Goal: Transaction & Acquisition: Book appointment/travel/reservation

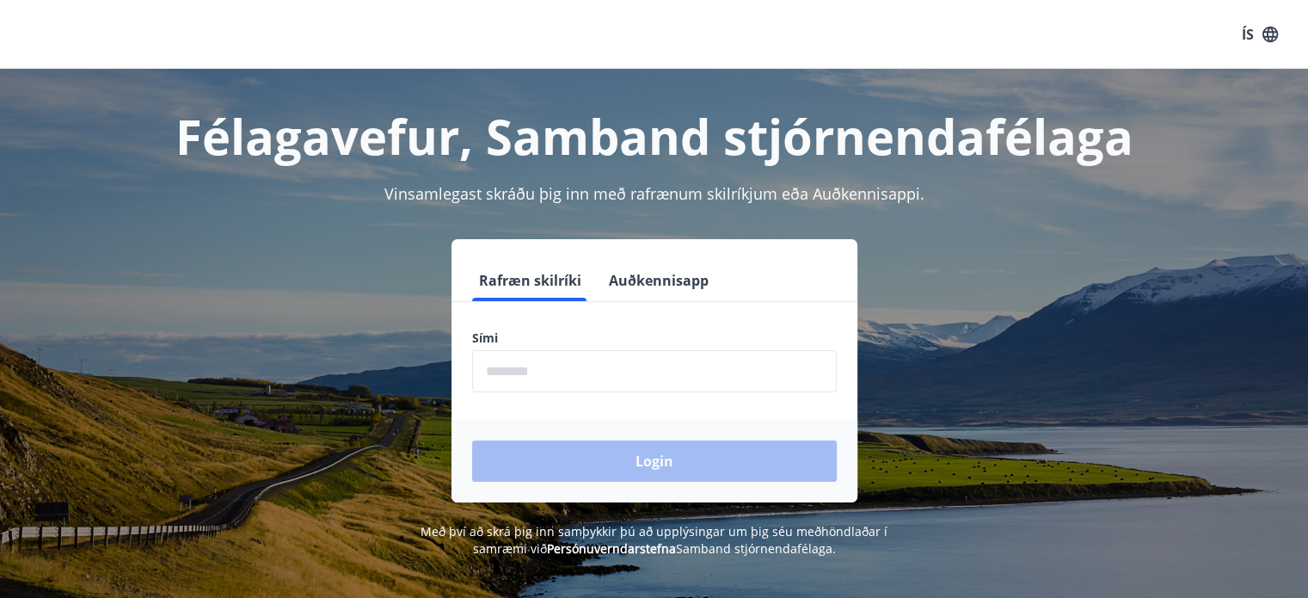
click at [580, 349] on div "Sími ​" at bounding box center [654, 360] width 365 height 63
click at [573, 366] on input "phone" at bounding box center [654, 371] width 365 height 42
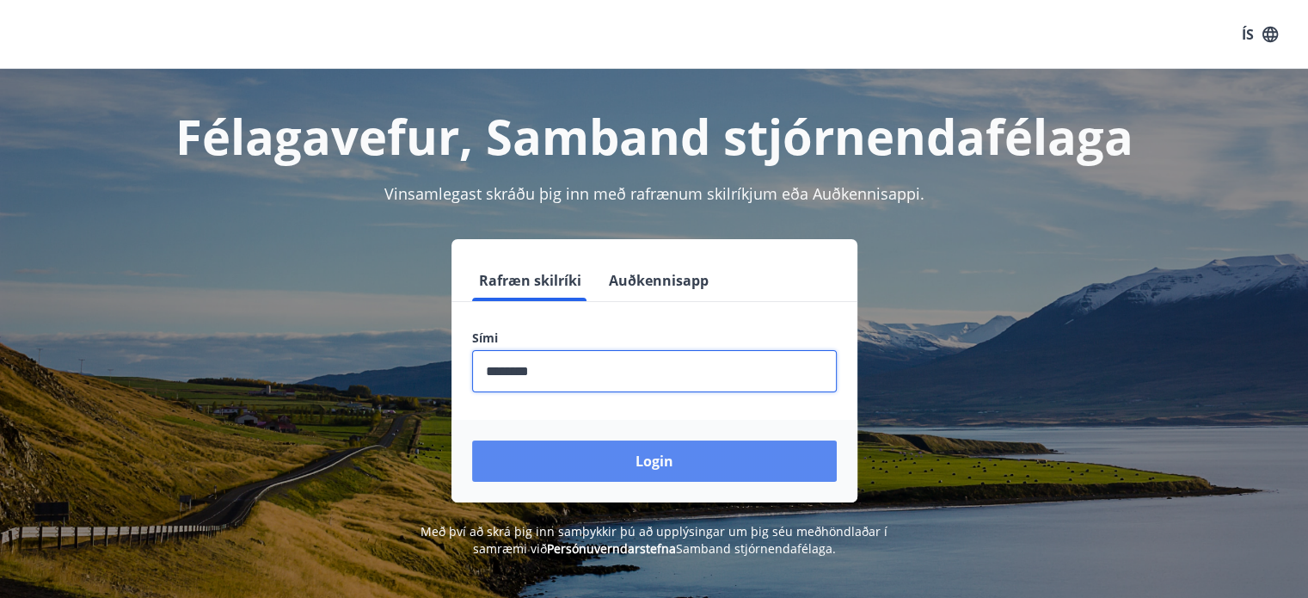
type input "********"
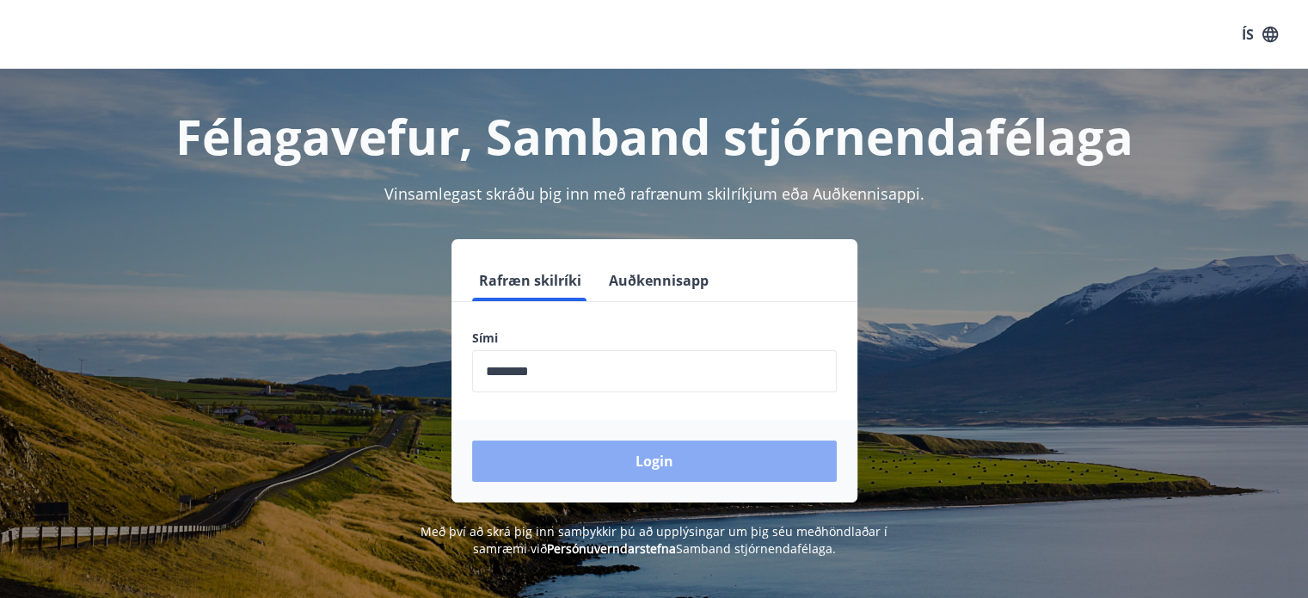
click at [588, 448] on button "Login" at bounding box center [654, 460] width 365 height 41
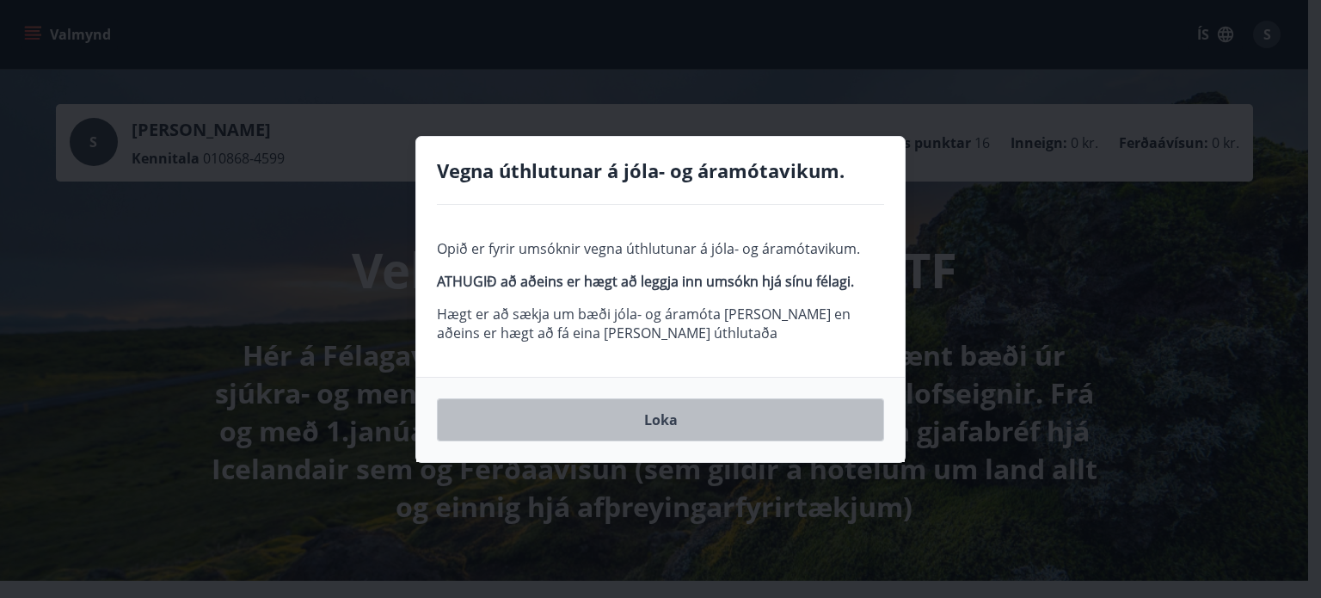
click at [648, 415] on button "Loka" at bounding box center [660, 419] width 447 height 43
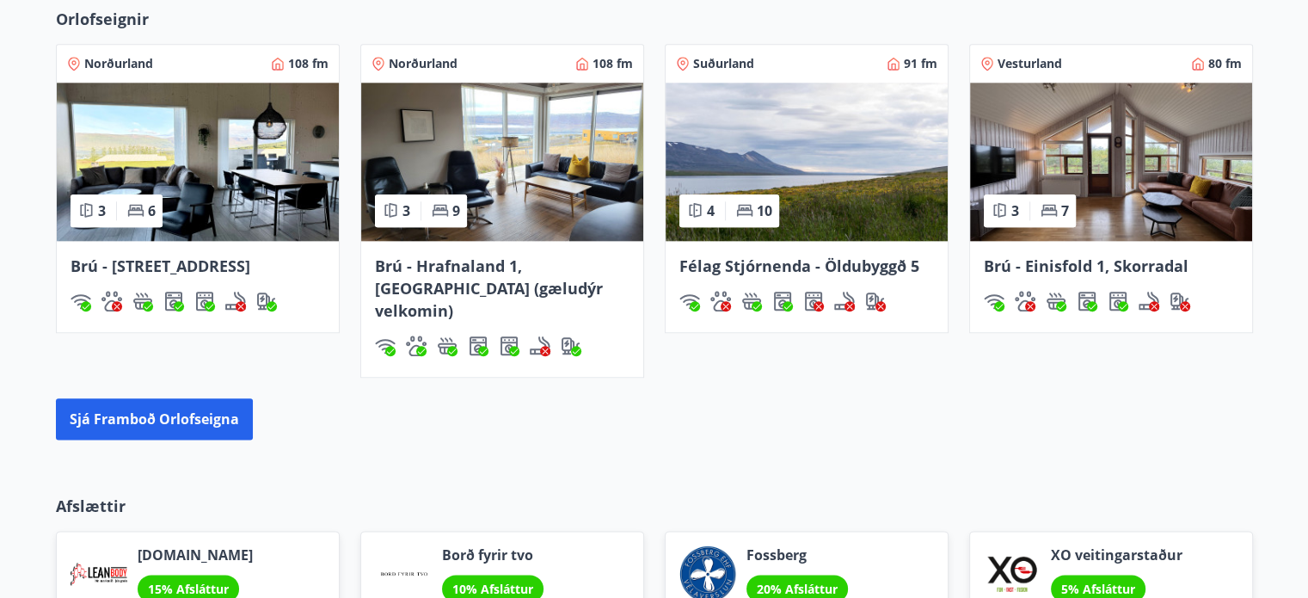
scroll to position [2023, 0]
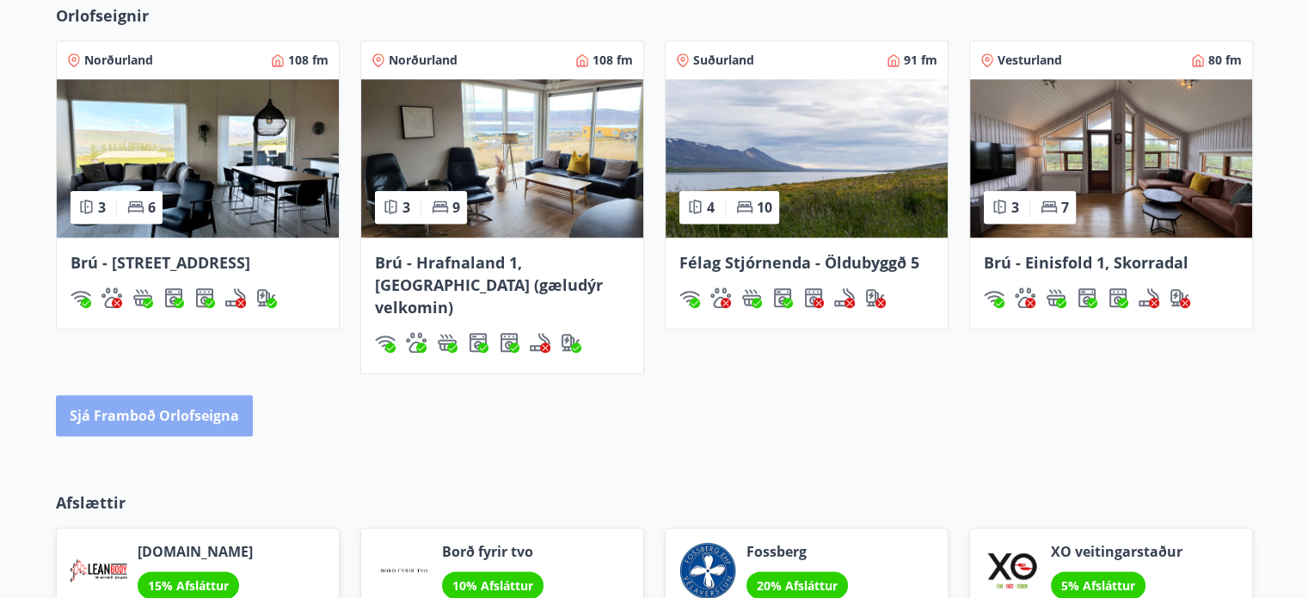
click at [218, 399] on button "Sjá framboð orlofseigna" at bounding box center [154, 415] width 197 height 41
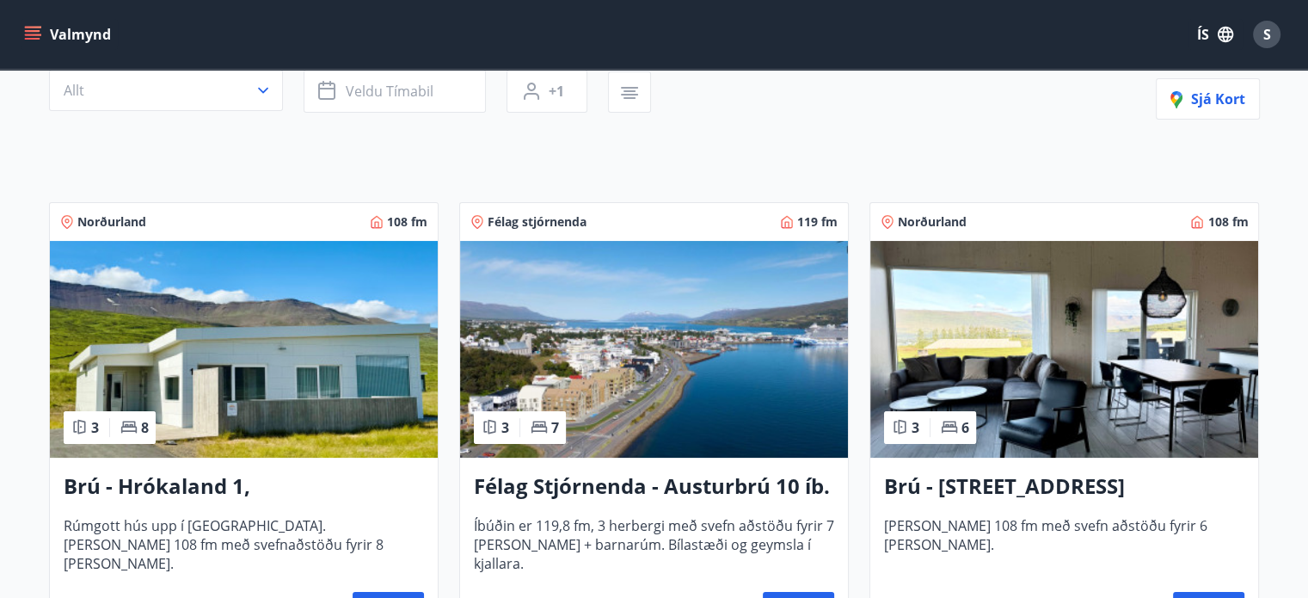
scroll to position [46, 0]
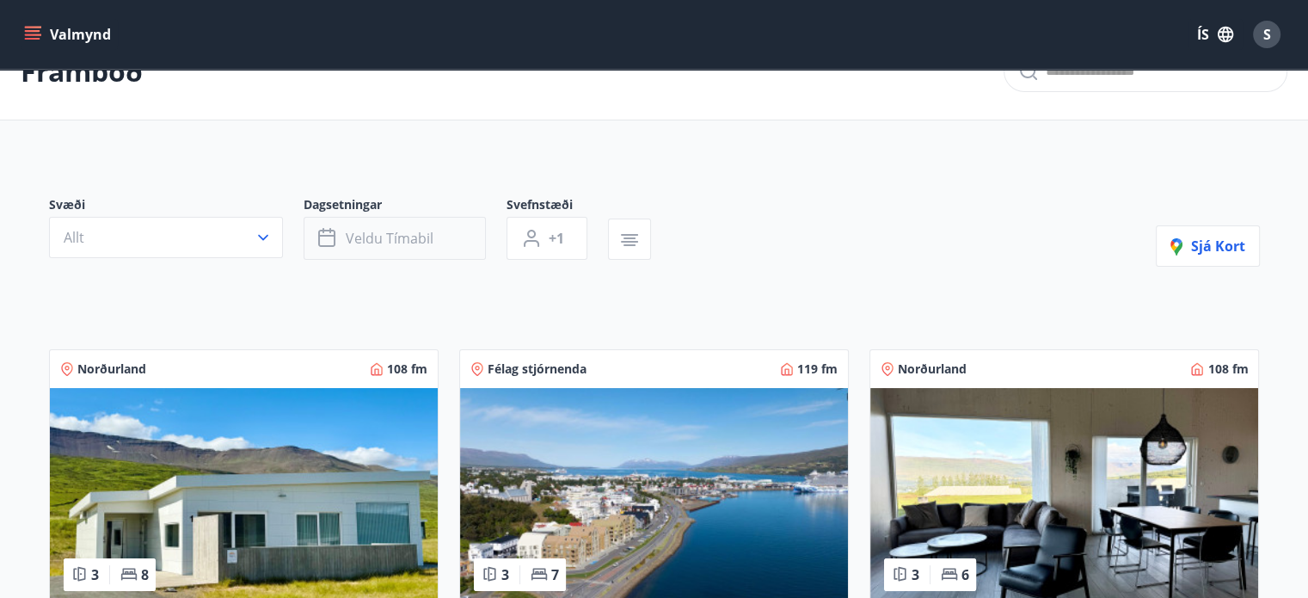
click at [410, 230] on span "Veldu tímabil" at bounding box center [390, 238] width 88 height 19
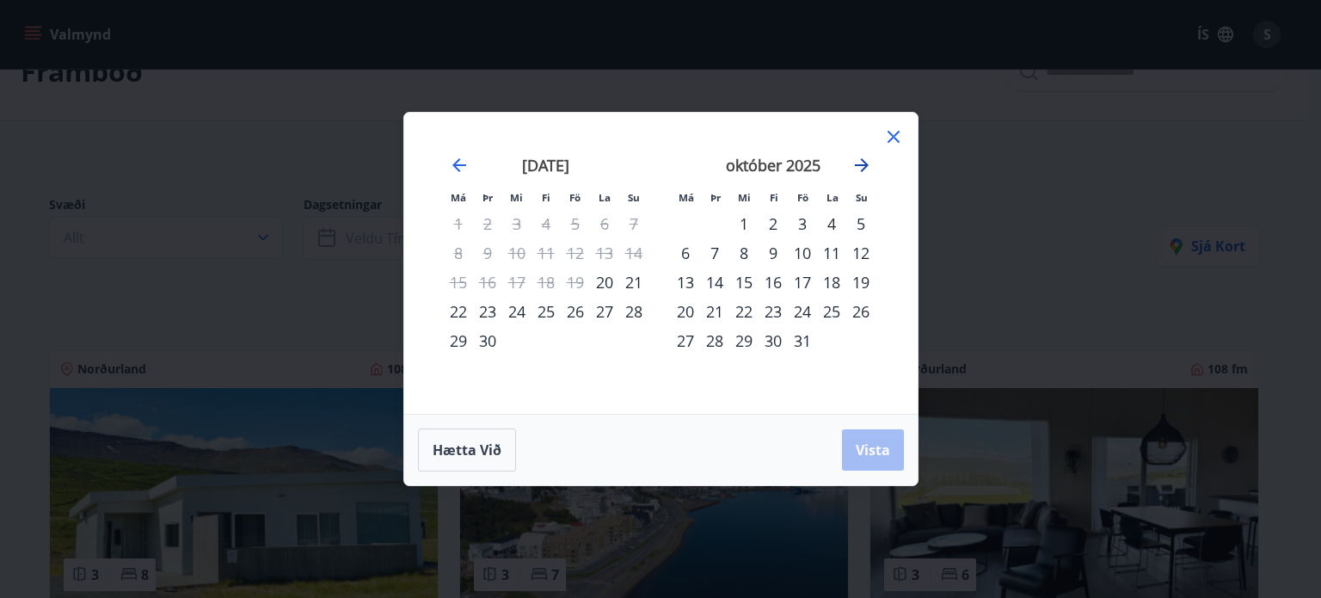
click at [863, 163] on icon "Move forward to switch to the next month." at bounding box center [861, 165] width 21 height 21
click at [863, 164] on icon "Move forward to switch to the next month." at bounding box center [861, 165] width 21 height 21
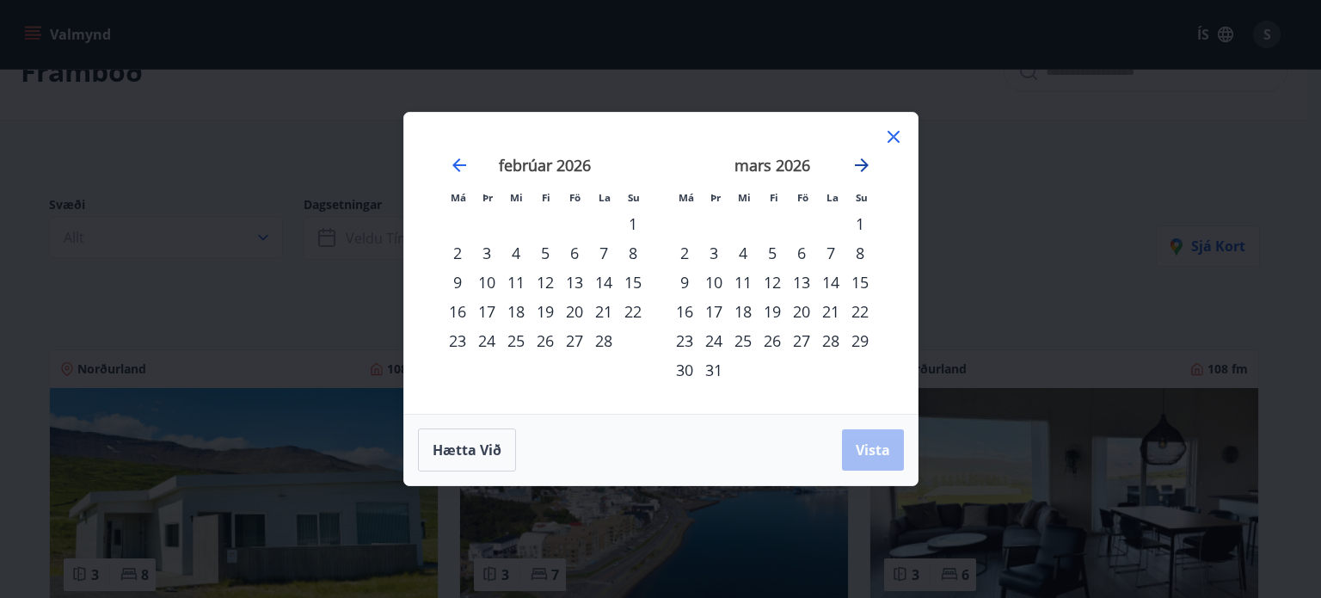
click at [863, 164] on icon "Move forward to switch to the next month." at bounding box center [861, 165] width 21 height 21
click at [774, 340] on div "30" at bounding box center [772, 340] width 29 height 29
click at [878, 436] on button "Vista" at bounding box center [873, 449] width 62 height 41
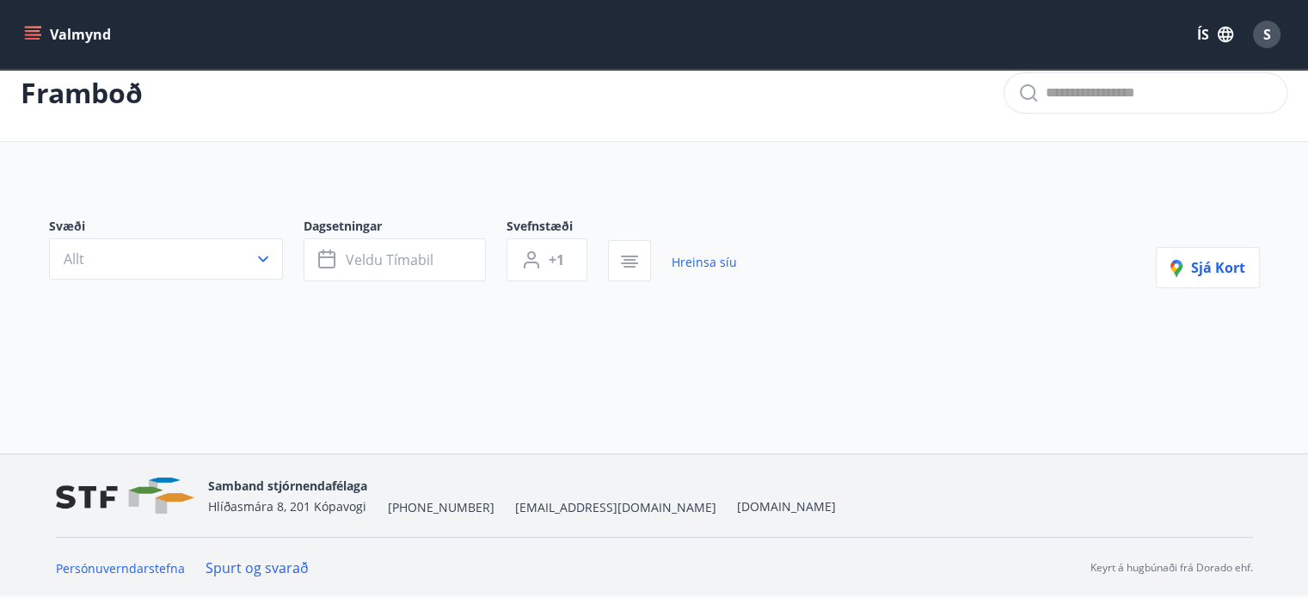
scroll to position [23, 0]
click at [421, 259] on span "Veldu tímabil" at bounding box center [390, 260] width 88 height 19
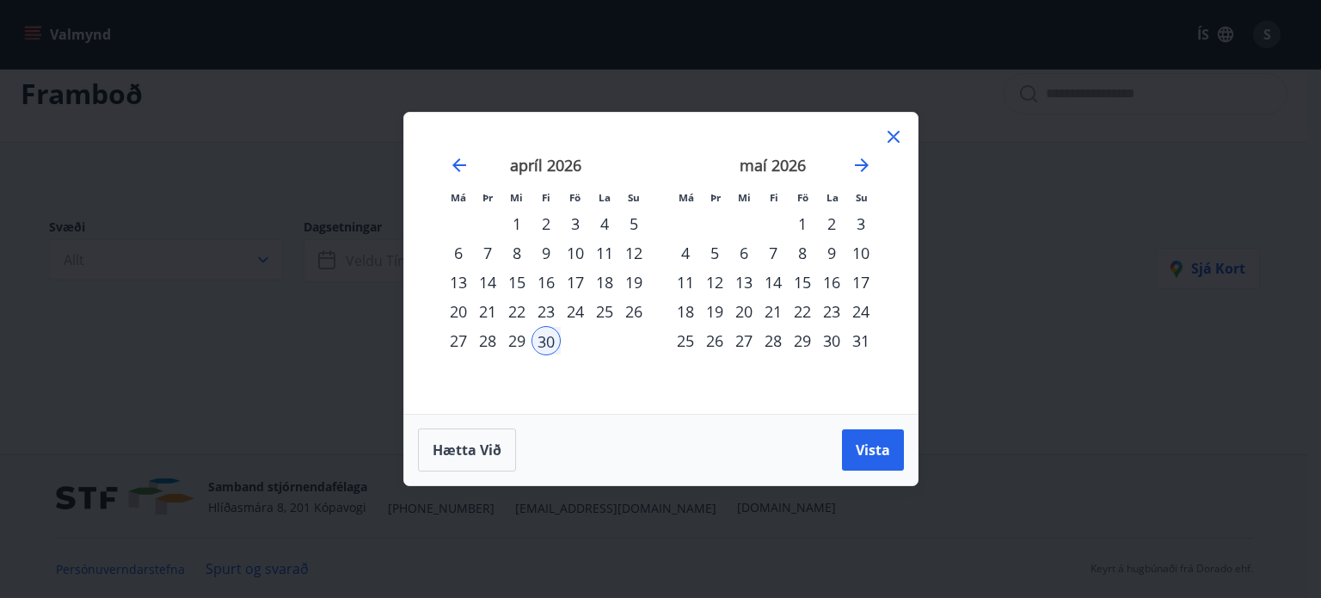
click at [856, 222] on div "3" at bounding box center [860, 223] width 29 height 29
click at [858, 448] on span "Vista" at bounding box center [873, 449] width 34 height 19
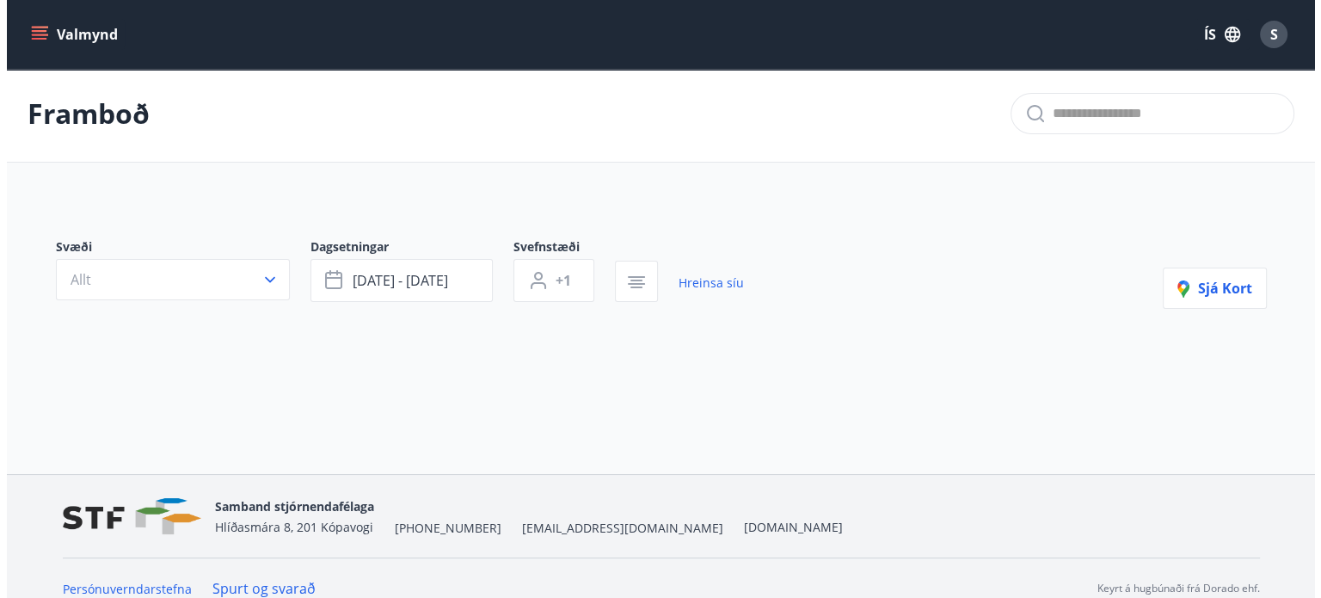
scroll to position [23, 0]
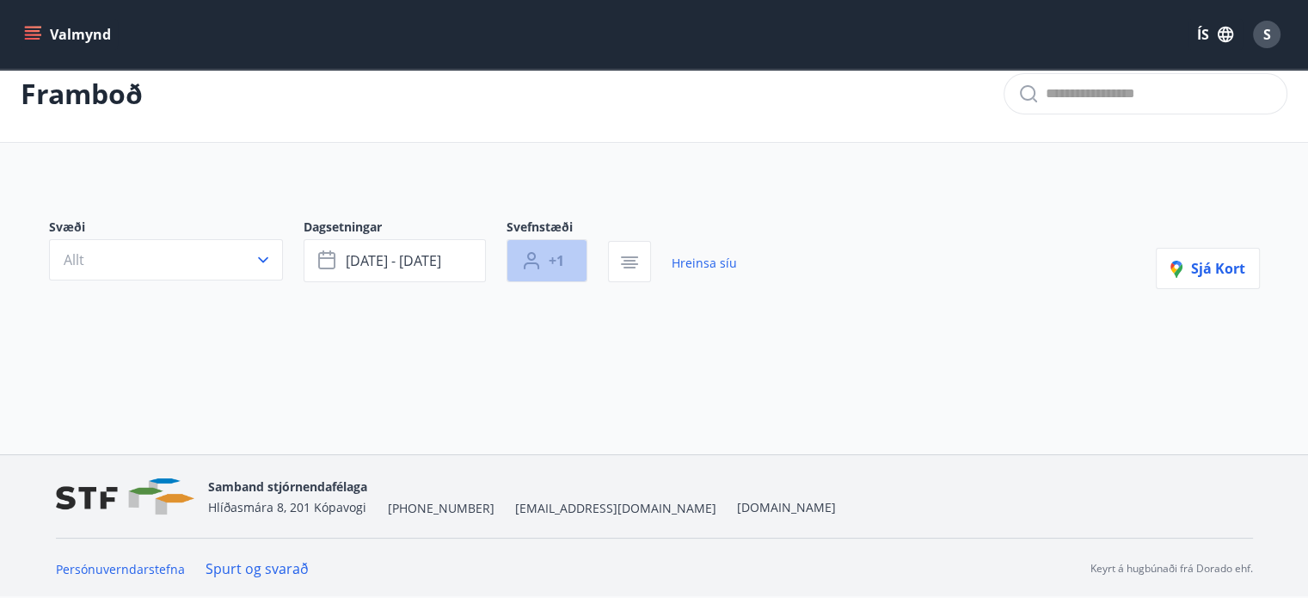
click at [556, 261] on span "+1" at bounding box center [556, 260] width 15 height 19
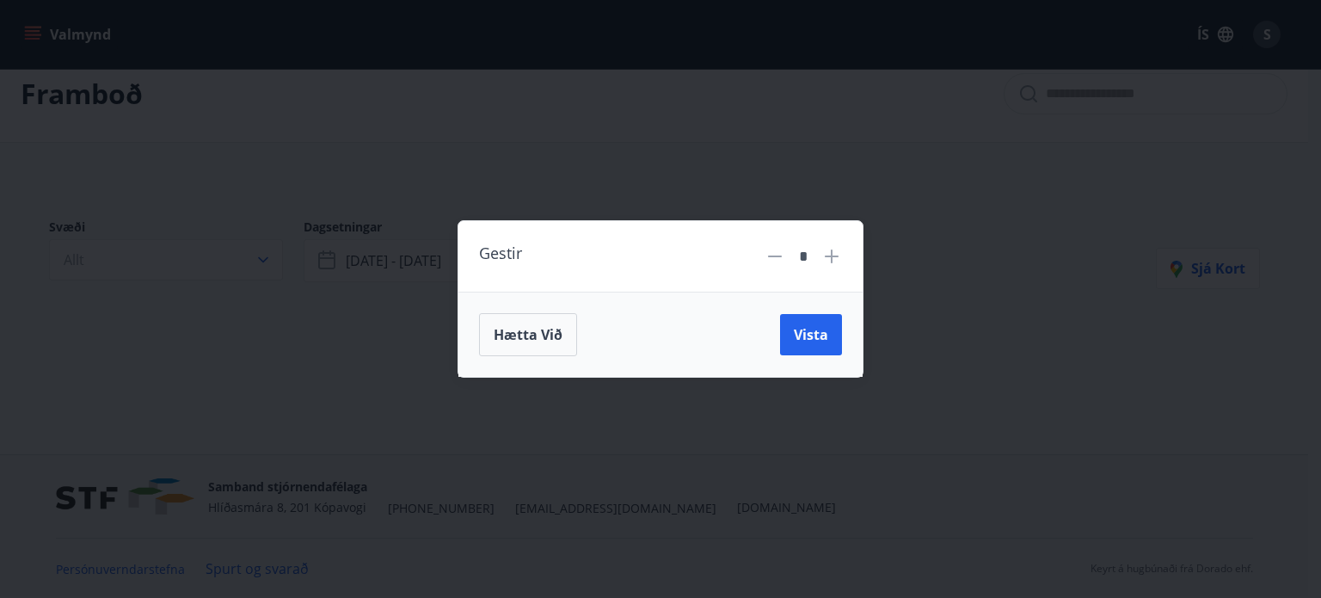
click at [827, 261] on icon at bounding box center [831, 256] width 21 height 21
click at [834, 258] on icon at bounding box center [831, 256] width 21 height 21
type input "*"
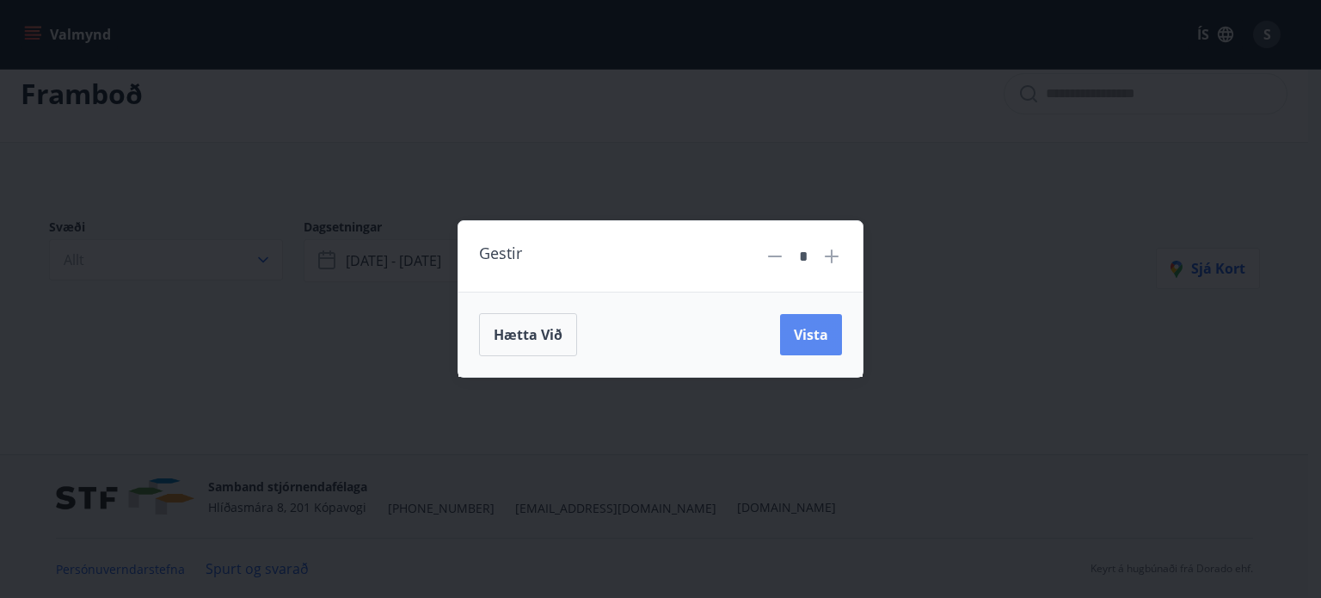
click at [819, 329] on span "Vista" at bounding box center [811, 334] width 34 height 19
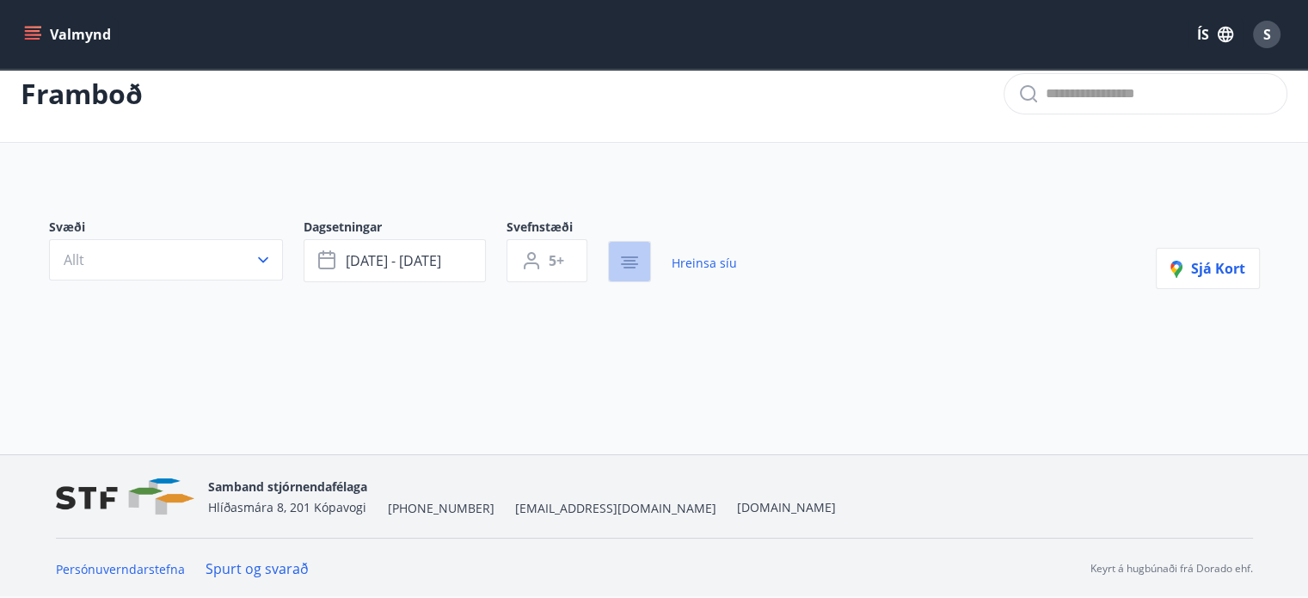
click at [636, 267] on icon "button" at bounding box center [629, 262] width 21 height 21
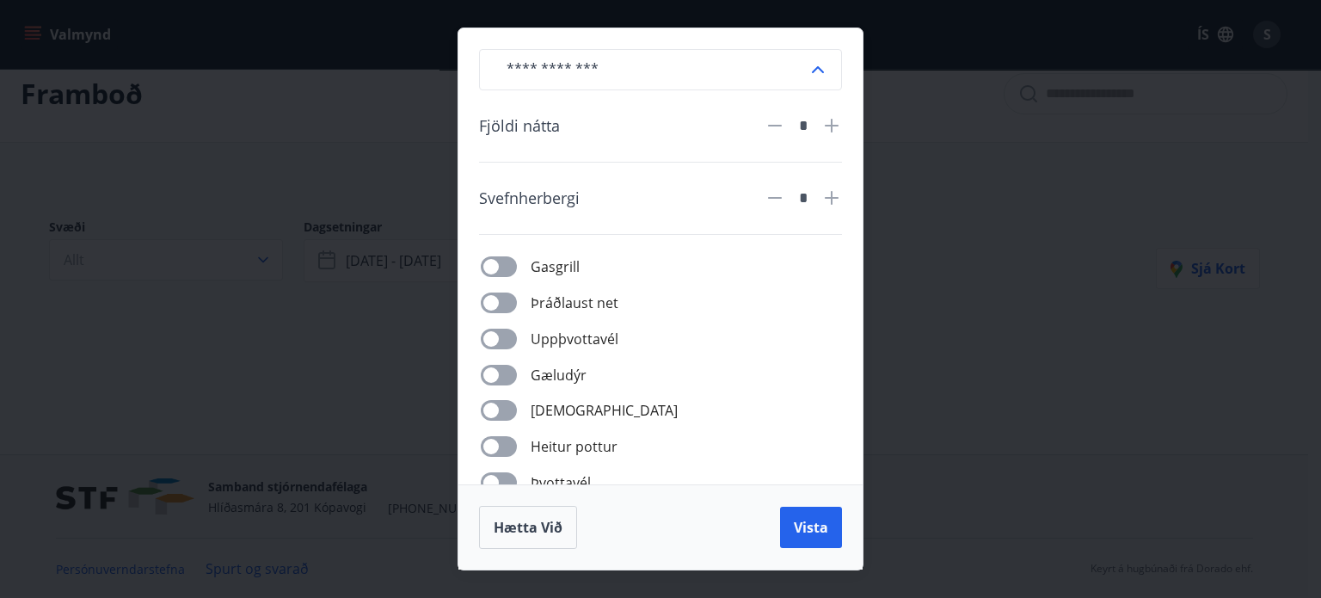
click at [821, 67] on icon at bounding box center [818, 69] width 21 height 21
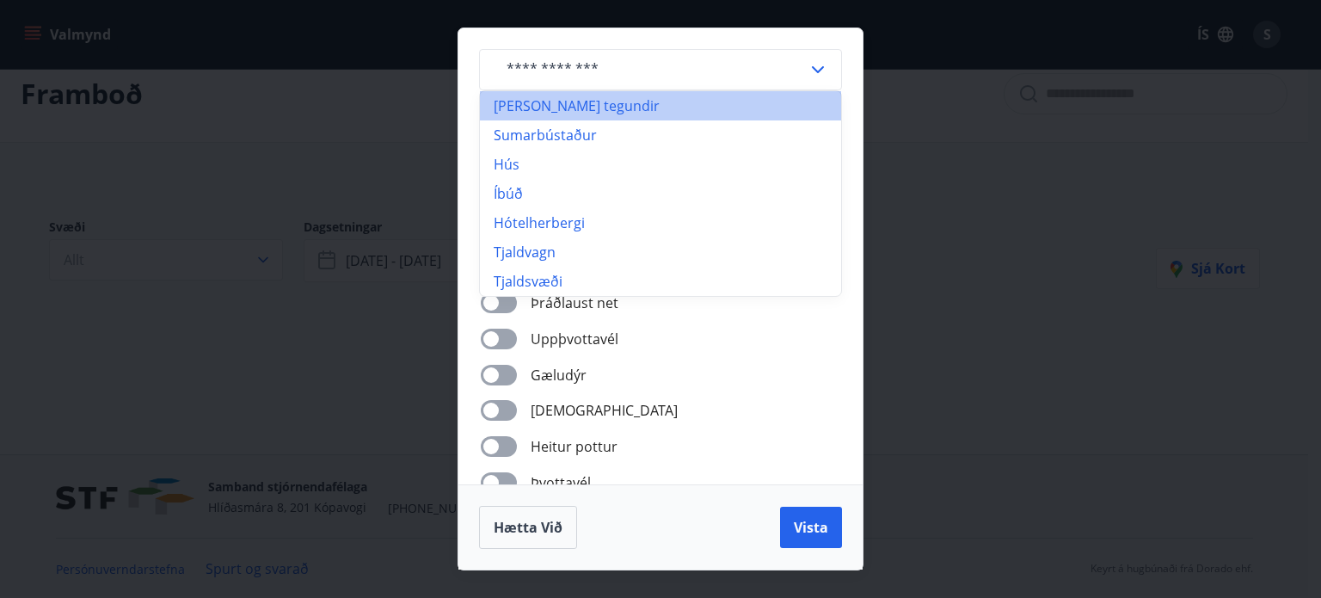
click at [574, 109] on li "Allar tegundir" at bounding box center [660, 105] width 361 height 29
type input "**********"
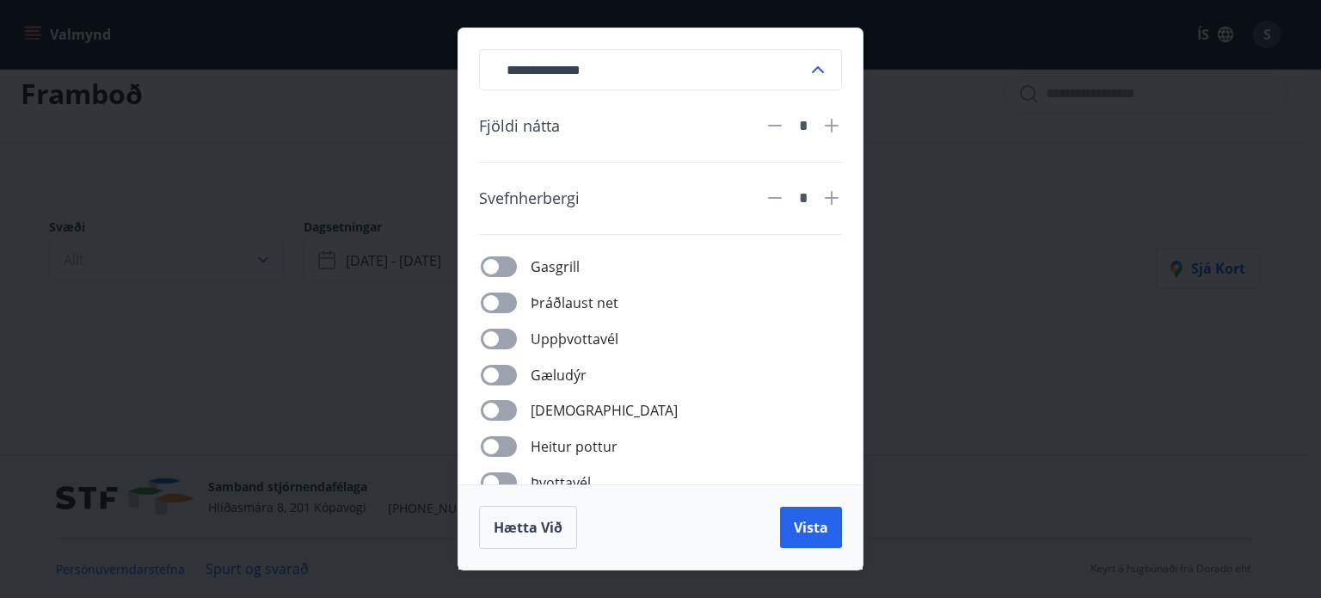
click at [832, 127] on icon at bounding box center [832, 126] width 14 height 14
click at [833, 126] on icon at bounding box center [831, 125] width 21 height 21
type input "*"
click at [832, 200] on icon at bounding box center [831, 197] width 21 height 21
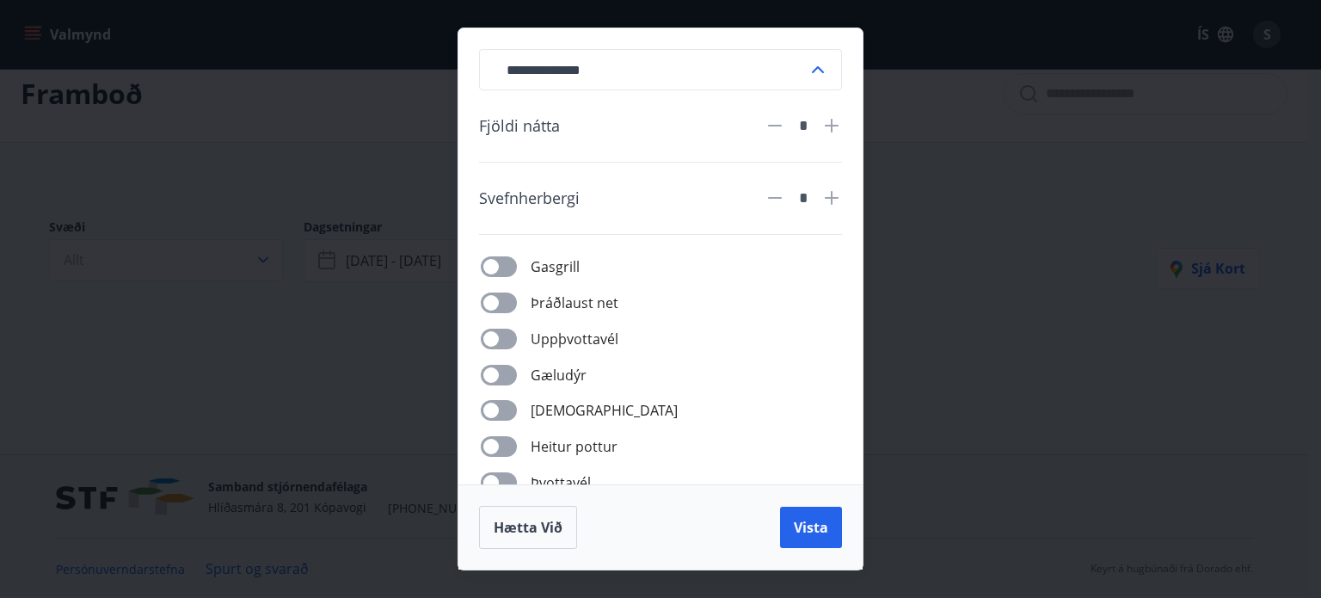
click at [832, 200] on icon at bounding box center [831, 197] width 21 height 21
type input "*"
click at [827, 515] on button "Vista" at bounding box center [811, 527] width 62 height 41
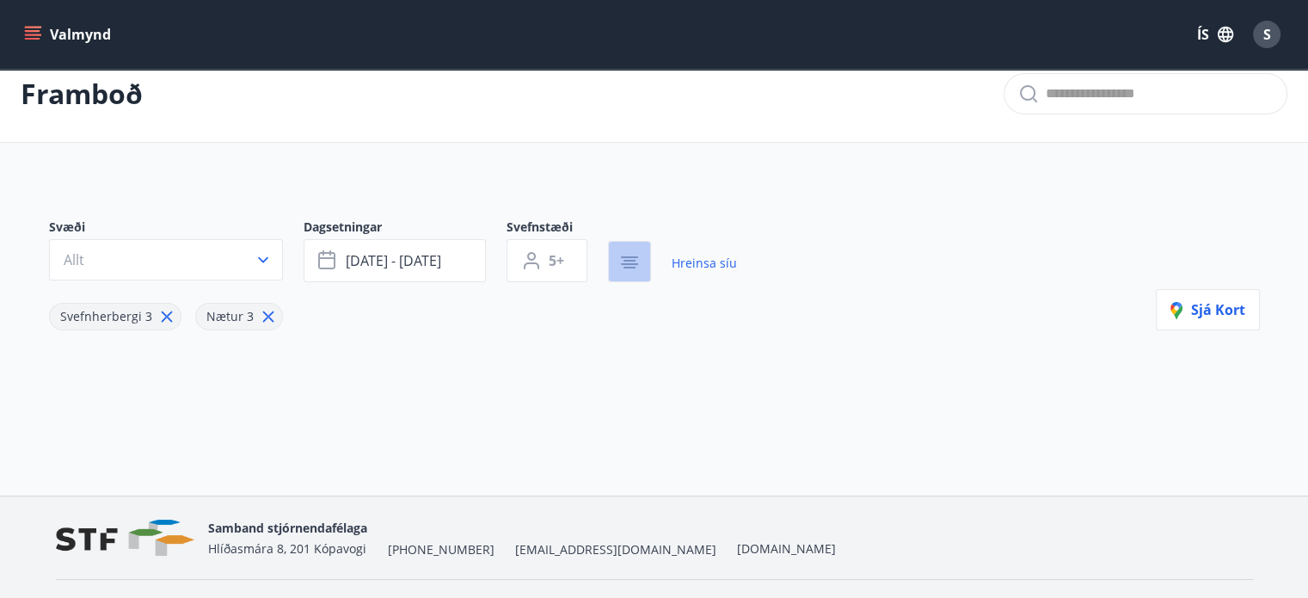
click at [633, 260] on icon "button" at bounding box center [629, 261] width 12 height 2
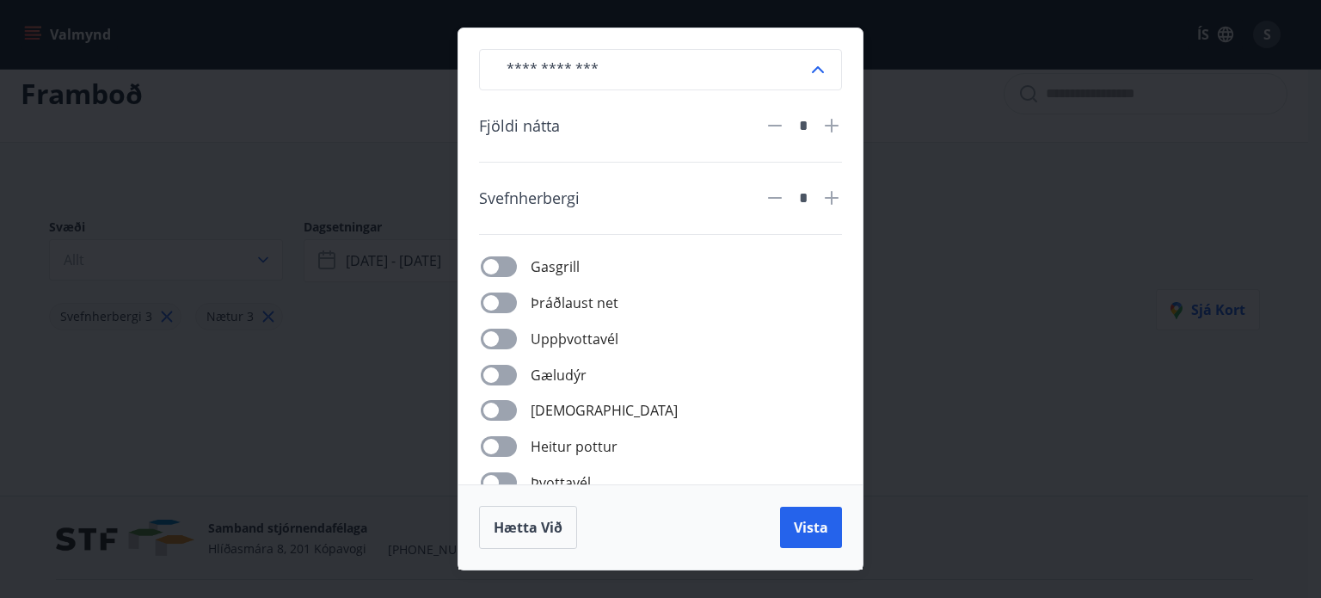
click at [519, 274] on div at bounding box center [510, 266] width 40 height 21
click at [516, 295] on div at bounding box center [510, 302] width 40 height 21
drag, startPoint x: 770, startPoint y: 298, endPoint x: 775, endPoint y: 325, distance: 27.2
click at [775, 325] on div "Gasgrill Þráðlaust net Uppþvottavél Gæludýr Þurrkari Heitur pottur Þvottavél Að…" at bounding box center [671, 409] width 342 height 309
drag, startPoint x: 775, startPoint y: 319, endPoint x: 776, endPoint y: 230, distance: 89.4
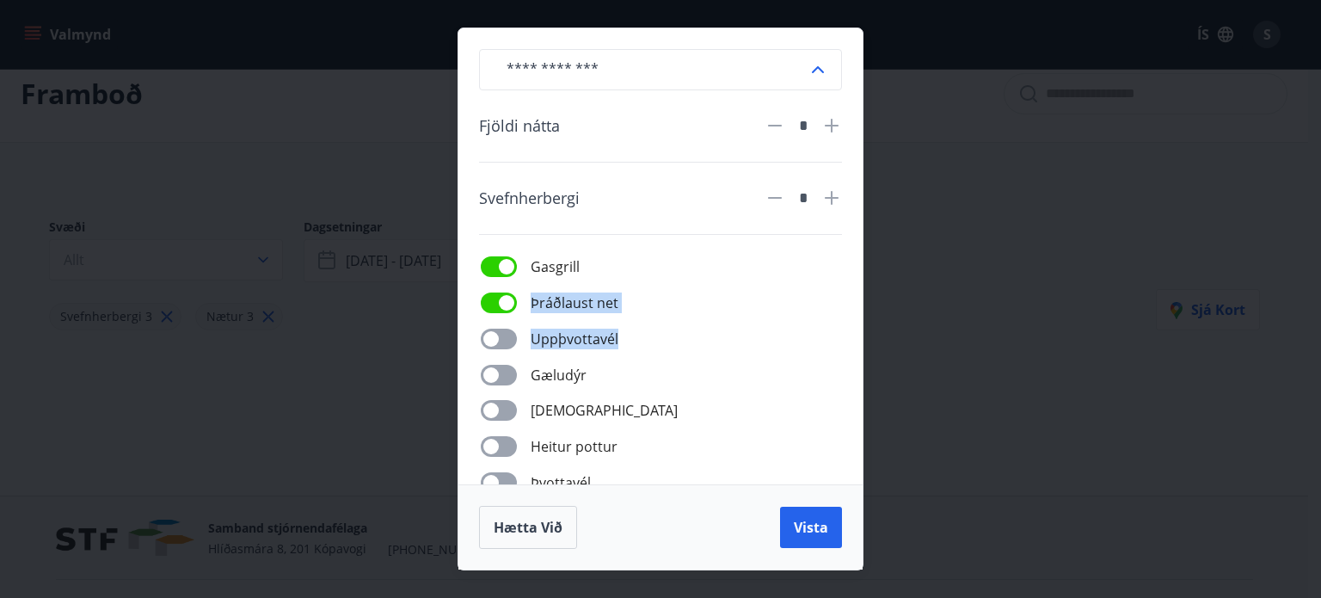
click at [776, 230] on div "​ Fjöldi nátta * Svefnherbergi * Gasgrill Þráðlaust net Uppþvottavél Gæludýr Þu…" at bounding box center [660, 256] width 404 height 456
click at [709, 212] on div "​ Fjöldi nátta * Svefnherbergi * Gasgrill Þráðlaust net Uppþvottavél Gæludýr Þu…" at bounding box center [660, 256] width 404 height 456
click at [857, 277] on div "​ Fjöldi nátta * Svefnherbergi * Gasgrill Þráðlaust net Uppþvottavél Gæludýr Þu…" at bounding box center [660, 256] width 404 height 456
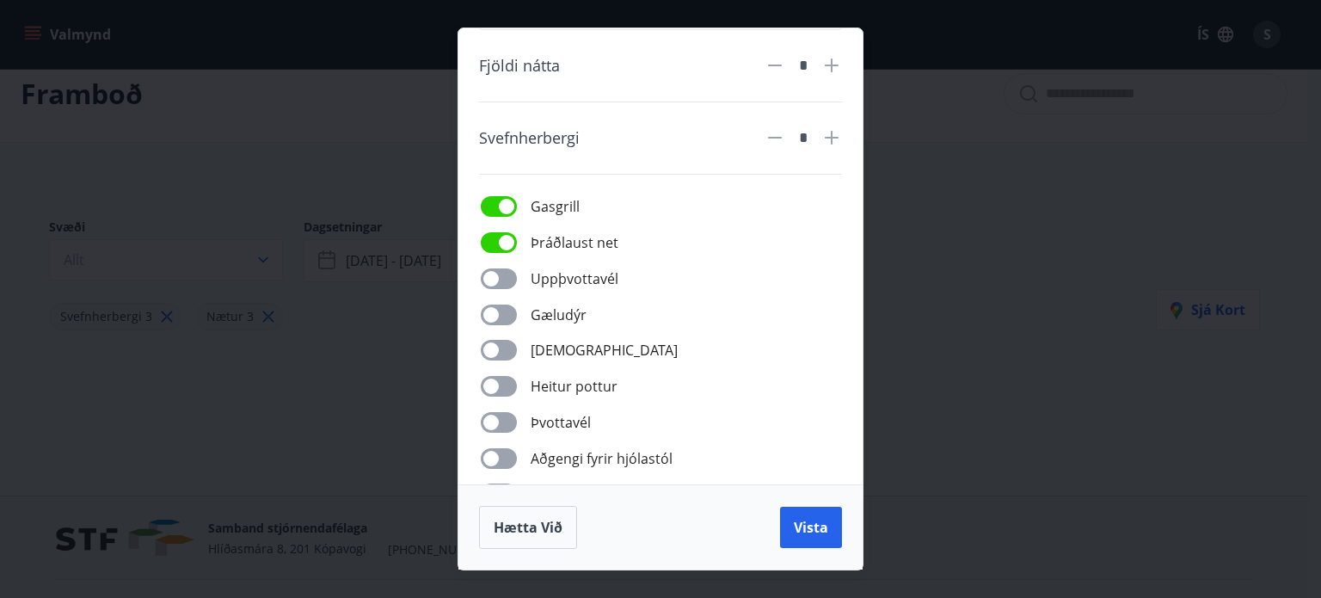
scroll to position [4, 0]
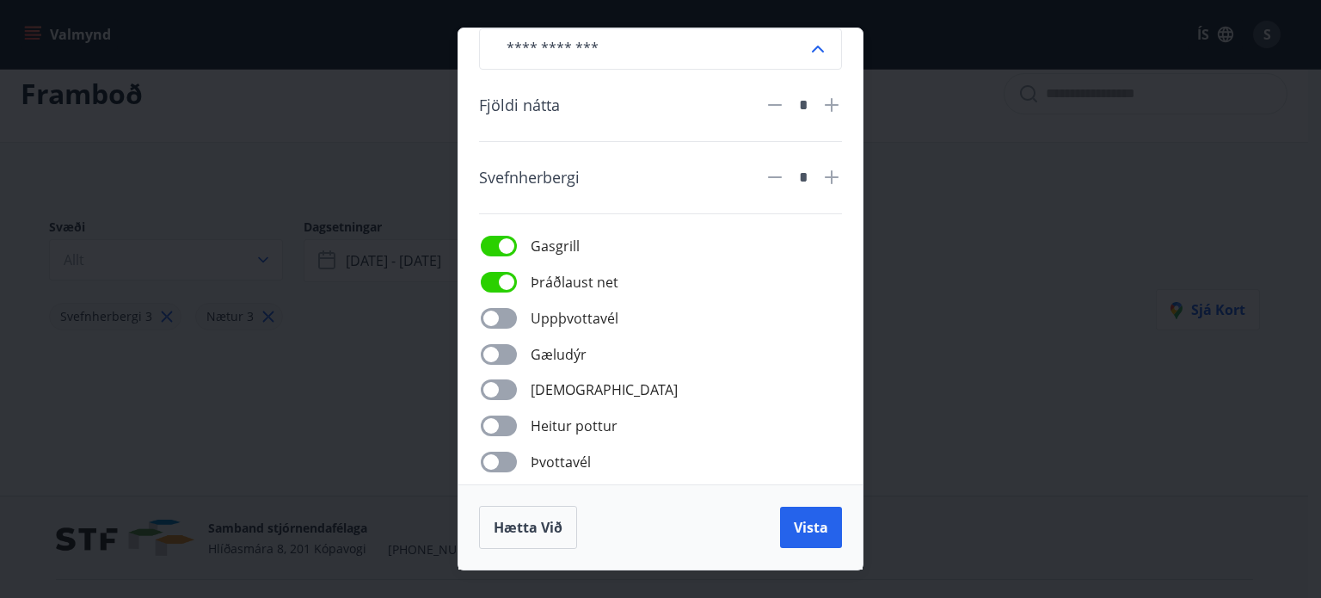
click at [771, 295] on div "Gasgrill Þráðlaust net Uppþvottavél Gæludýr Þurrkari Heitur pottur Þvottavél Að…" at bounding box center [671, 389] width 342 height 309
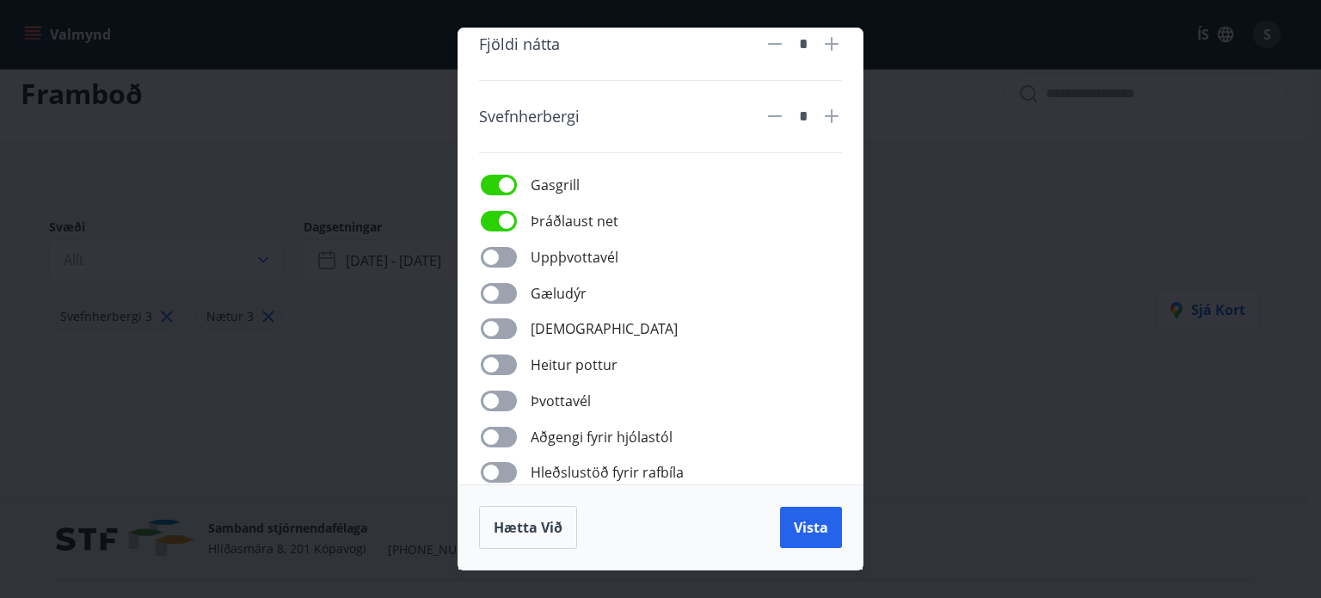
scroll to position [110, 0]
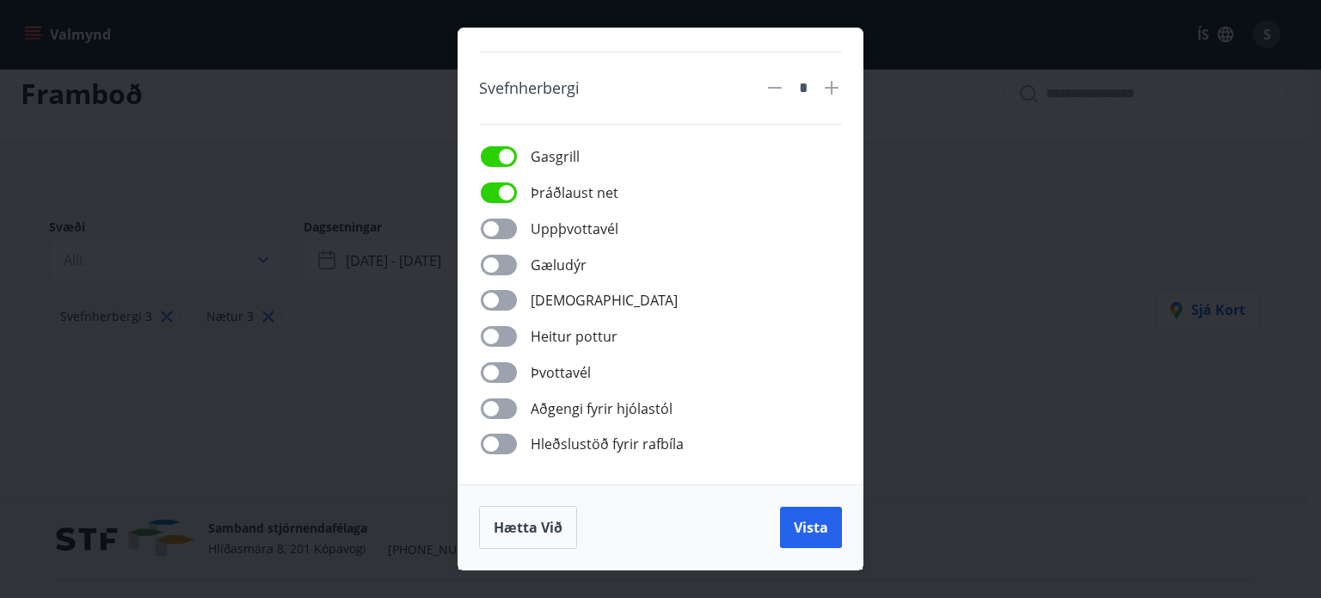
click at [507, 333] on div "Gasgrill Þráðlaust net Uppþvottavél Gæludýr Þurrkari Heitur pottur Þvottavél Að…" at bounding box center [671, 299] width 342 height 309
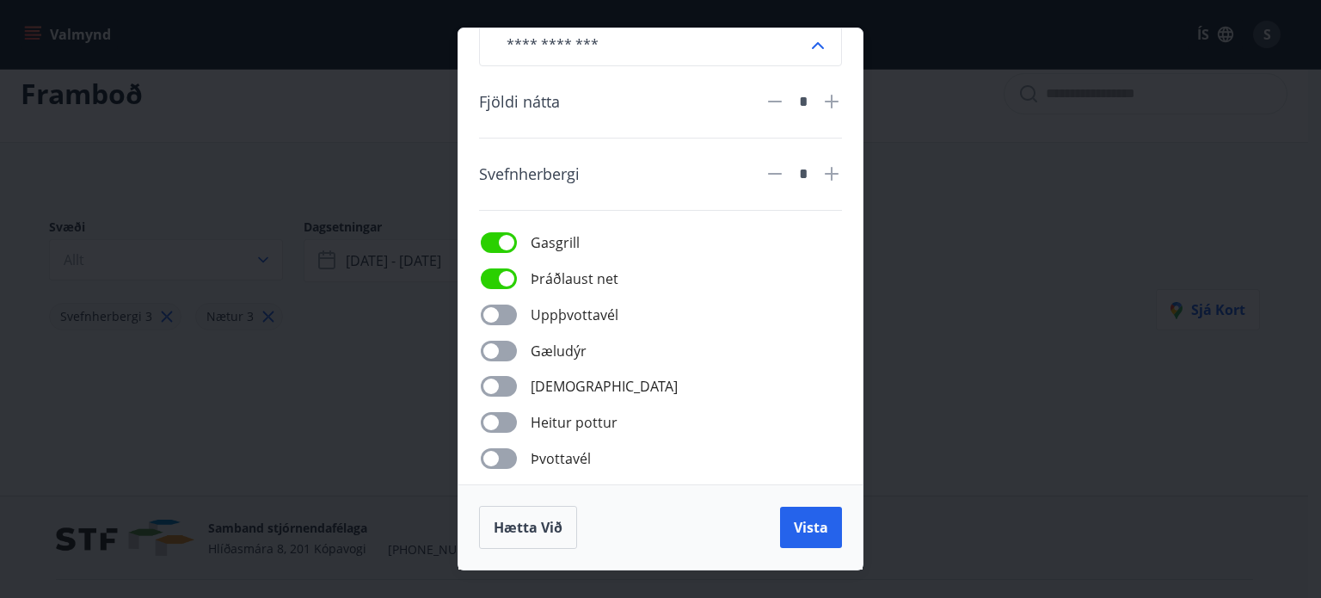
click at [493, 411] on div "​ Fjöldi nátta * Svefnherbergi * Gasgrill Þráðlaust net Uppþvottavél Gæludýr Þu…" at bounding box center [660, 256] width 404 height 456
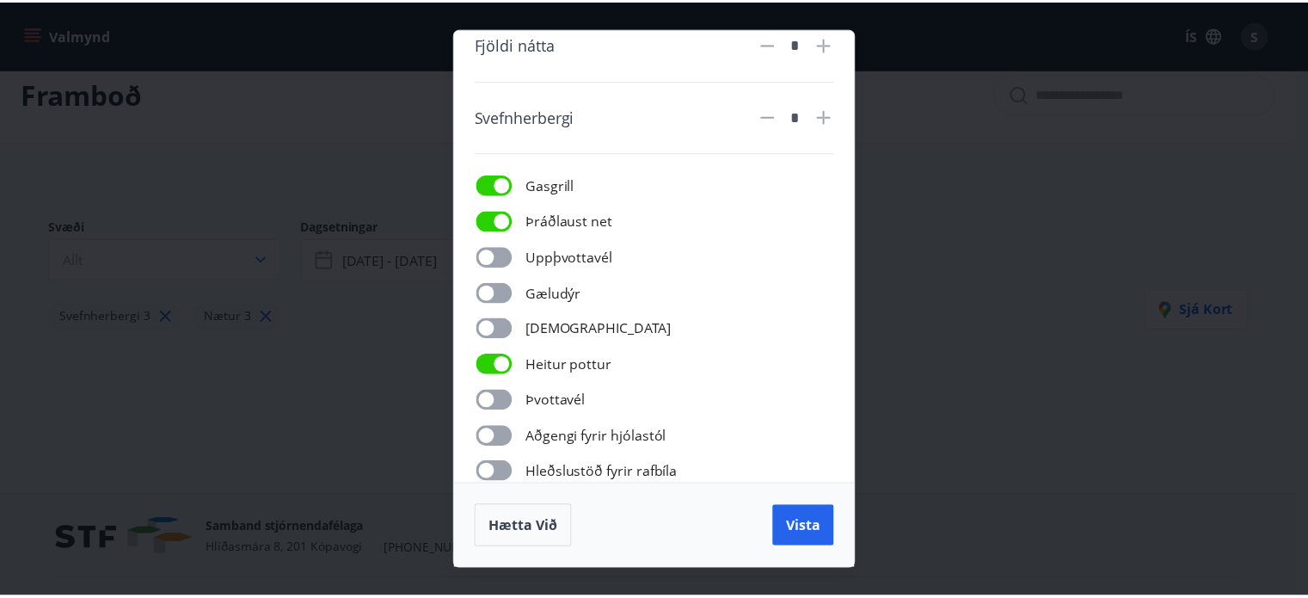
scroll to position [110, 0]
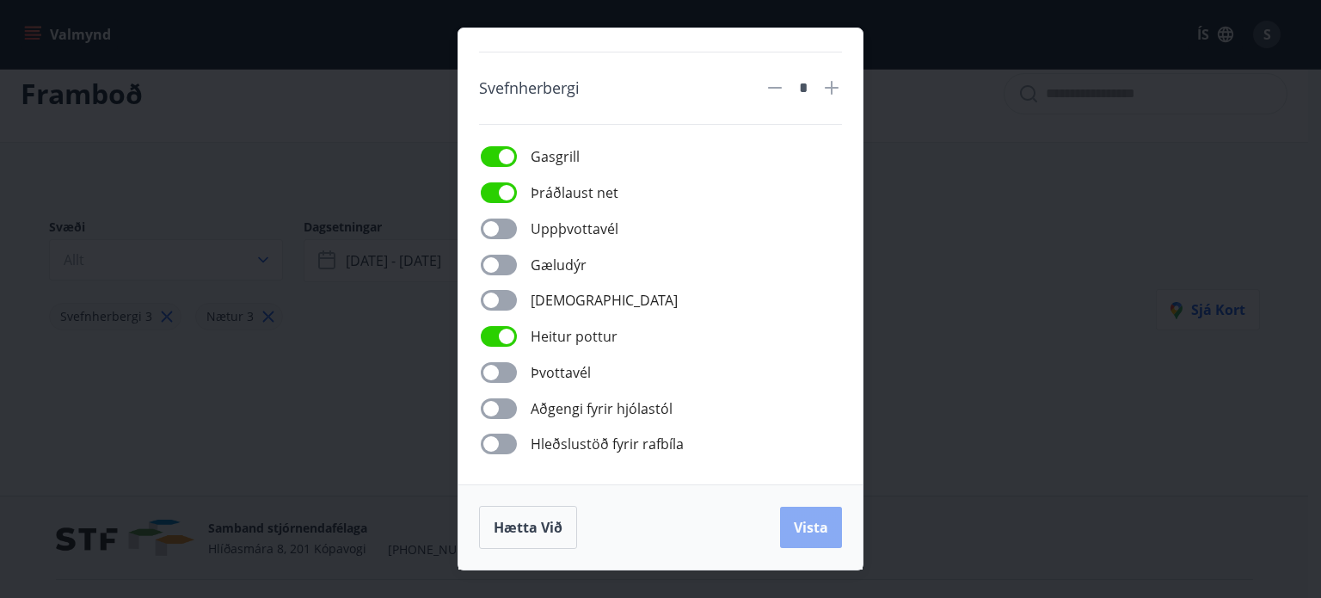
click at [808, 513] on button "Vista" at bounding box center [811, 527] width 62 height 41
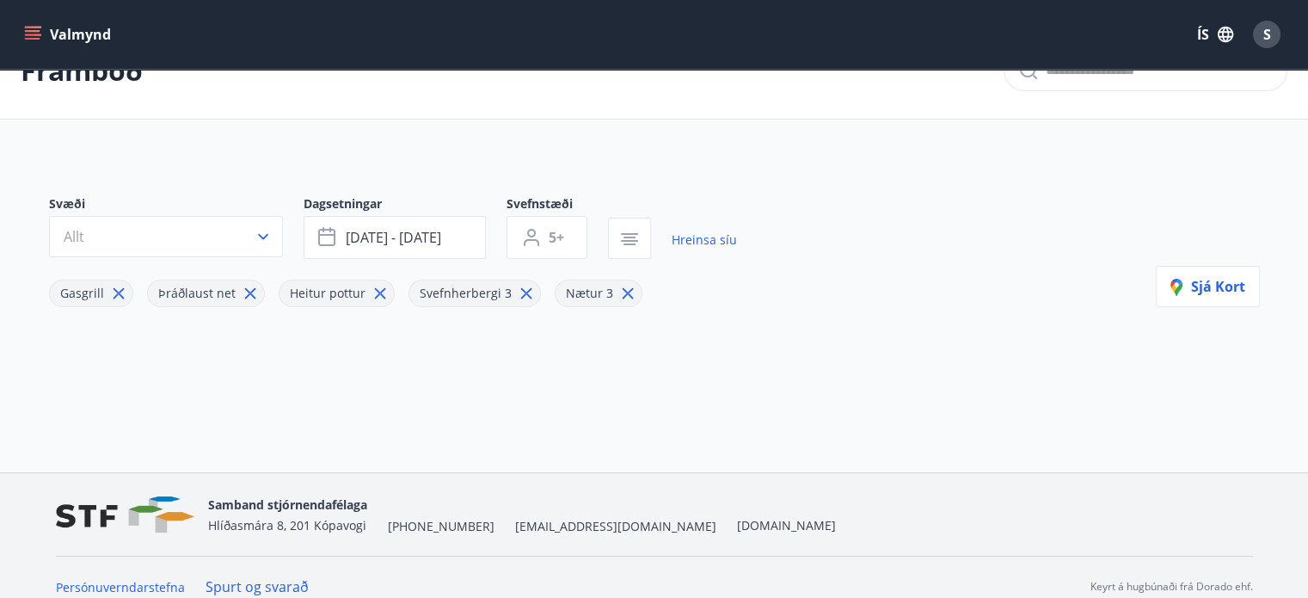
scroll to position [64, 0]
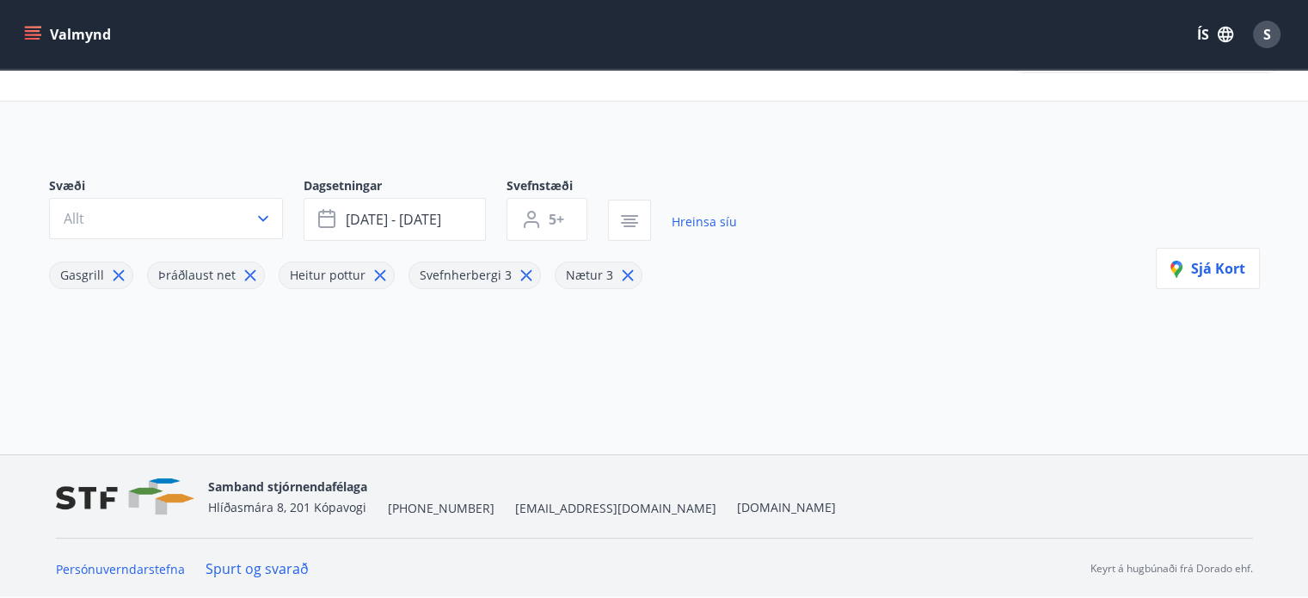
click at [608, 200] on button "button" at bounding box center [629, 220] width 43 height 41
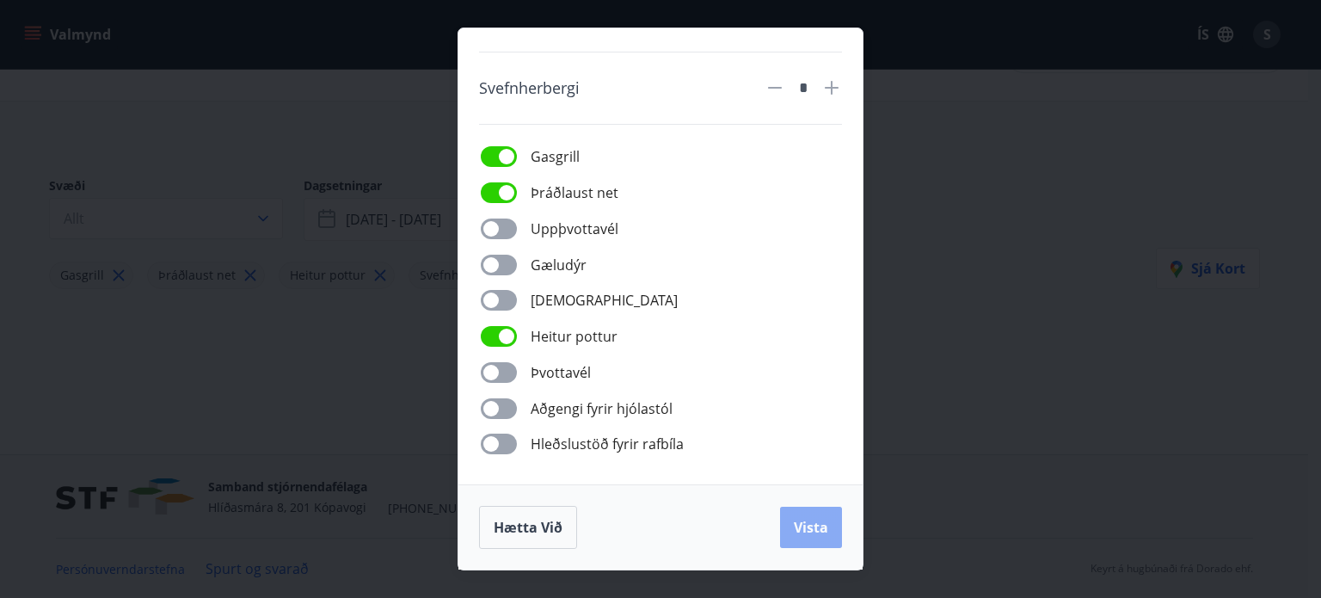
click at [799, 521] on span "Vista" at bounding box center [811, 527] width 34 height 19
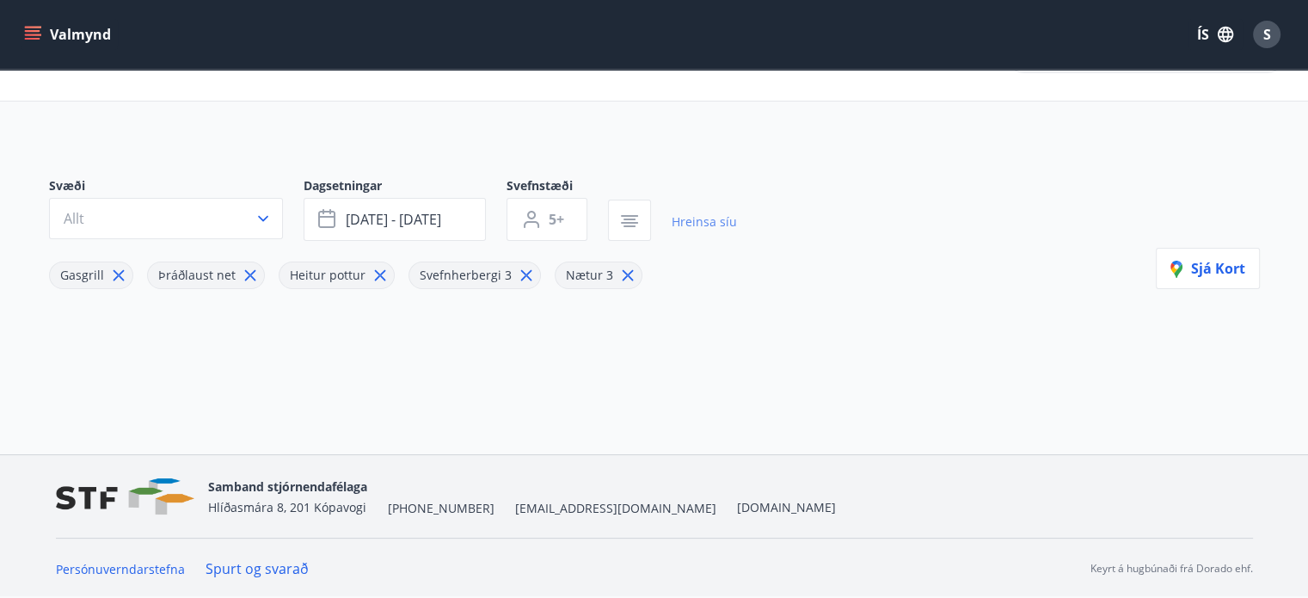
click at [694, 219] on link "Hreinsa síu" at bounding box center [704, 222] width 65 height 38
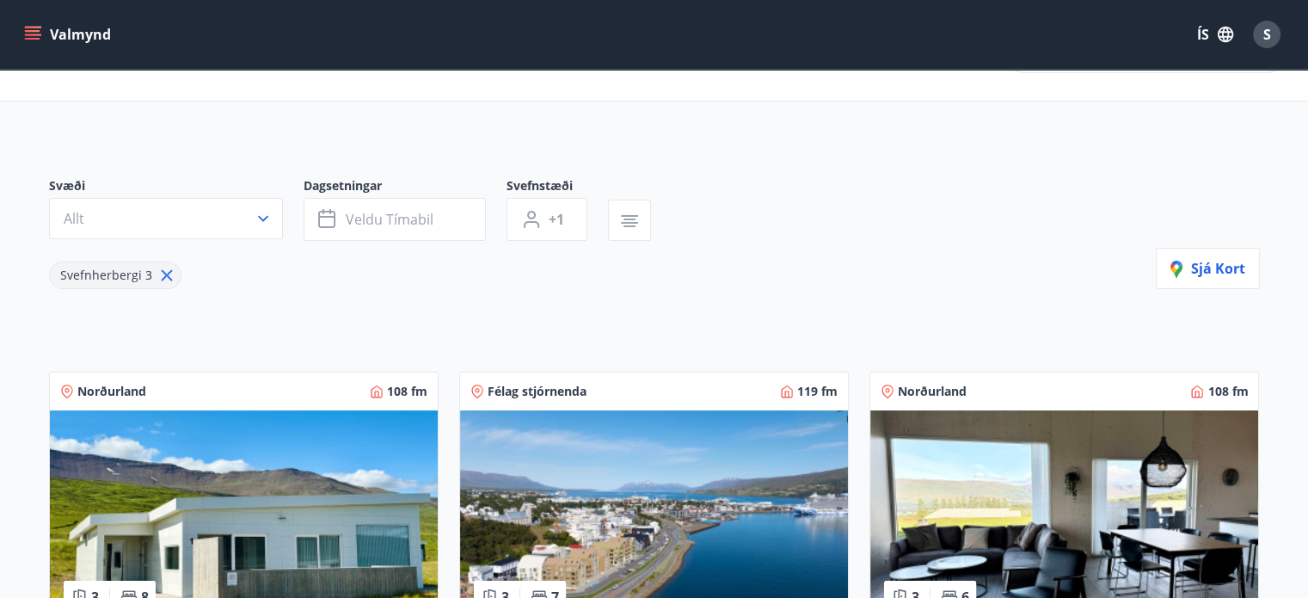
type input "*"
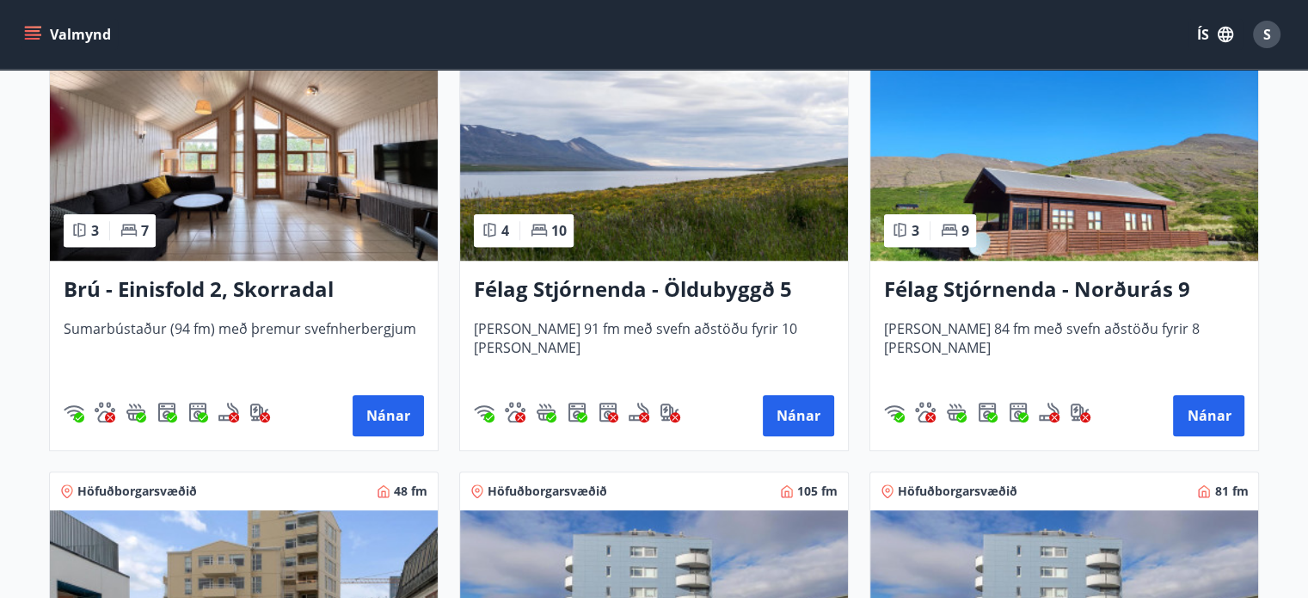
scroll to position [1376, 0]
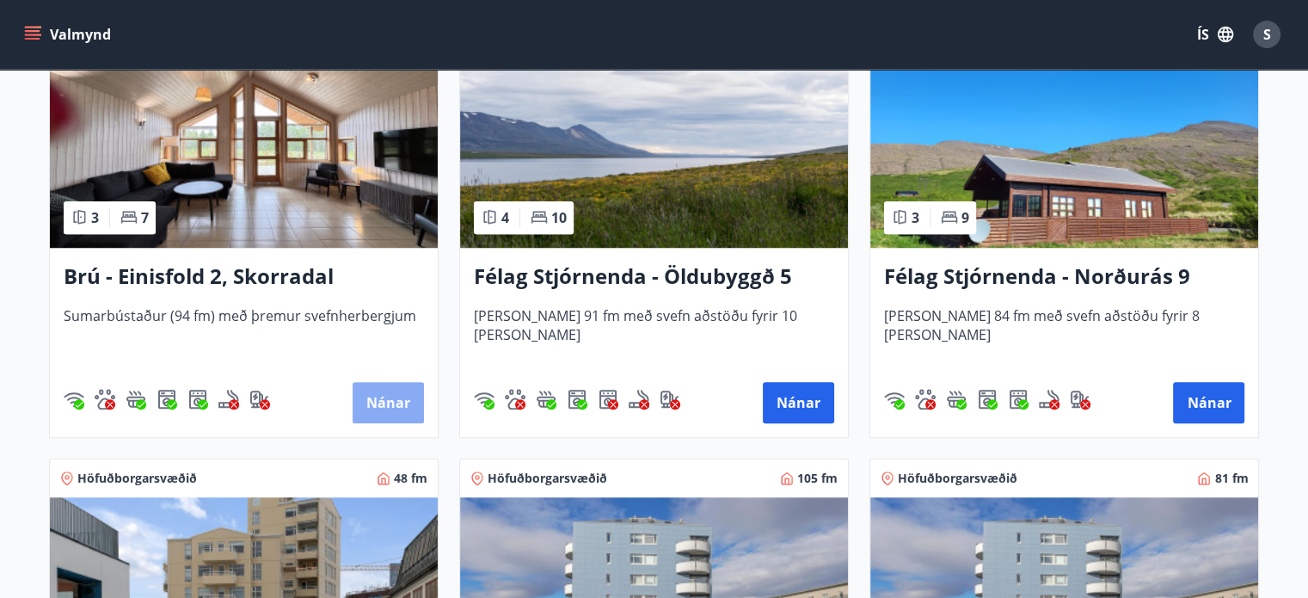
click at [372, 396] on button "Nánar" at bounding box center [388, 402] width 71 height 41
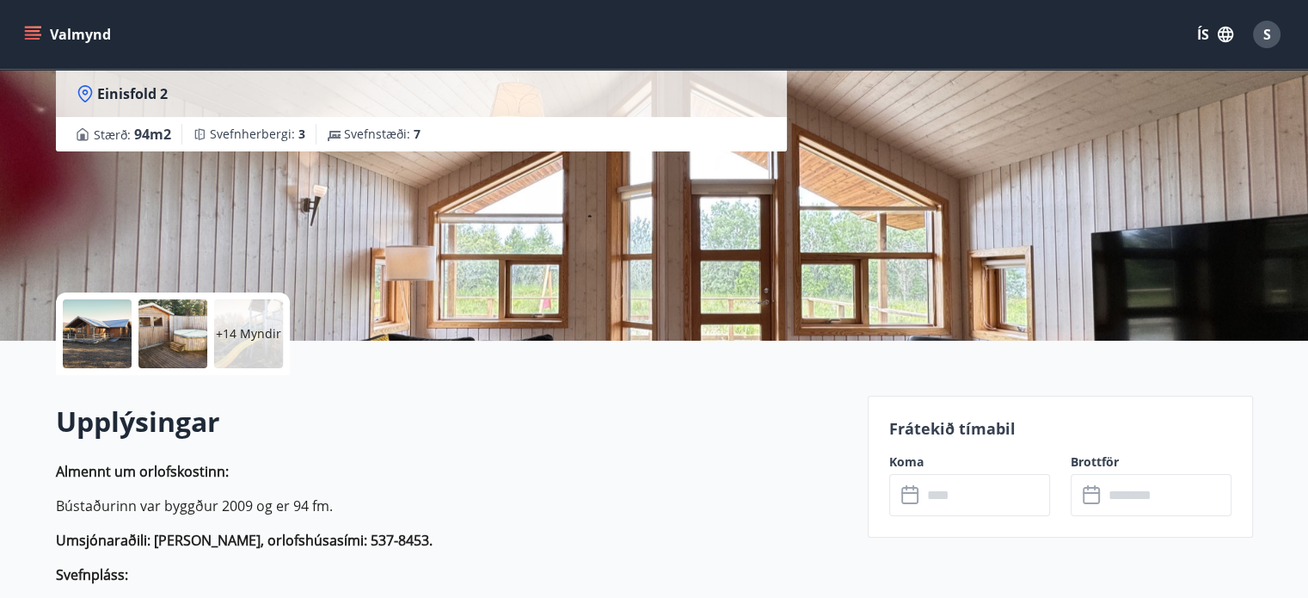
scroll to position [218, 0]
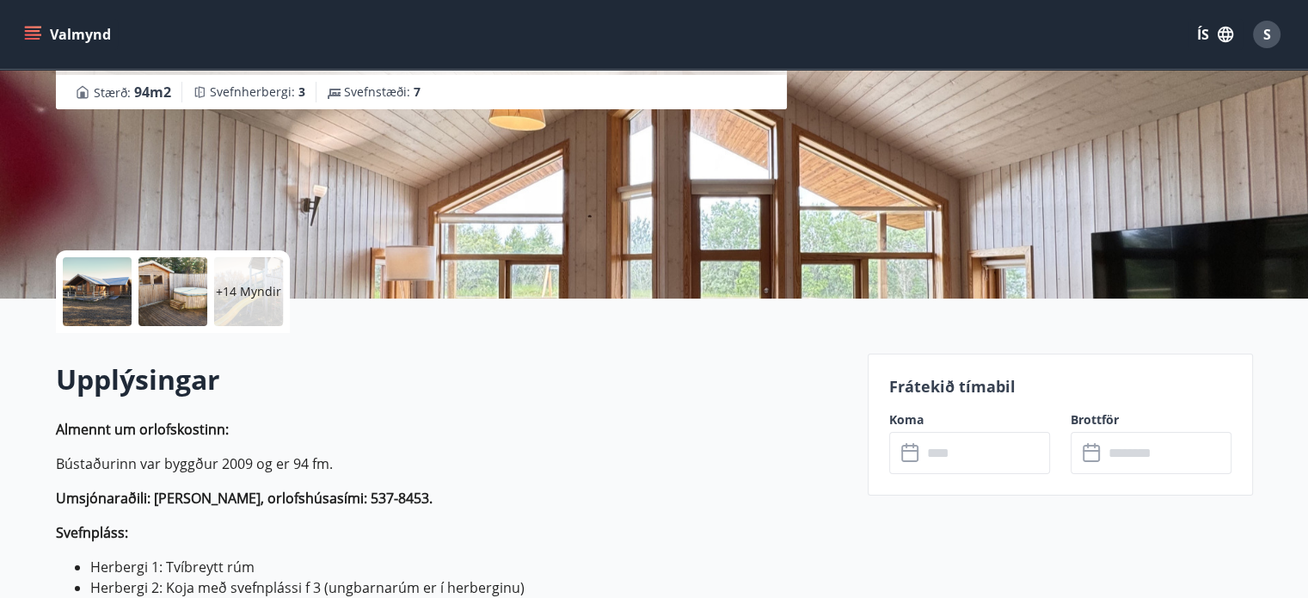
click at [272, 288] on p "+14 Myndir" at bounding box center [248, 291] width 65 height 17
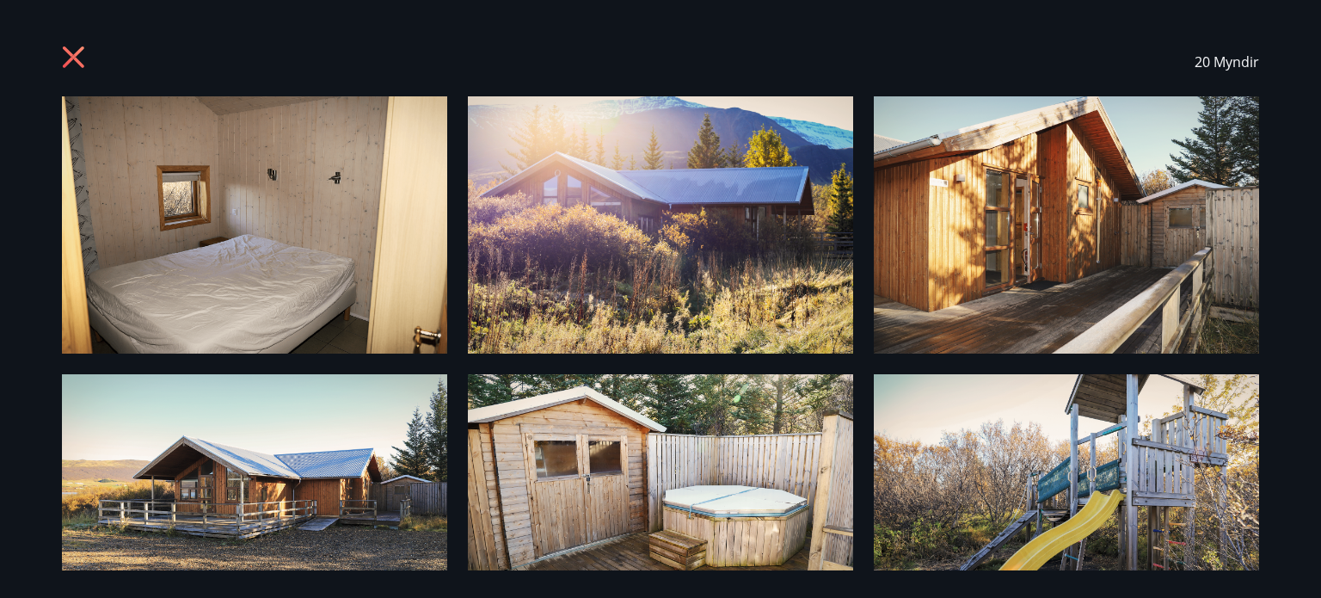
drag, startPoint x: 1271, startPoint y: 147, endPoint x: 1305, endPoint y: 276, distance: 133.5
click at [1305, 276] on div "20 Myndir" at bounding box center [660, 299] width 1321 height 598
drag, startPoint x: 1305, startPoint y: 276, endPoint x: 1307, endPoint y: 447, distance: 171.1
click at [1307, 372] on div "20 Myndir" at bounding box center [660, 299] width 1321 height 598
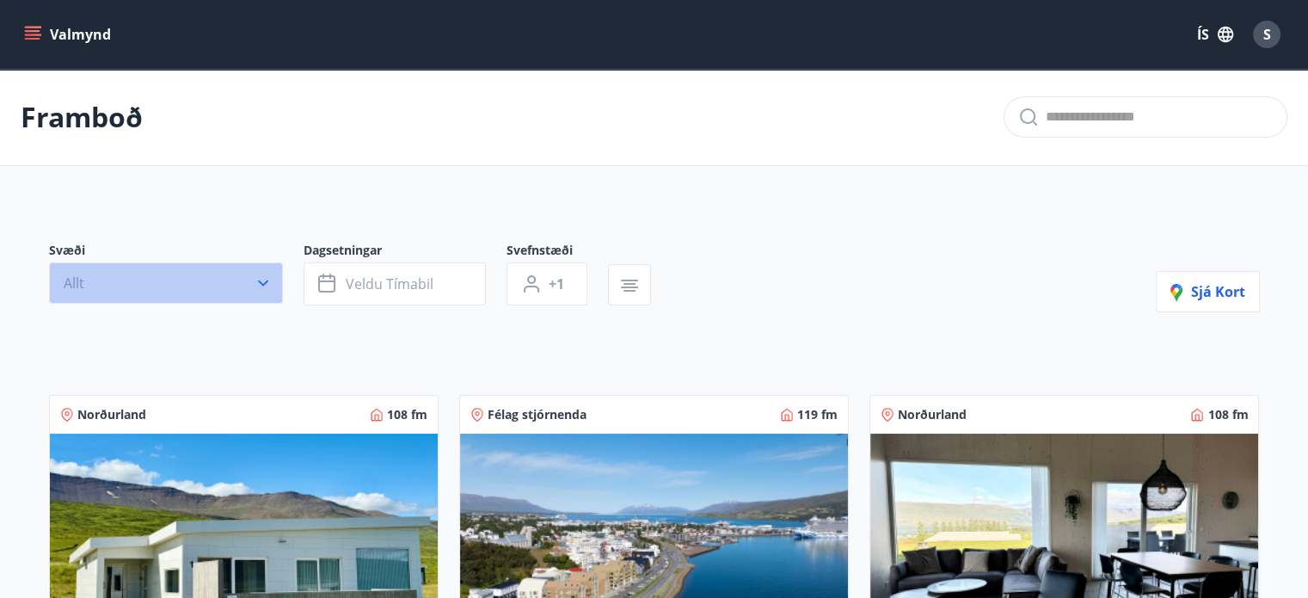
click at [249, 279] on button "Allt" at bounding box center [166, 282] width 234 height 41
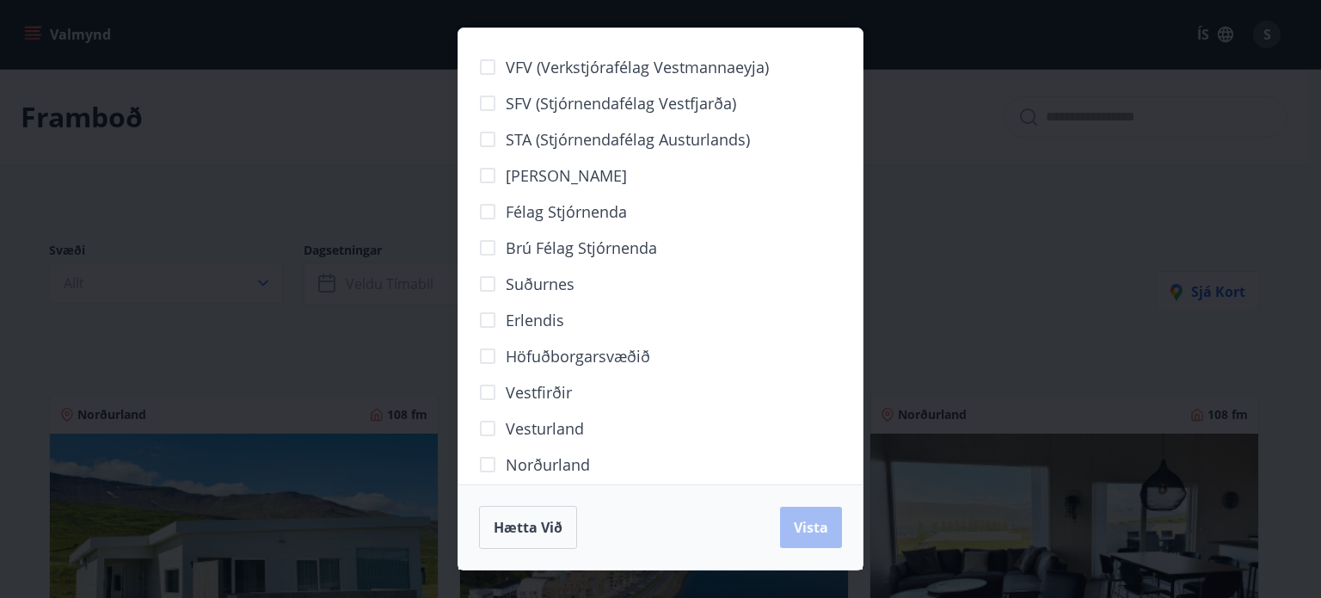
click at [799, 535] on div "Hætta við Vista" at bounding box center [660, 527] width 363 height 43
click at [568, 529] on button "Hætta við" at bounding box center [528, 527] width 98 height 43
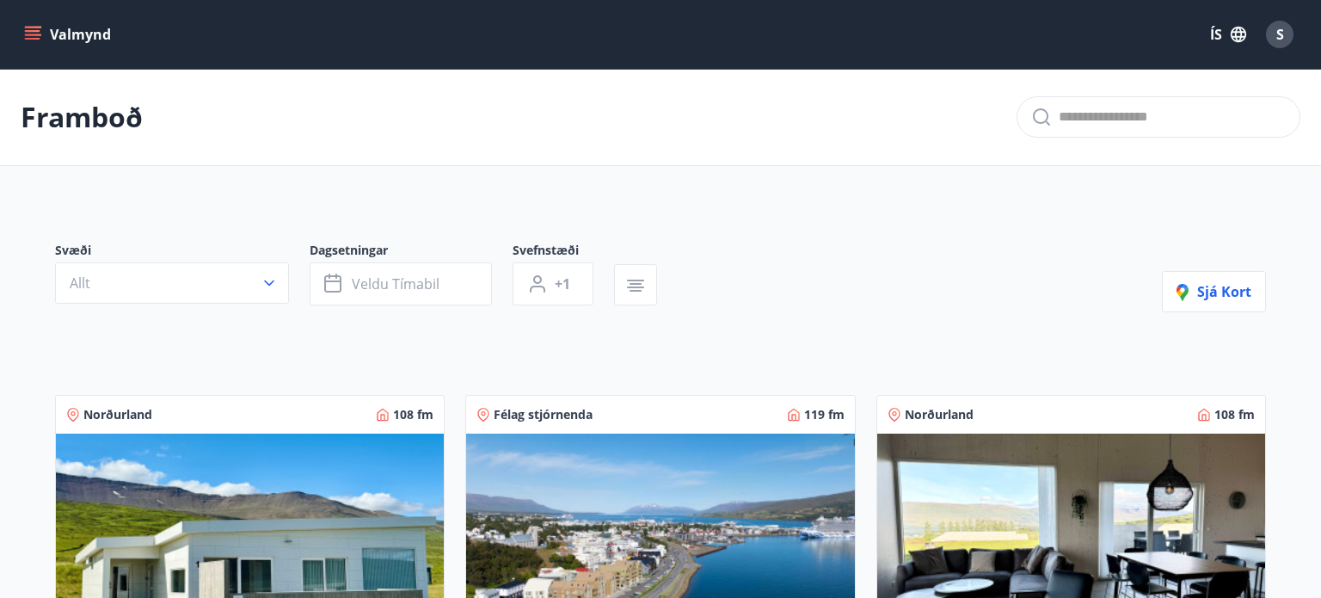
click at [540, 525] on img at bounding box center [660, 541] width 388 height 217
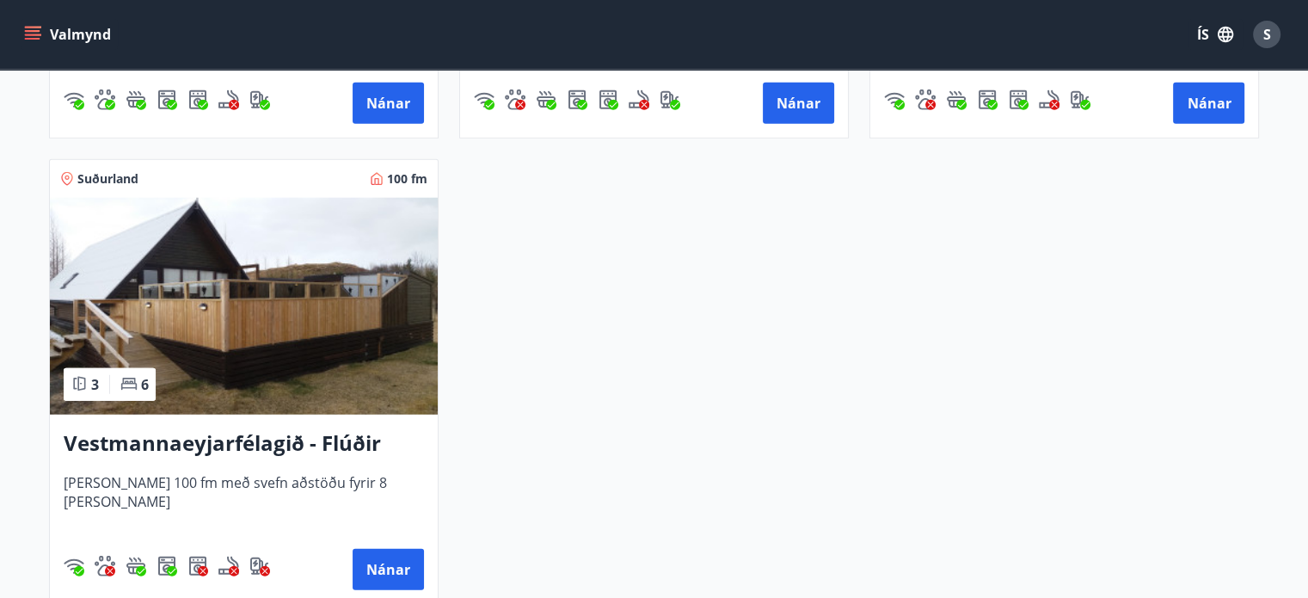
scroll to position [4494, 0]
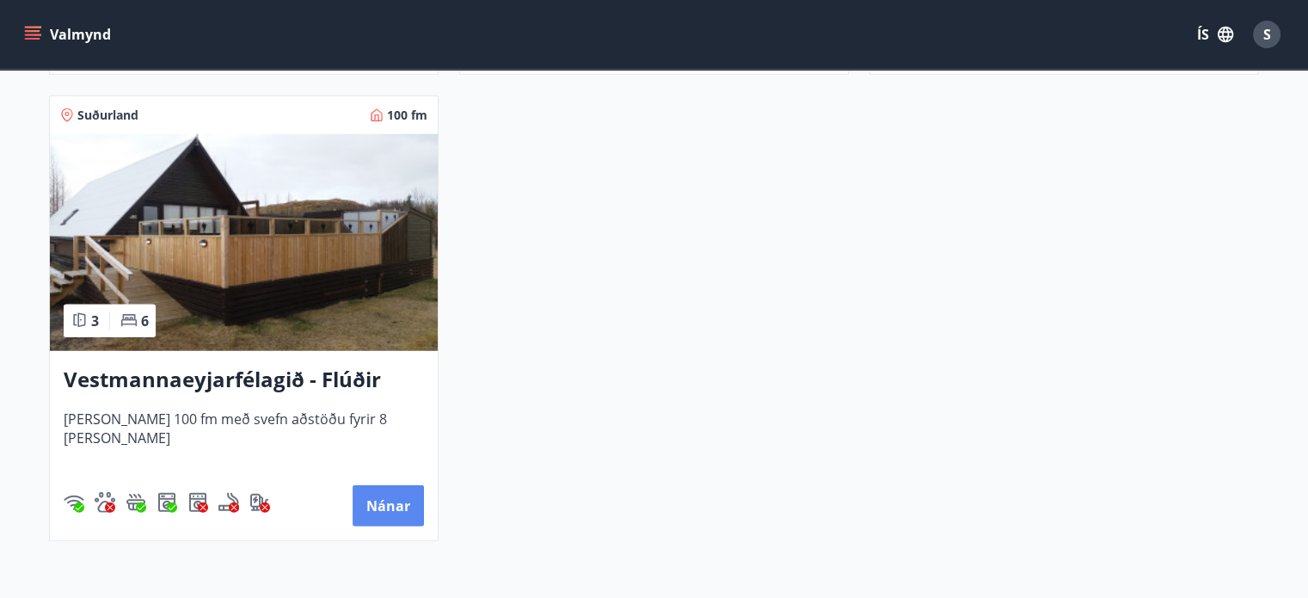
click at [402, 507] on button "Nánar" at bounding box center [388, 505] width 71 height 41
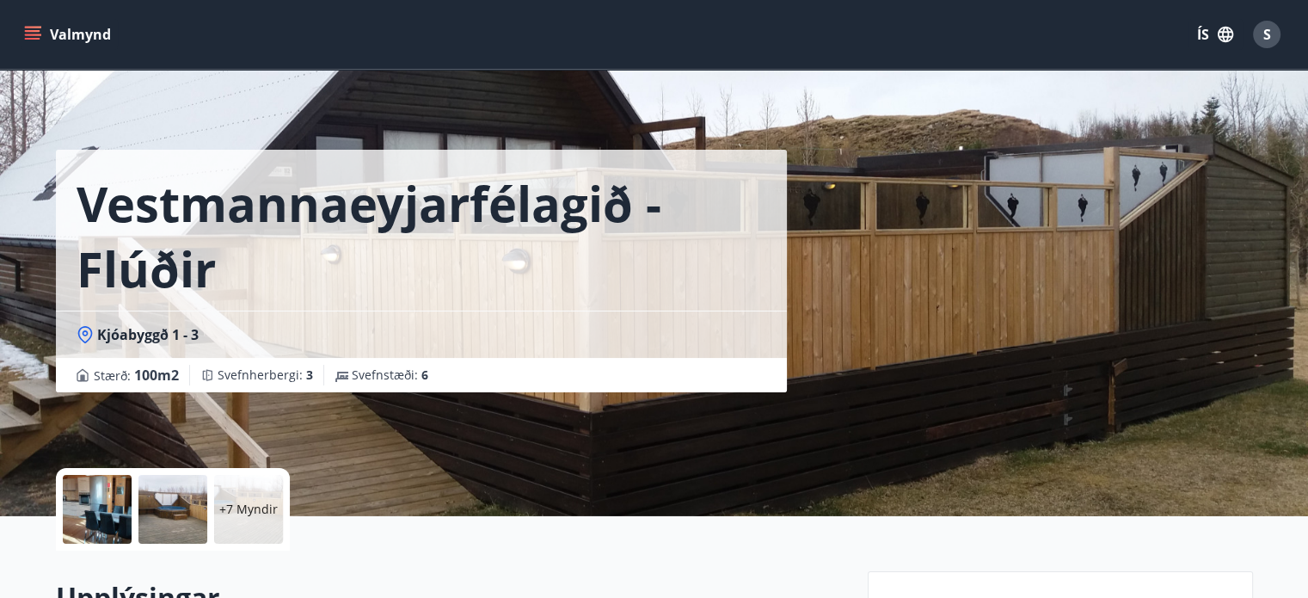
click at [266, 498] on div "+7 Myndir" at bounding box center [248, 509] width 69 height 69
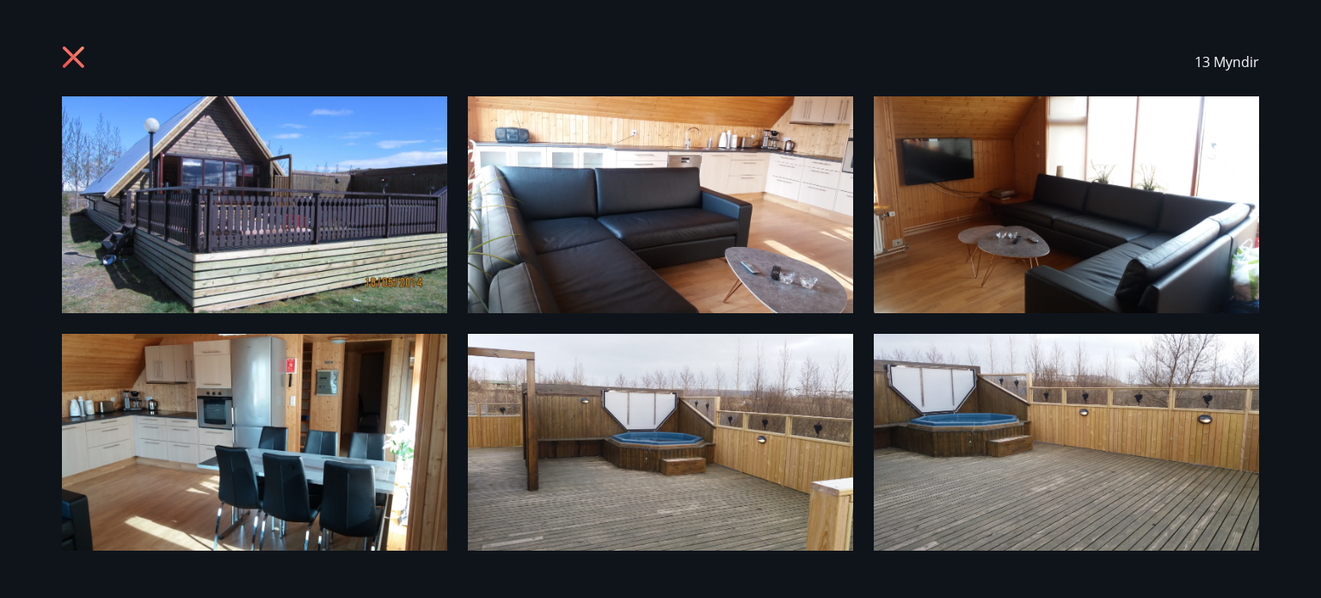
drag, startPoint x: 1297, startPoint y: 347, endPoint x: 1035, endPoint y: 220, distance: 290.4
click at [1315, 120] on div "13 Myndir" at bounding box center [660, 299] width 1321 height 598
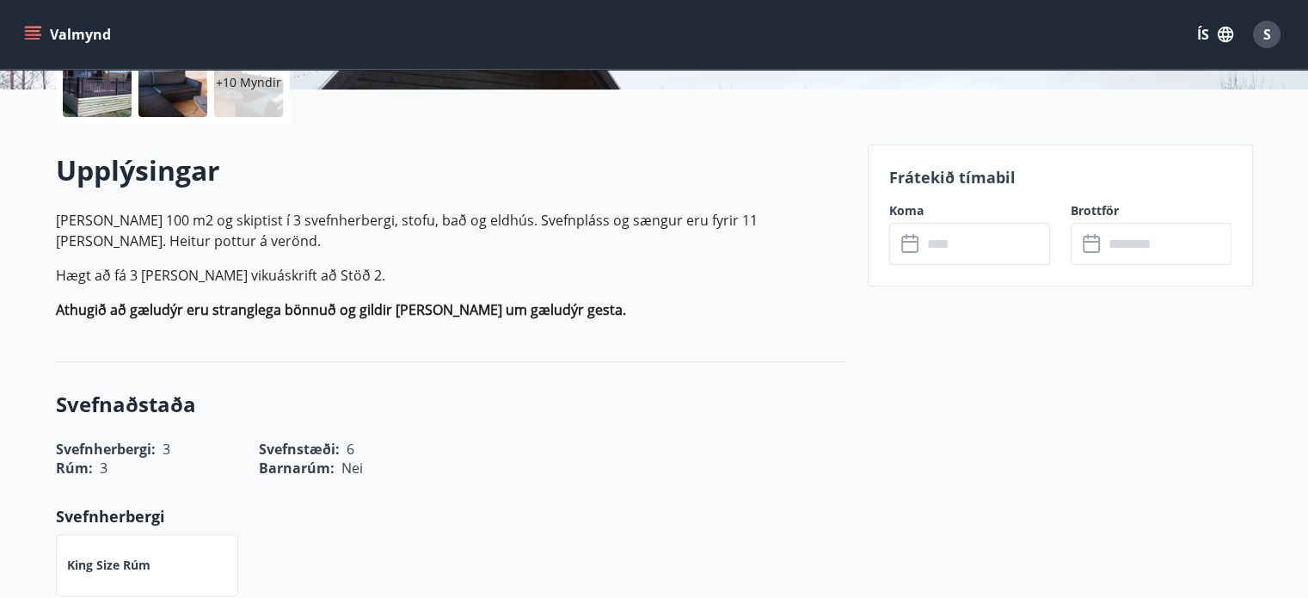
scroll to position [445, 0]
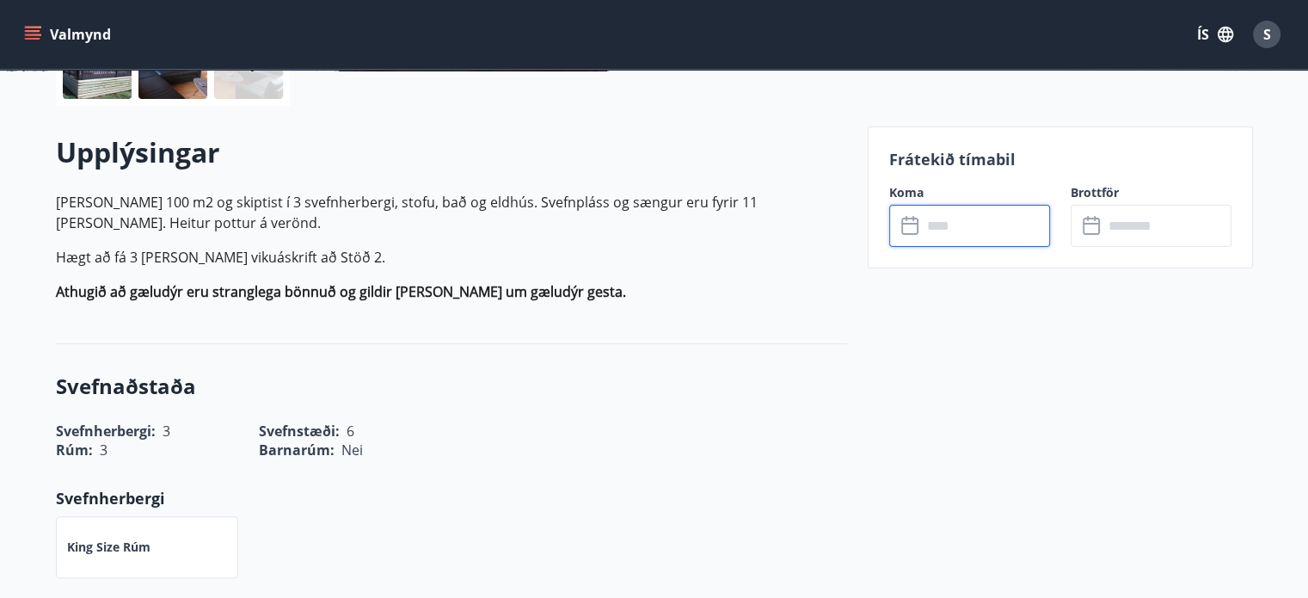
click at [970, 227] on input "text" at bounding box center [986, 226] width 128 height 42
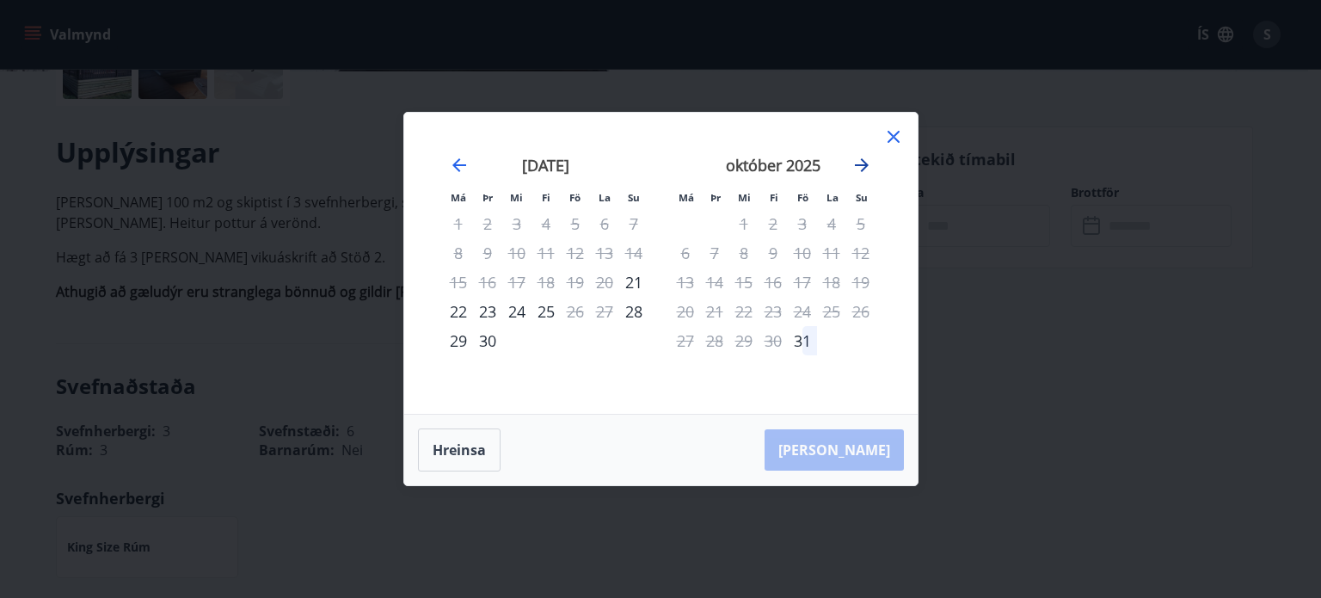
click at [861, 164] on icon "Move forward to switch to the next month." at bounding box center [862, 165] width 14 height 14
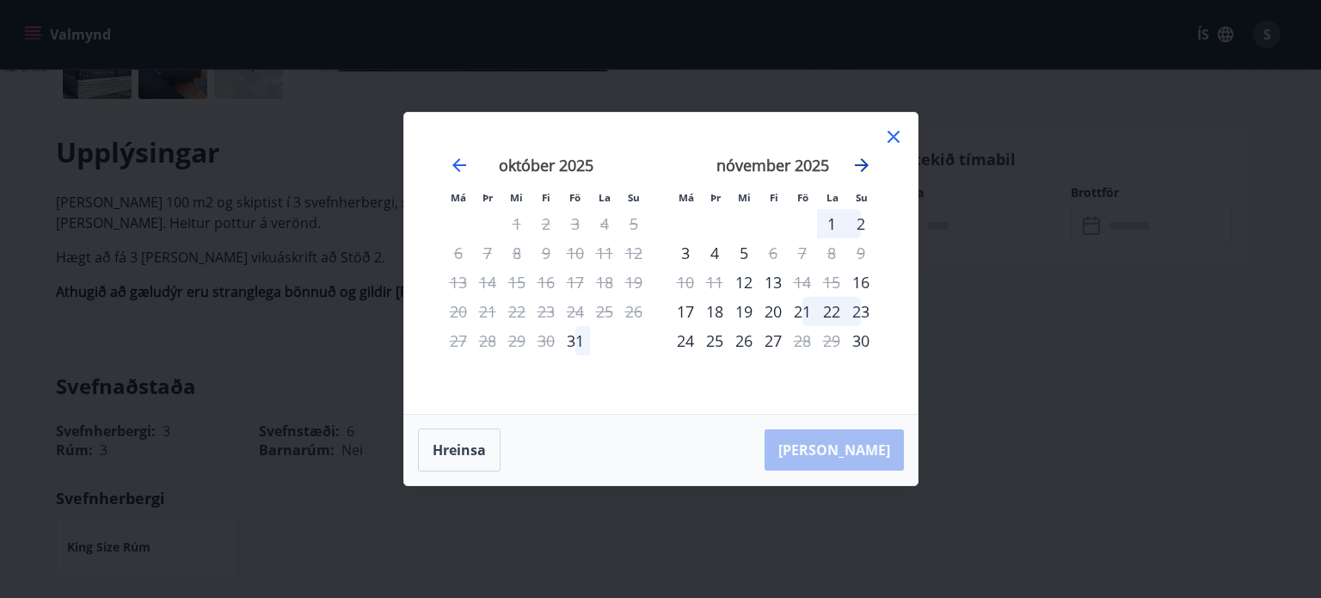
click at [861, 163] on icon "Move forward to switch to the next month." at bounding box center [861, 165] width 21 height 21
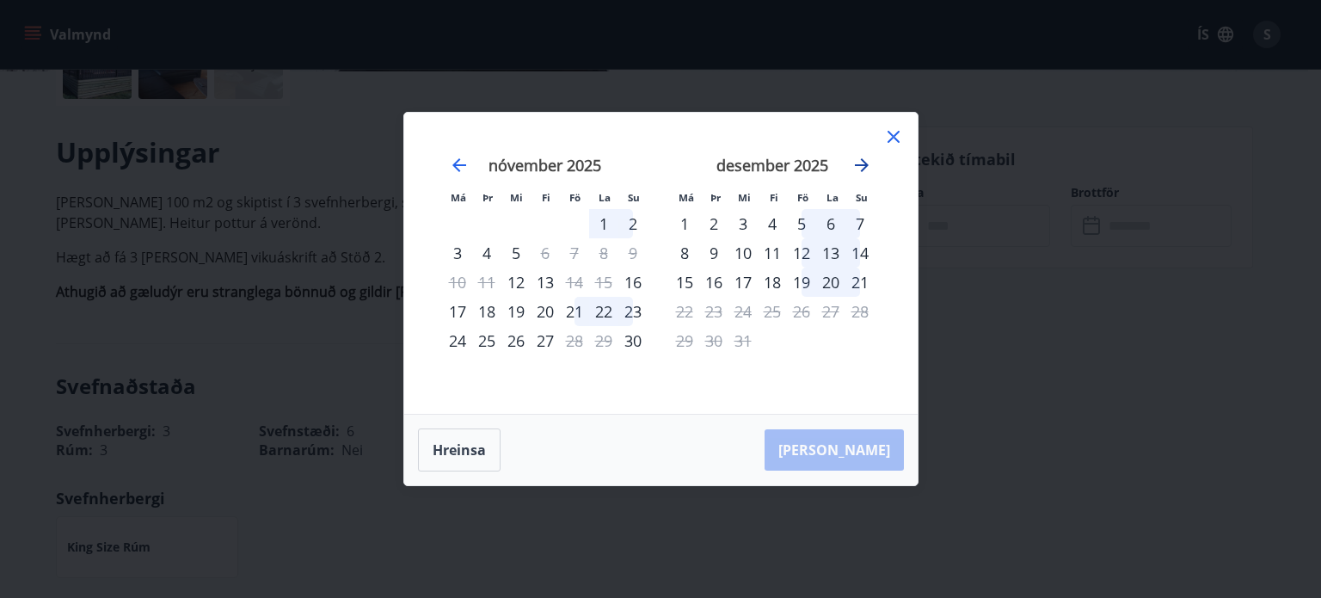
click at [861, 163] on icon "Move forward to switch to the next month." at bounding box center [861, 165] width 21 height 21
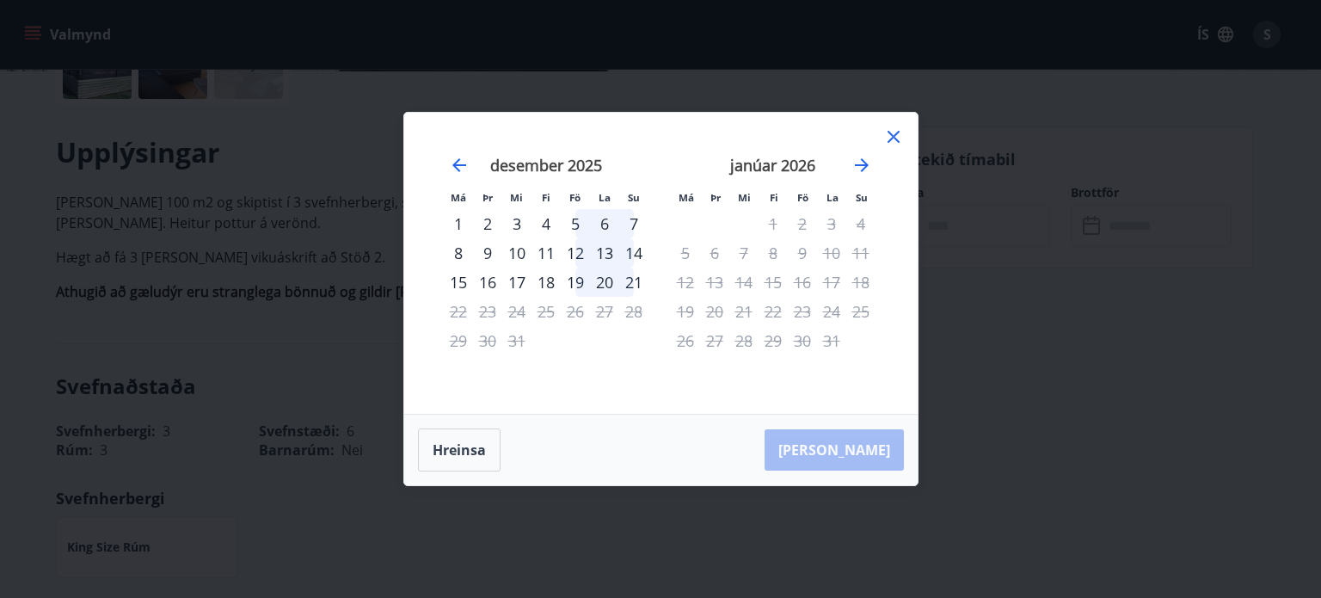
click at [891, 138] on icon at bounding box center [893, 137] width 12 height 12
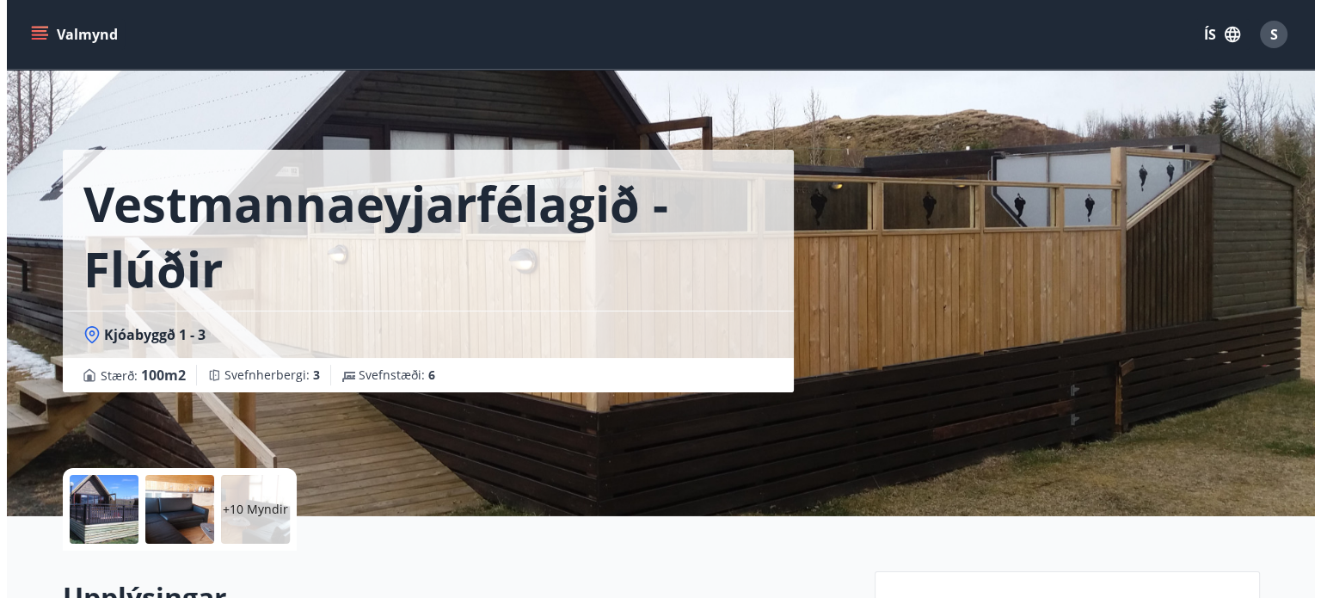
scroll to position [139, 0]
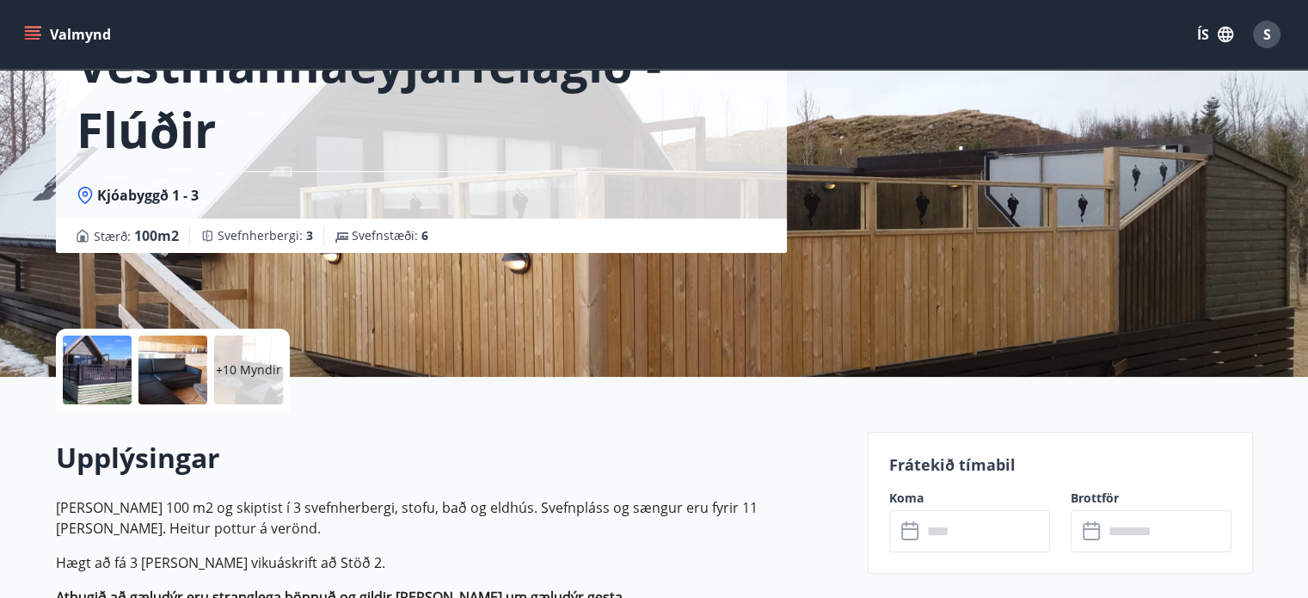
click at [264, 371] on p "+10 Myndir" at bounding box center [248, 369] width 65 height 17
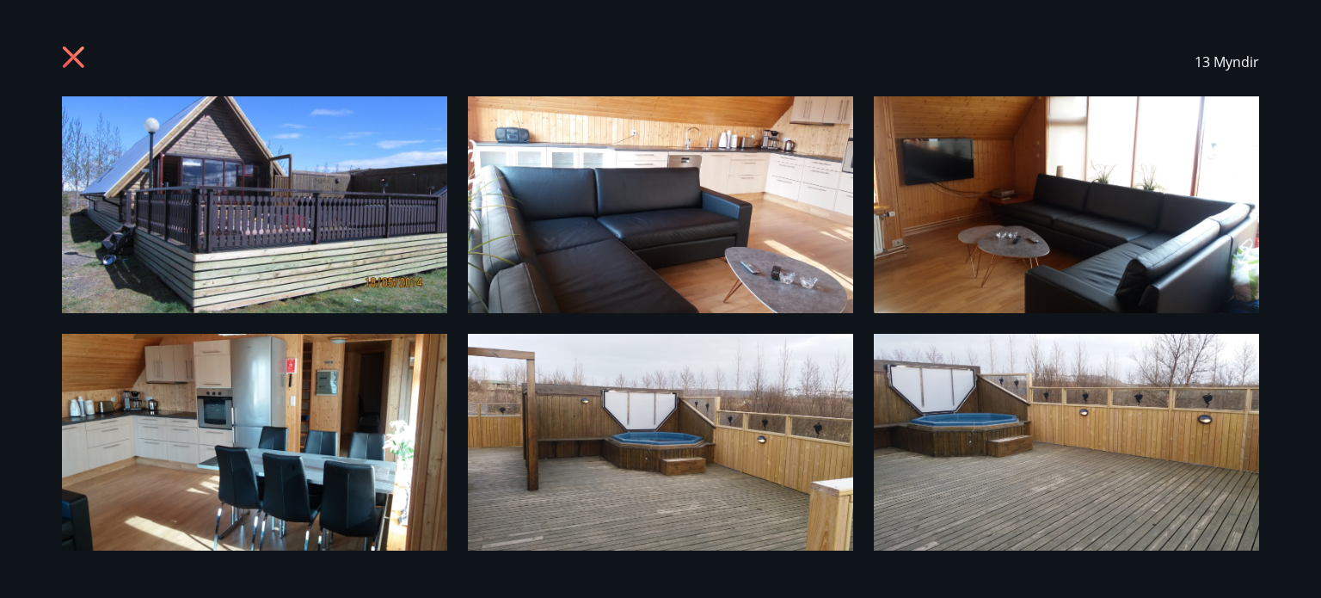
click at [385, 250] on img at bounding box center [254, 204] width 385 height 217
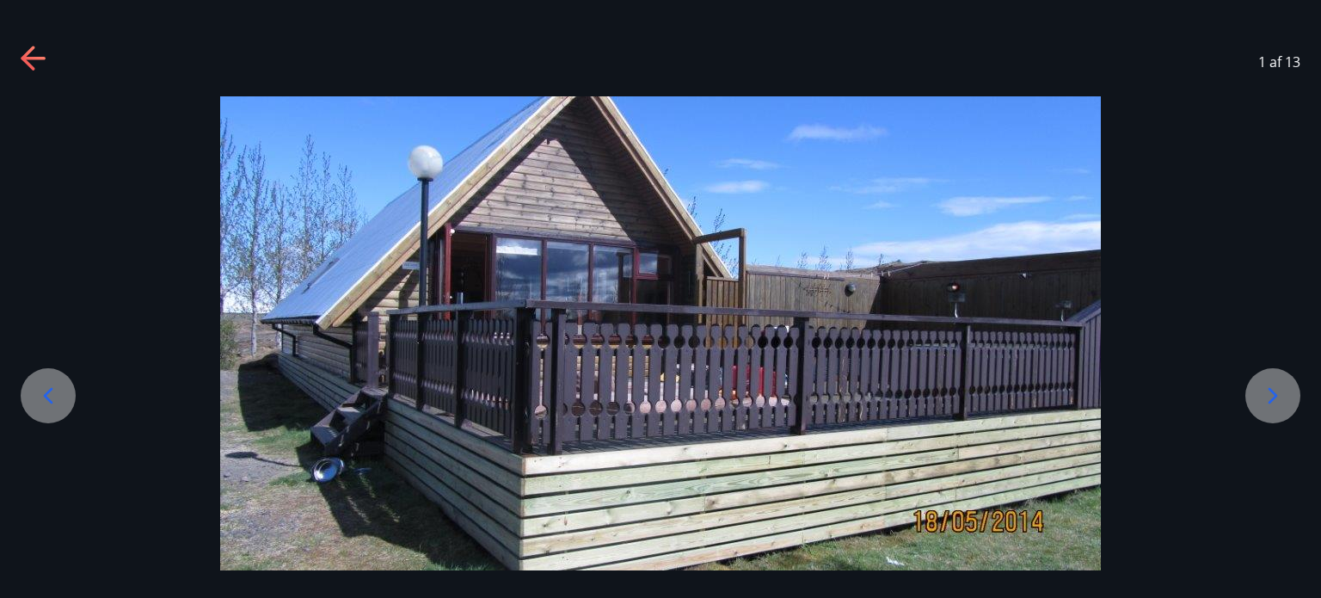
click at [1277, 387] on icon at bounding box center [1273, 396] width 28 height 28
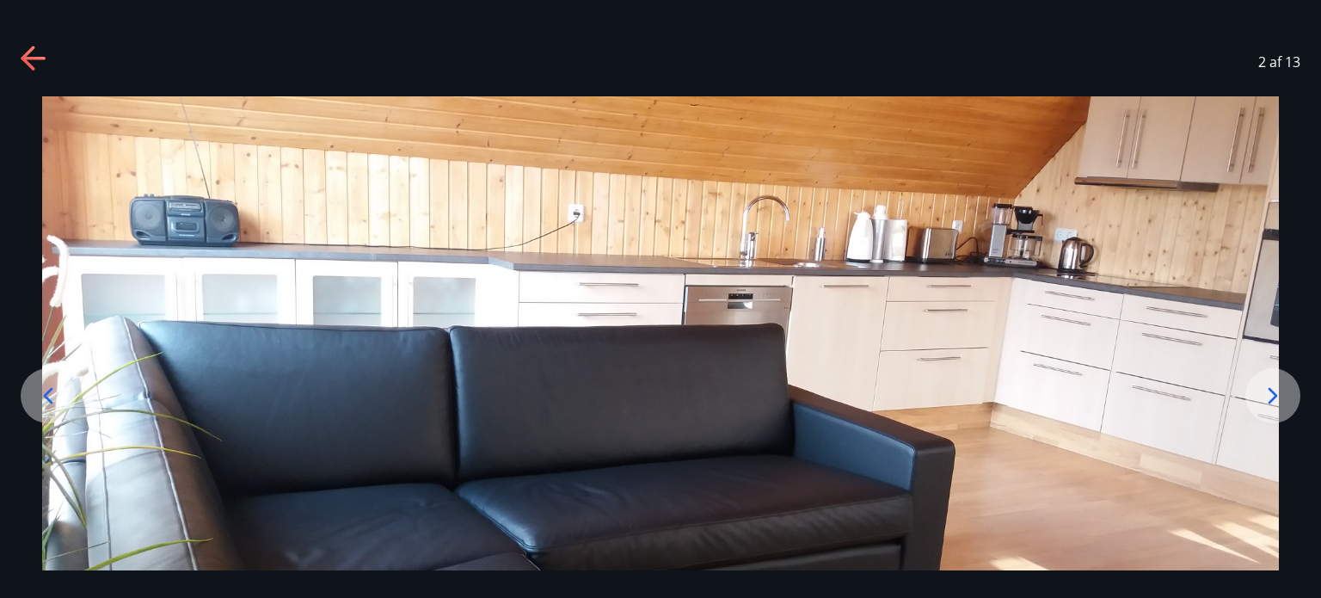
click at [1277, 388] on icon at bounding box center [1273, 396] width 28 height 28
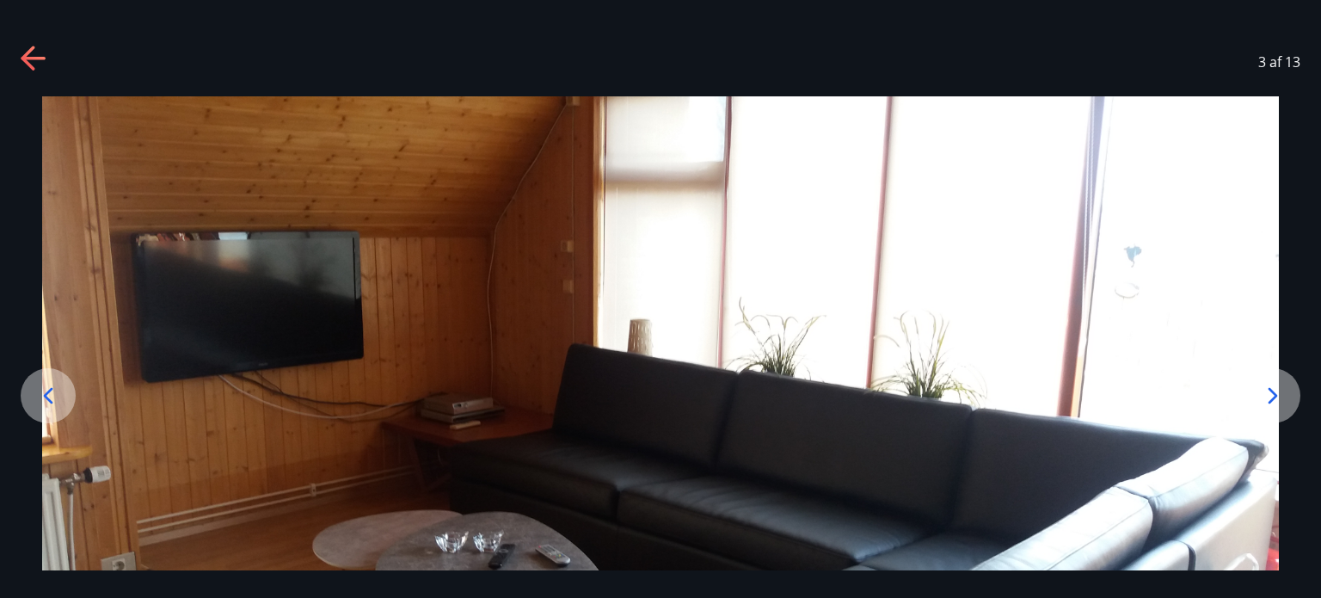
click at [1278, 388] on icon at bounding box center [1273, 396] width 28 height 28
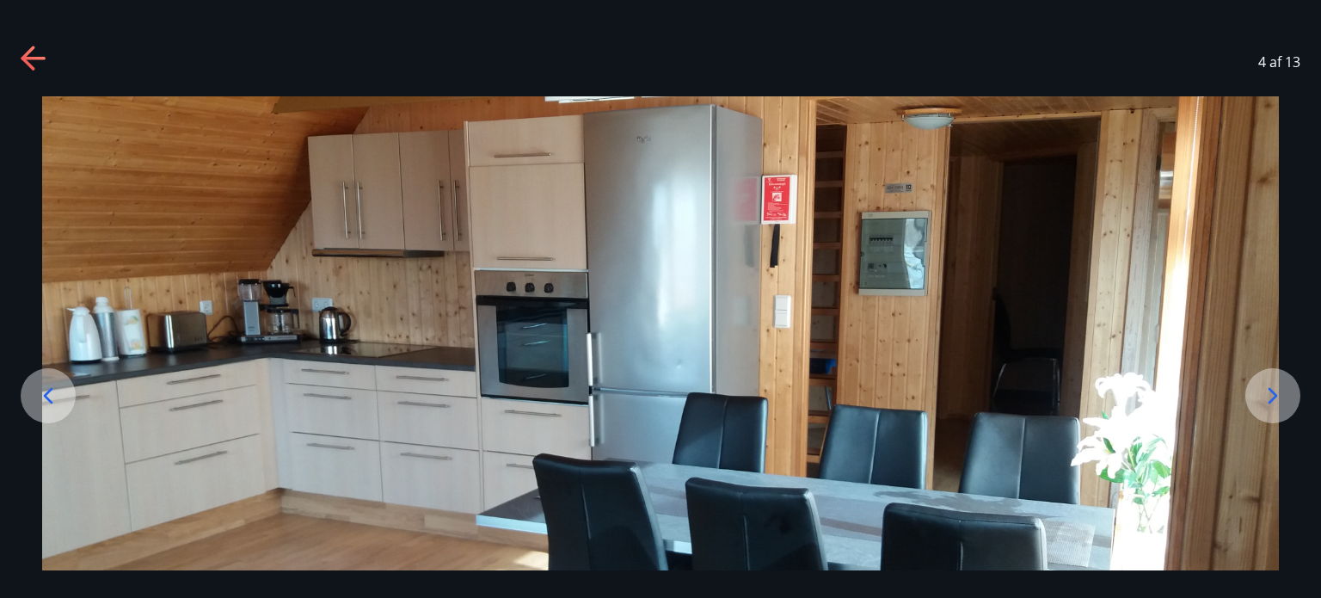
click at [1278, 389] on icon at bounding box center [1273, 396] width 28 height 28
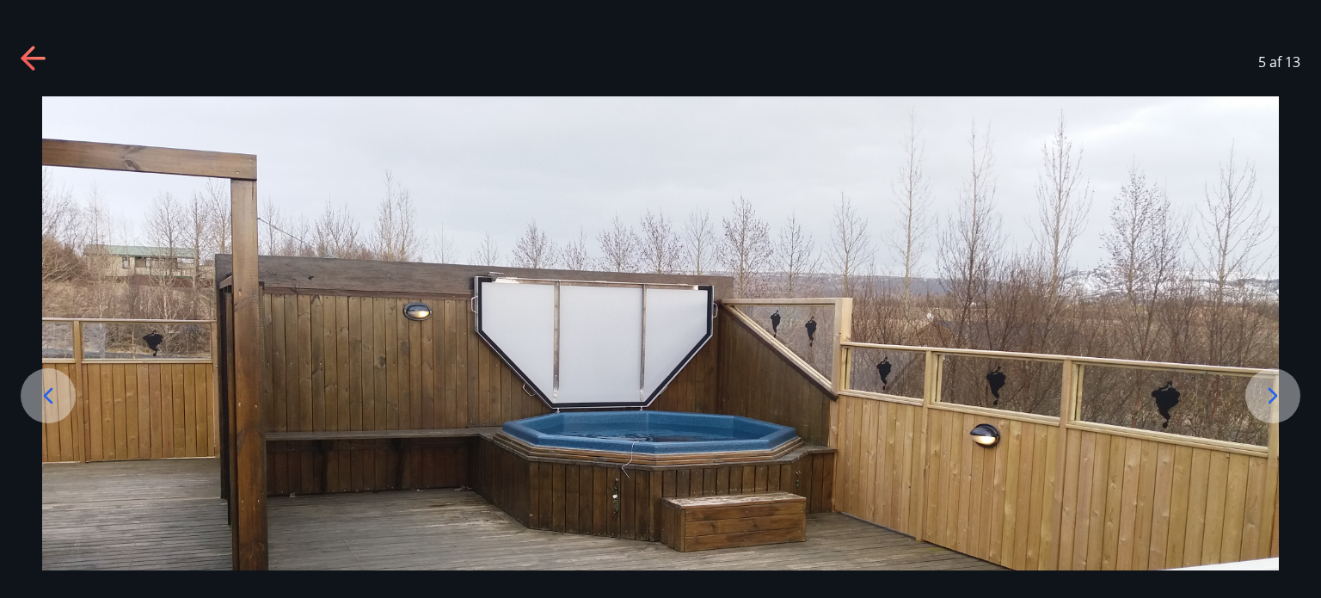
click at [1278, 389] on icon at bounding box center [1273, 396] width 28 height 28
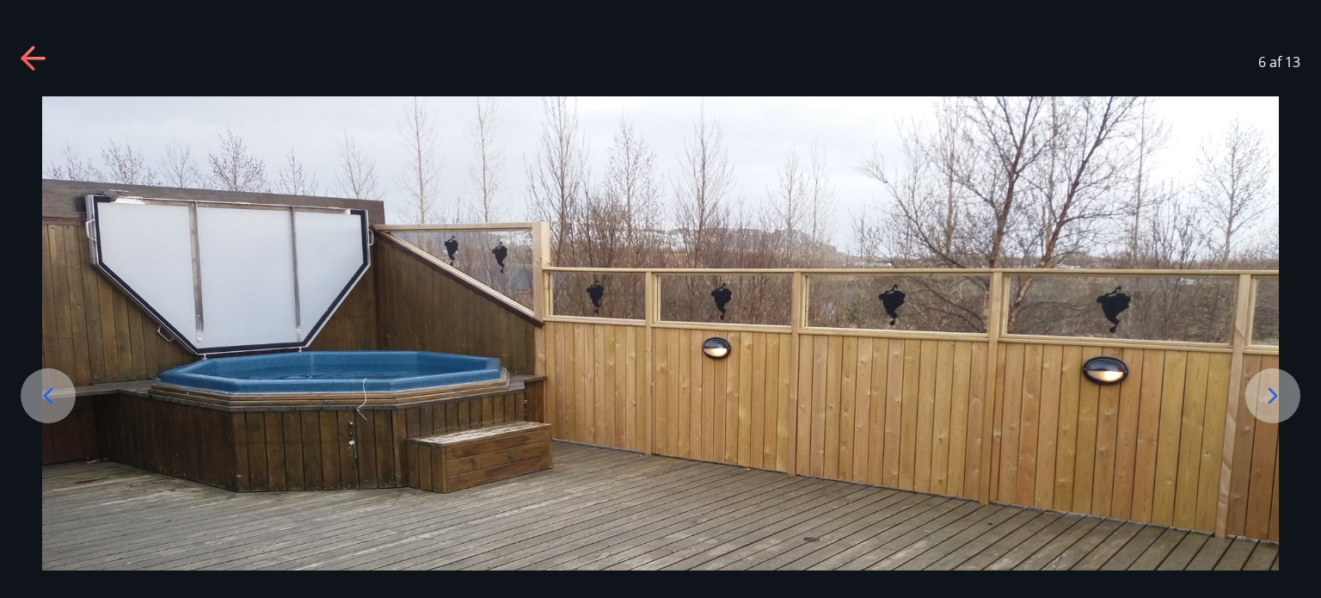
click at [1277, 389] on icon at bounding box center [1273, 396] width 28 height 28
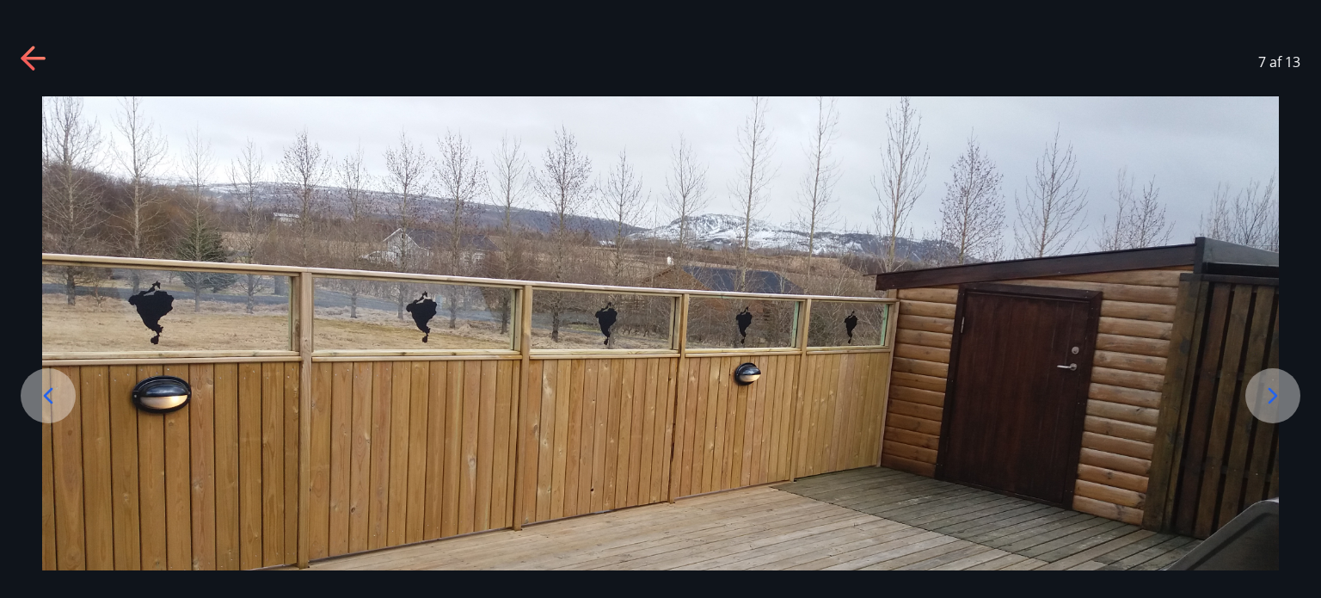
click at [1277, 389] on icon at bounding box center [1273, 396] width 28 height 28
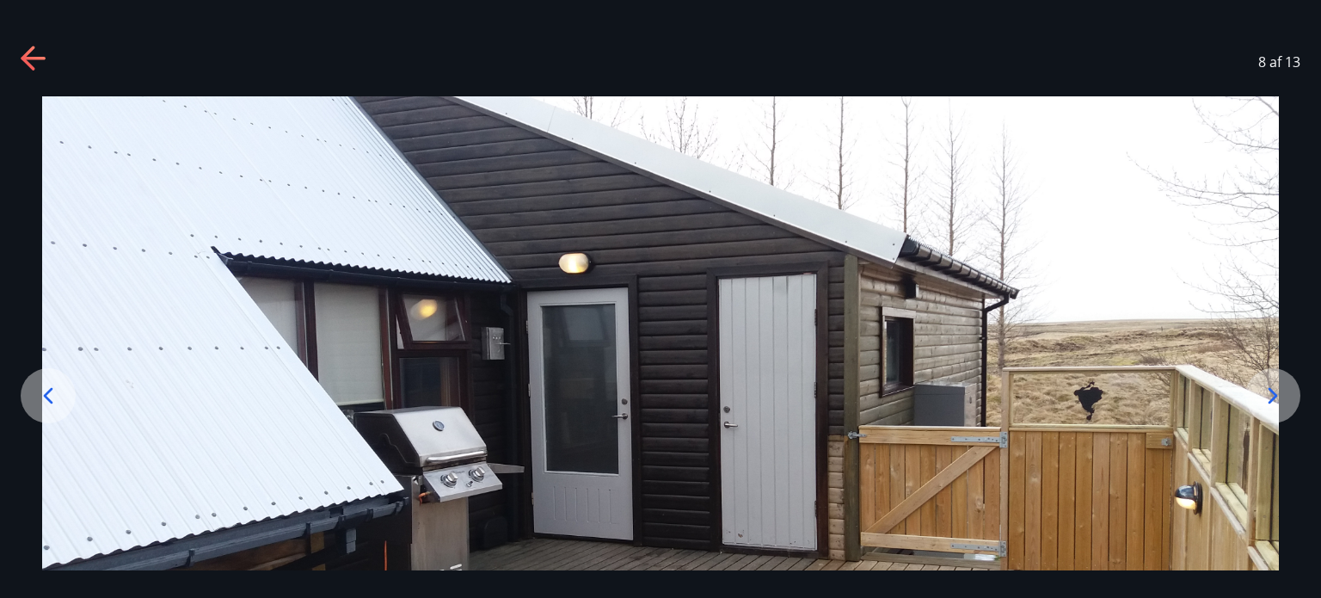
click at [1277, 389] on icon at bounding box center [1273, 396] width 28 height 28
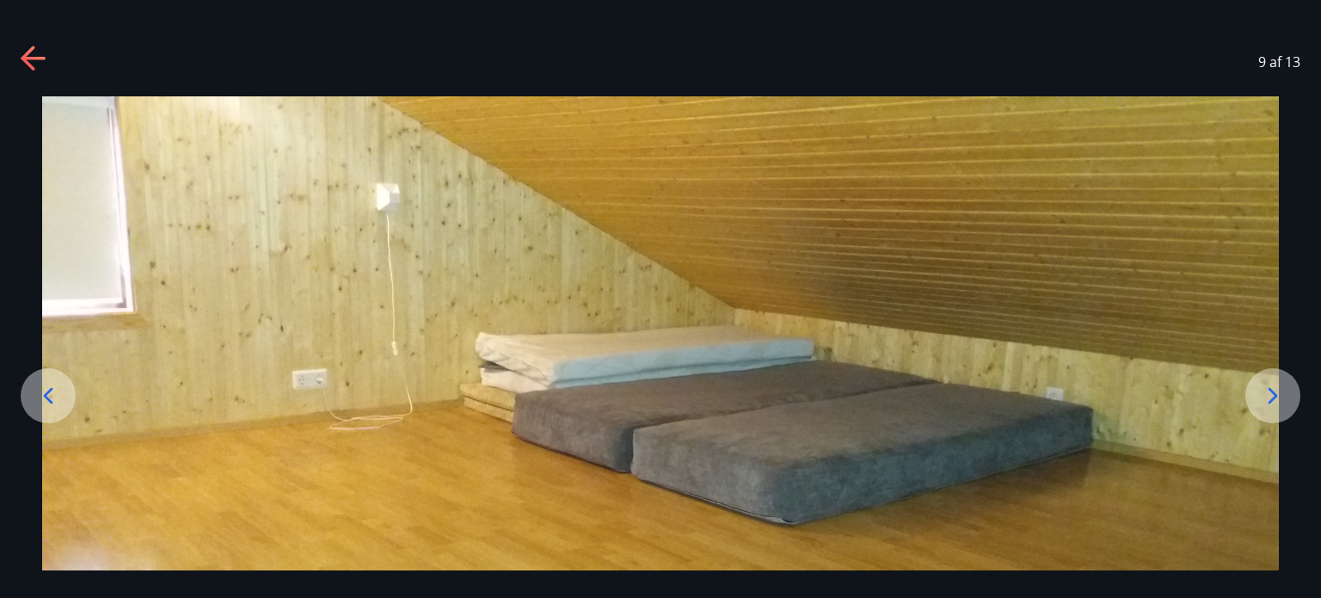
click at [1277, 389] on icon at bounding box center [1273, 396] width 28 height 28
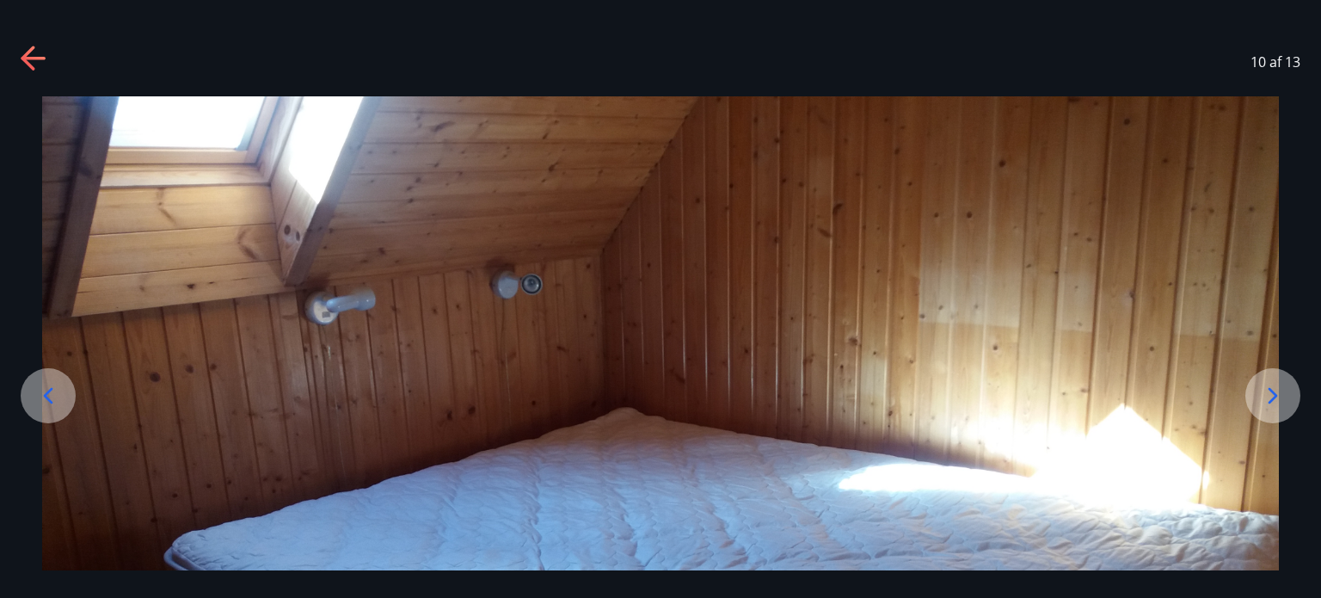
click at [1276, 389] on icon at bounding box center [1273, 396] width 28 height 28
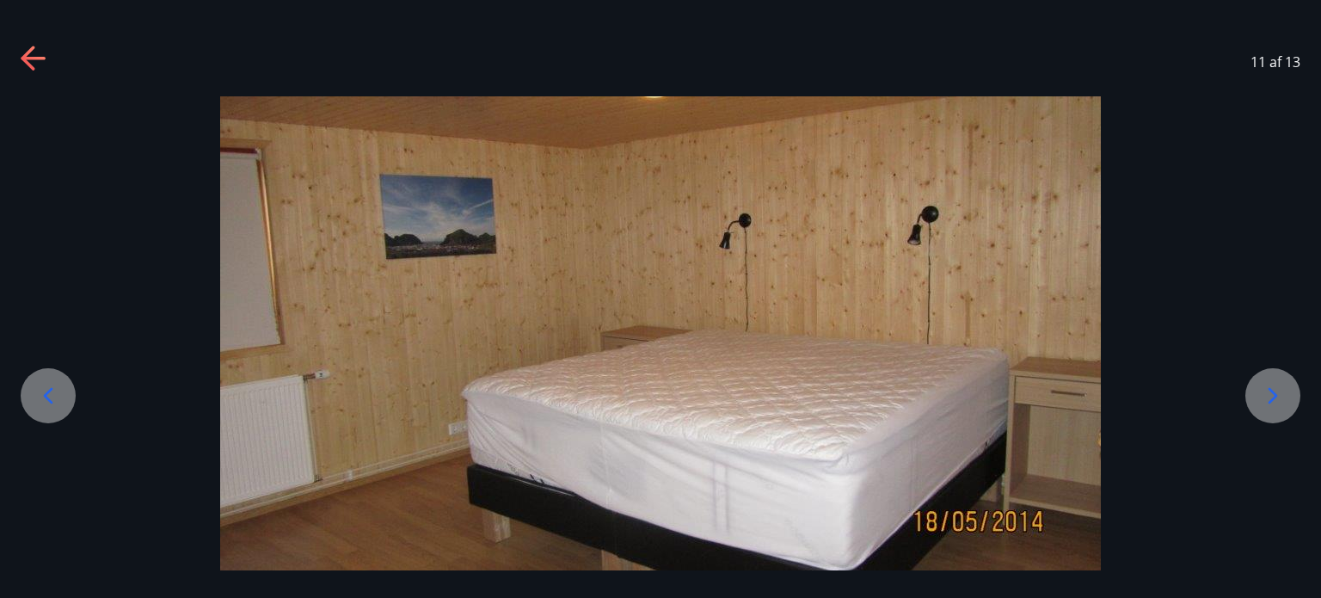
click at [1276, 389] on icon at bounding box center [1273, 396] width 28 height 28
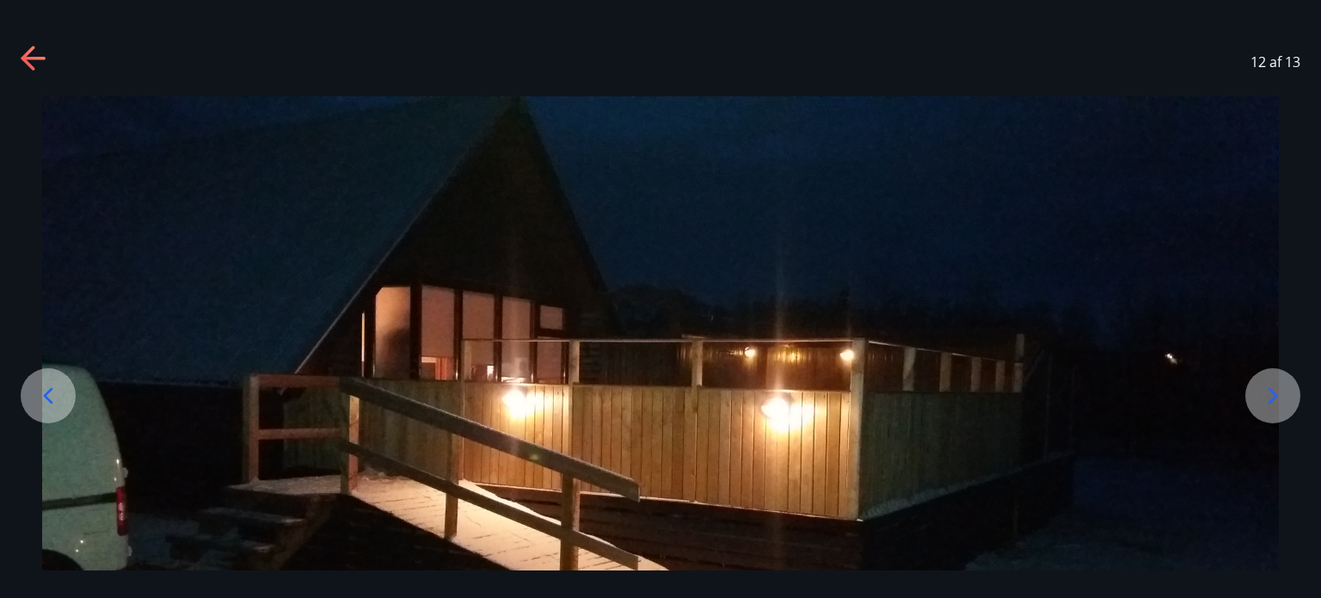
click at [1276, 389] on icon at bounding box center [1273, 396] width 28 height 28
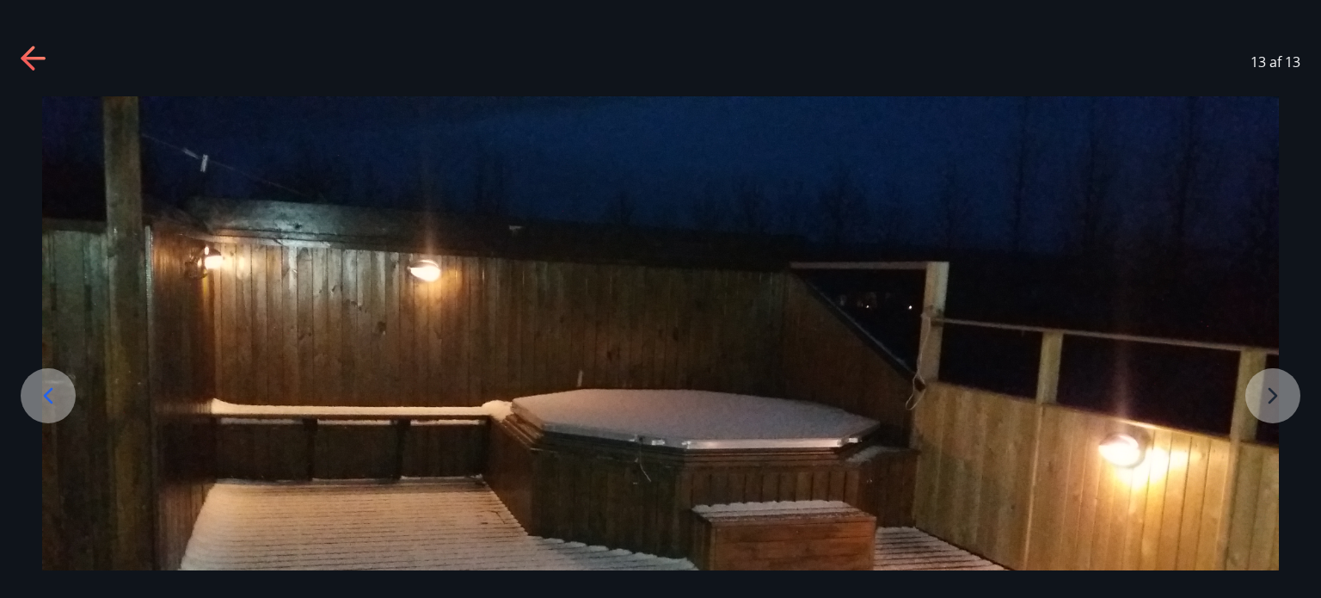
click at [1275, 389] on img at bounding box center [660, 444] width 1237 height 696
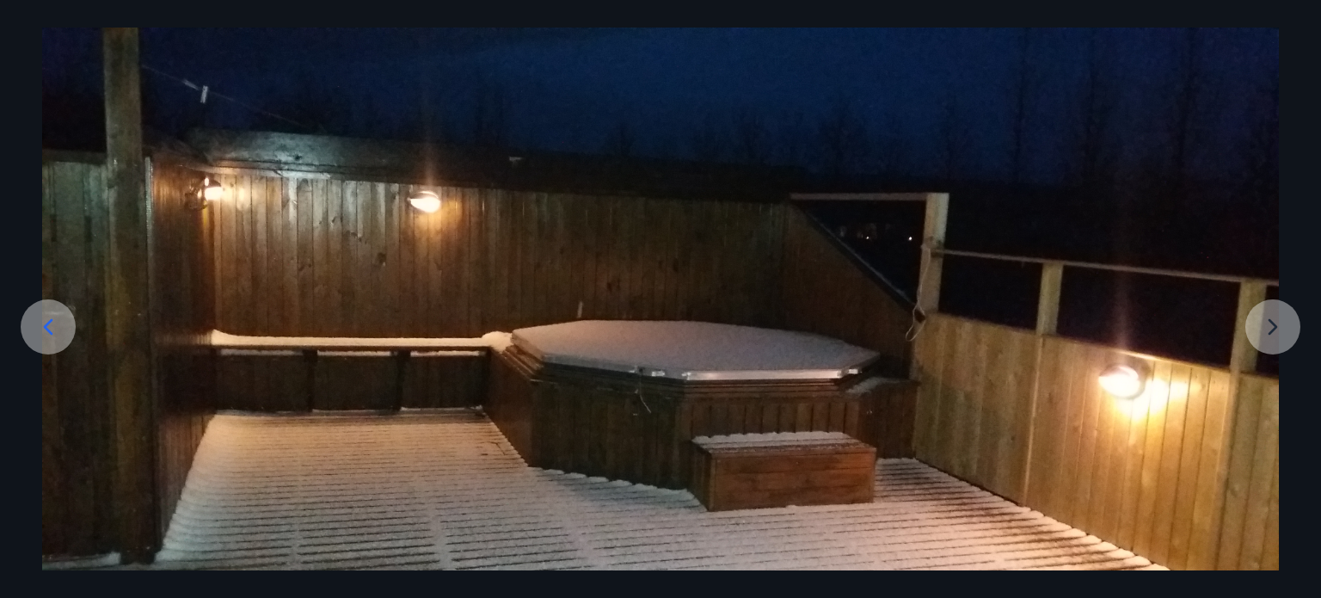
click at [1275, 389] on img at bounding box center [660, 376] width 1237 height 696
click at [1259, 322] on img at bounding box center [660, 376] width 1237 height 696
click at [1259, 326] on img at bounding box center [660, 376] width 1237 height 696
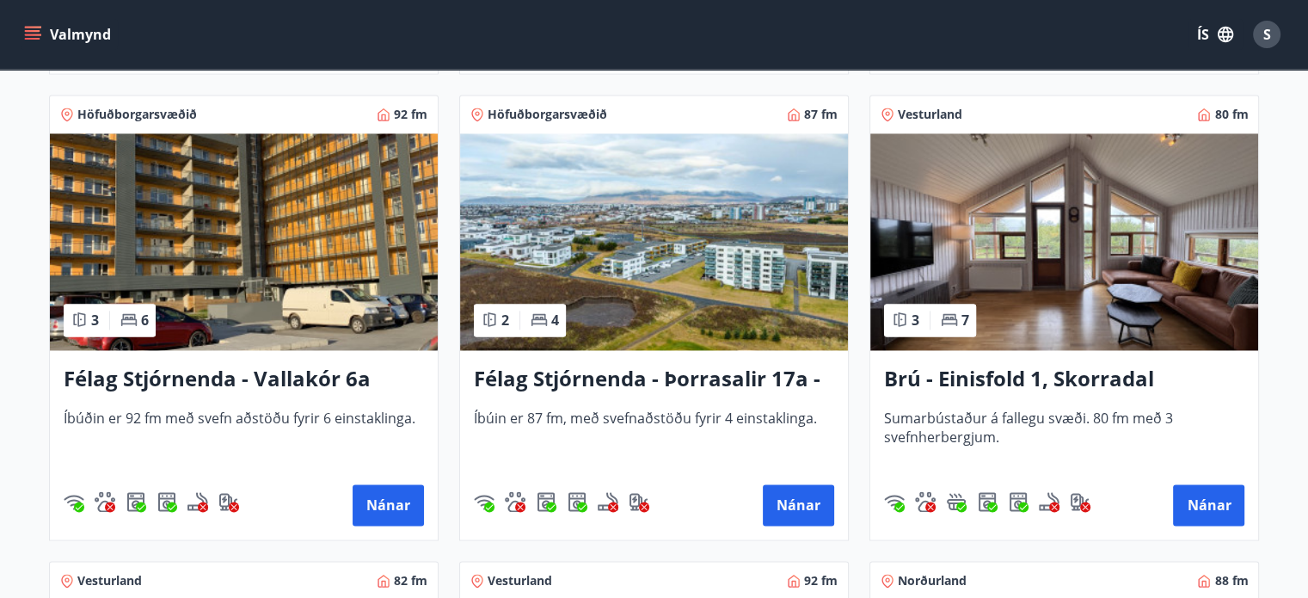
scroll to position [2707, 0]
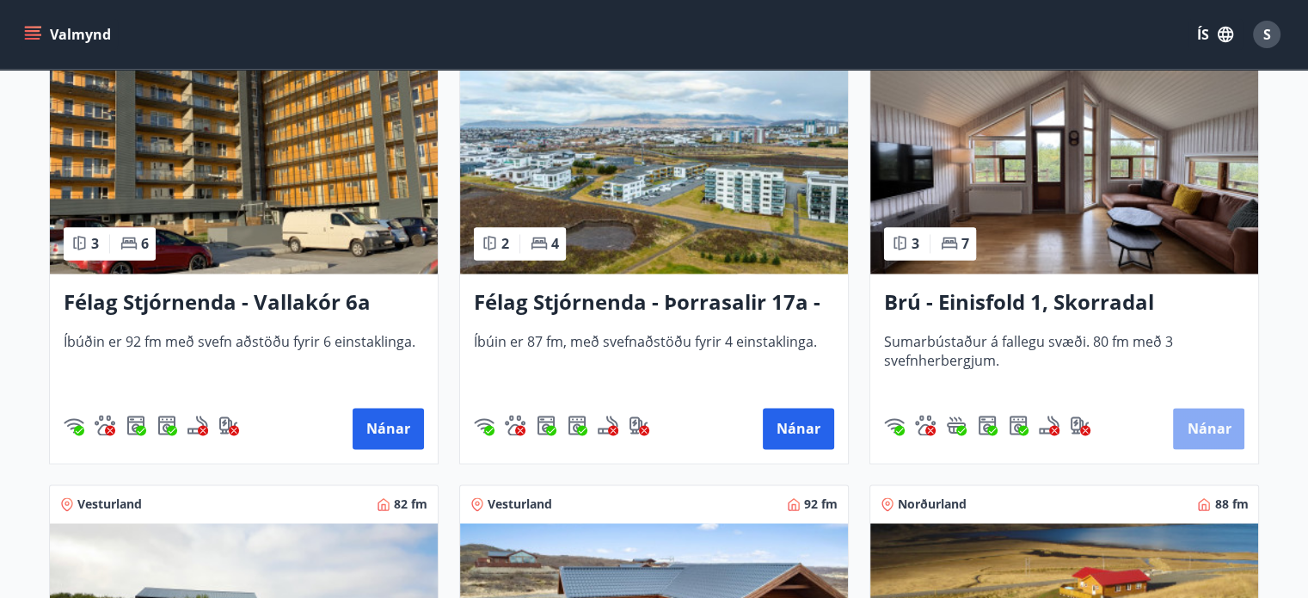
click at [1183, 420] on button "Nánar" at bounding box center [1208, 428] width 71 height 41
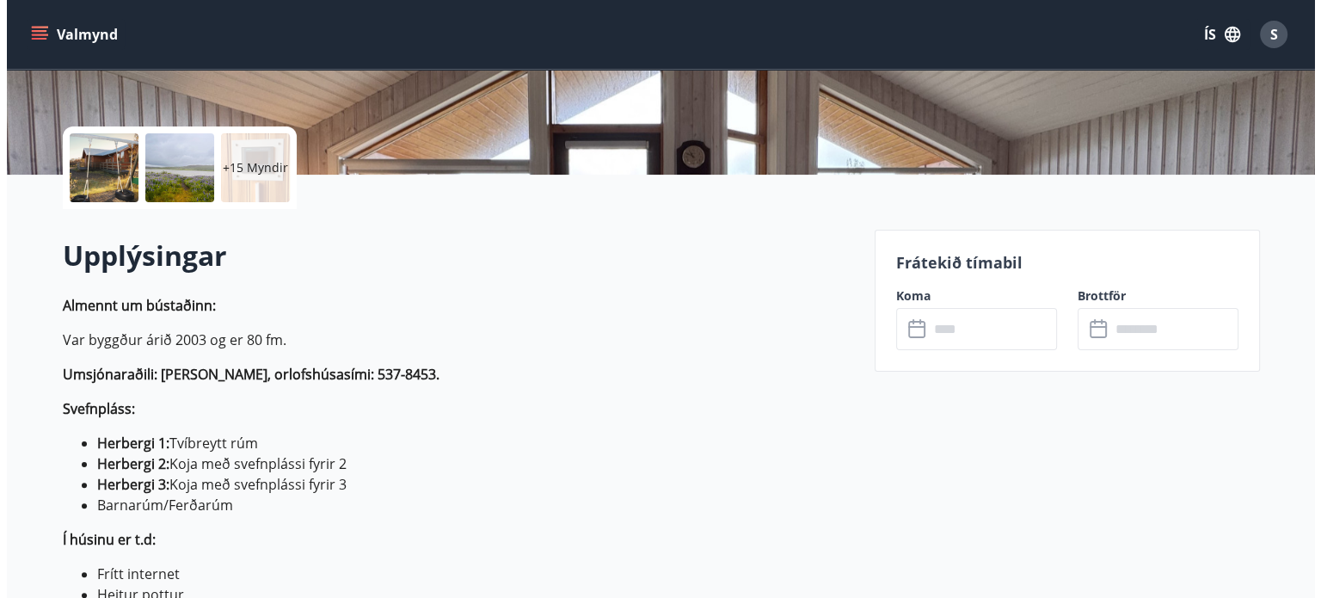
scroll to position [323, 0]
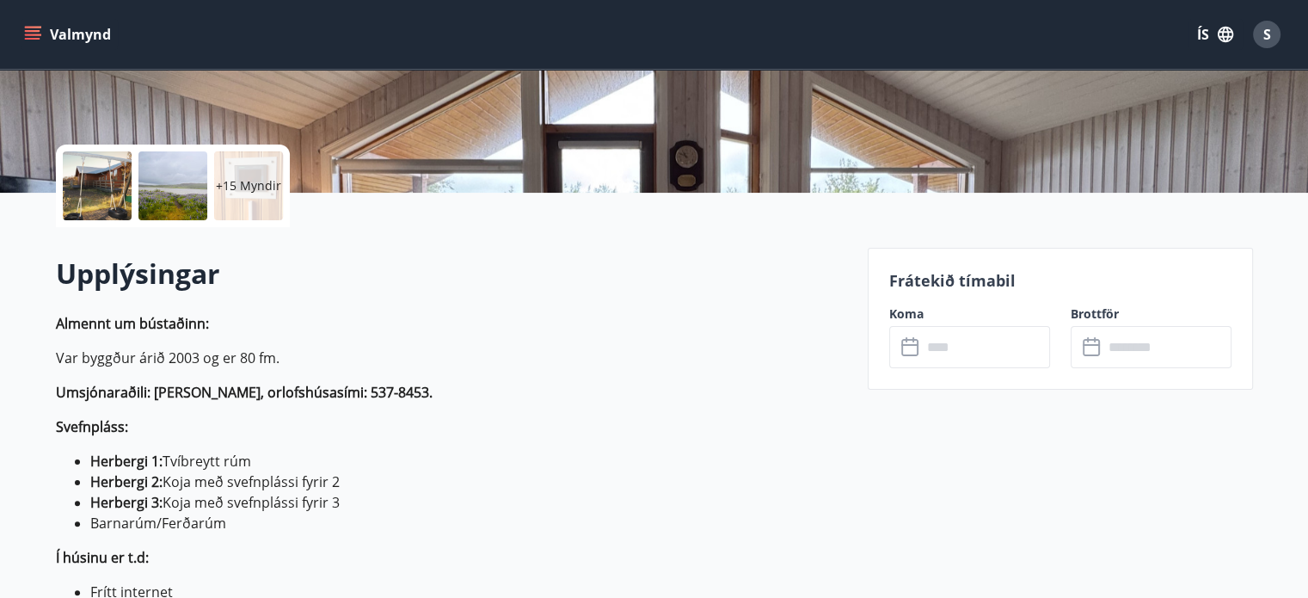
click at [103, 199] on div at bounding box center [97, 185] width 69 height 69
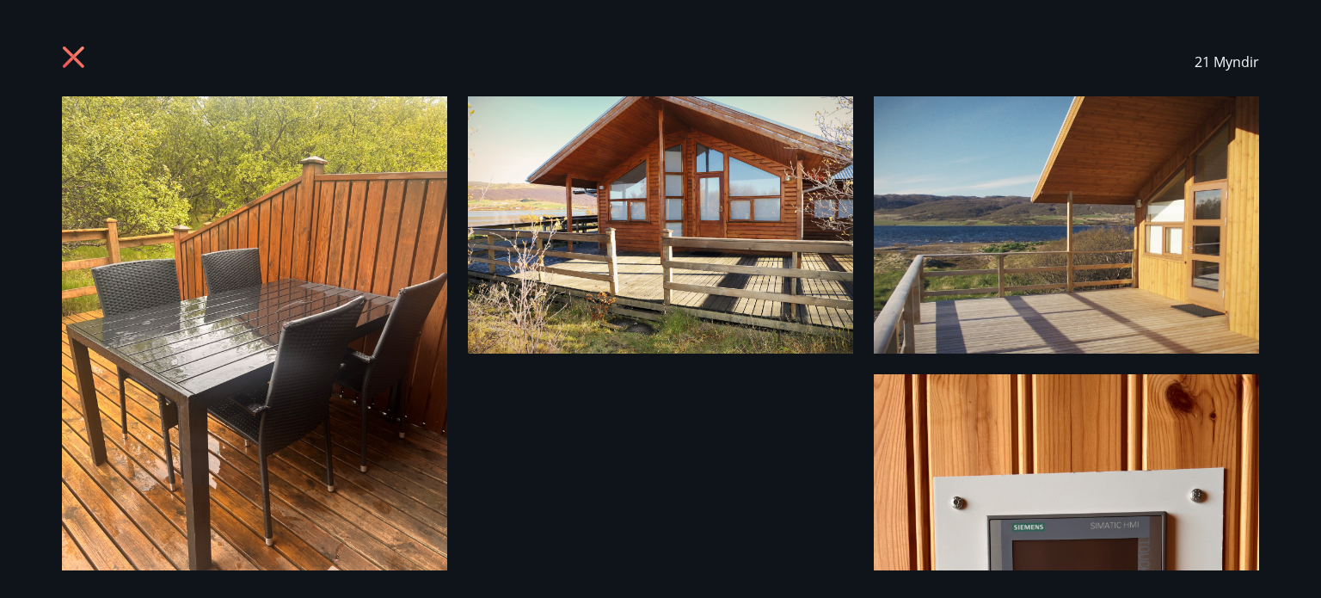
click at [361, 233] on img at bounding box center [254, 352] width 385 height 513
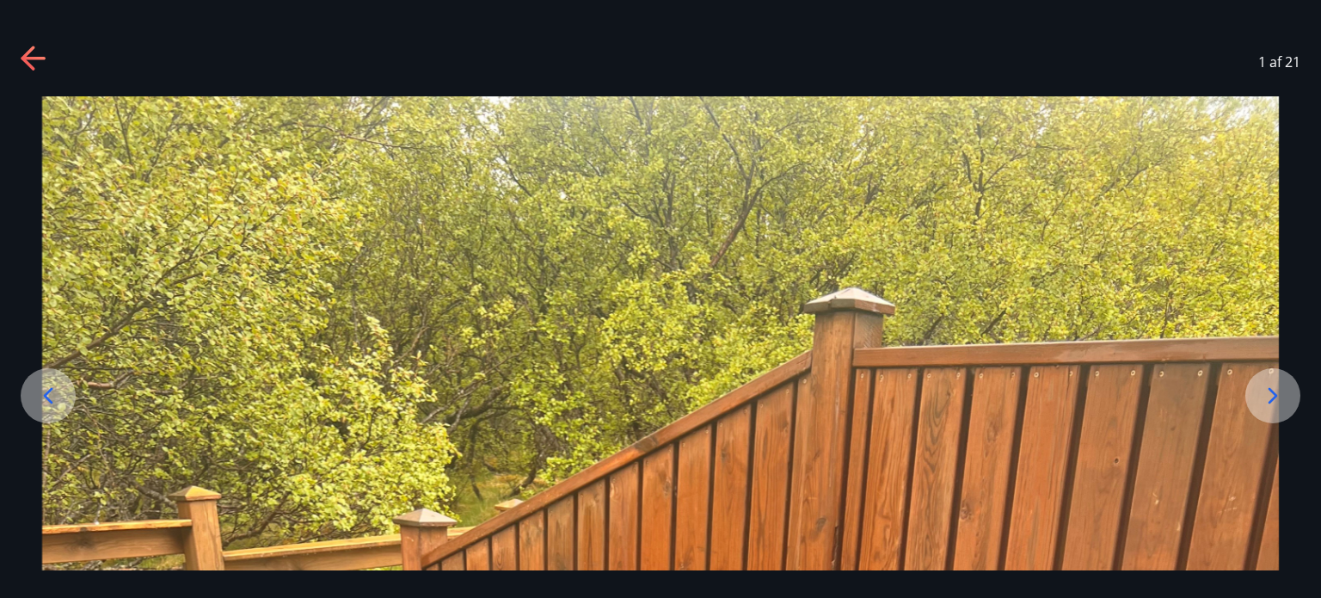
click at [1280, 390] on icon at bounding box center [1273, 396] width 28 height 28
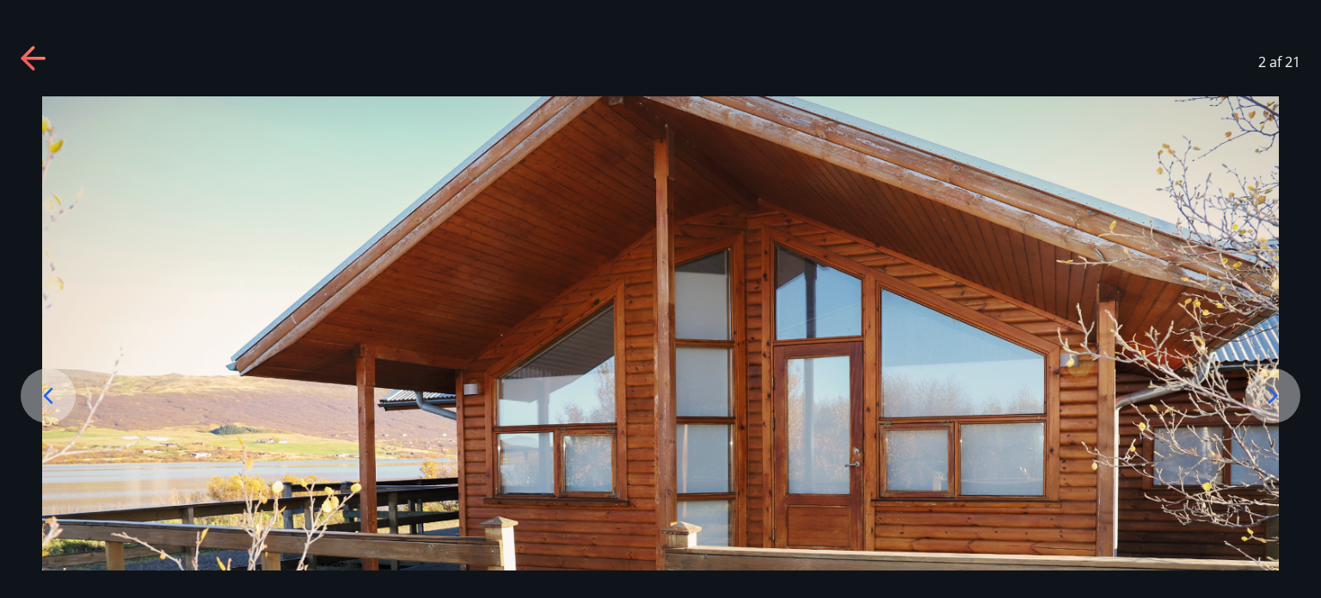
click at [1280, 390] on icon at bounding box center [1273, 396] width 28 height 28
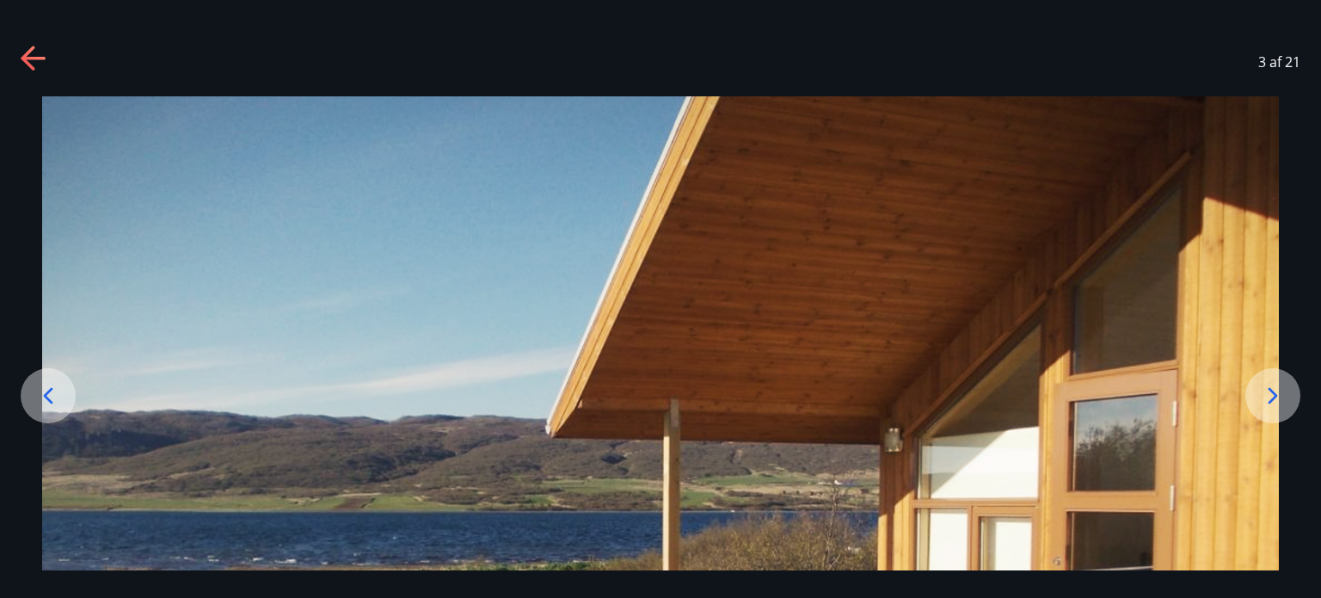
click at [1280, 390] on icon at bounding box center [1273, 396] width 28 height 28
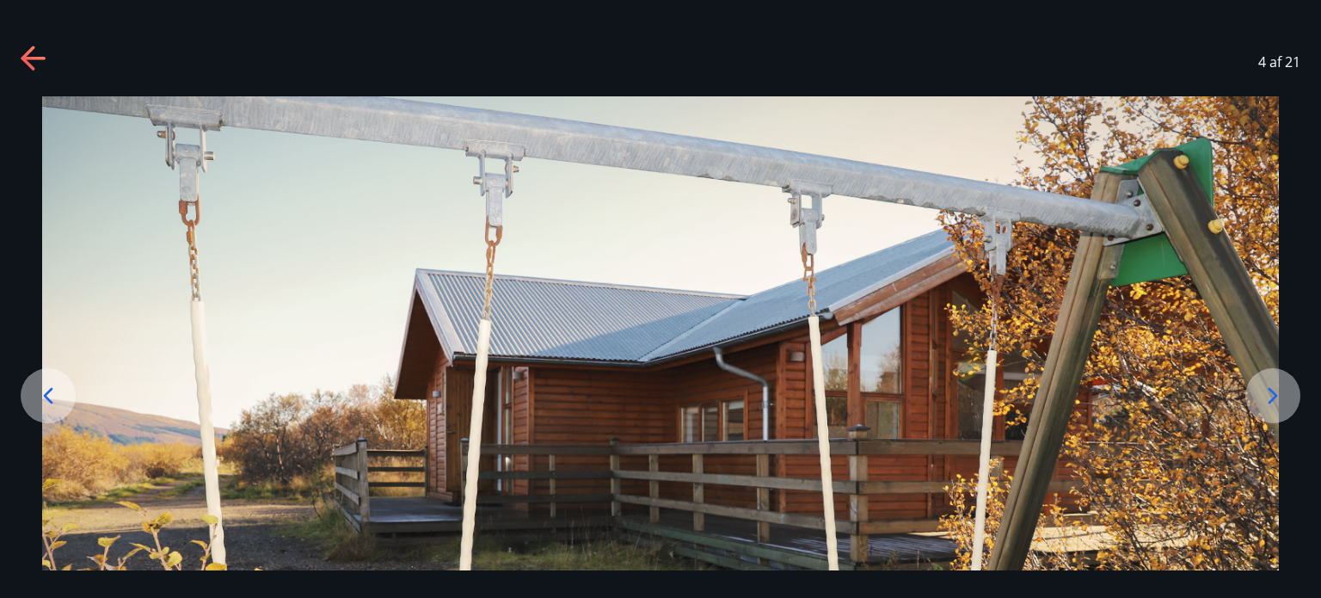
click at [1280, 390] on icon at bounding box center [1273, 396] width 28 height 28
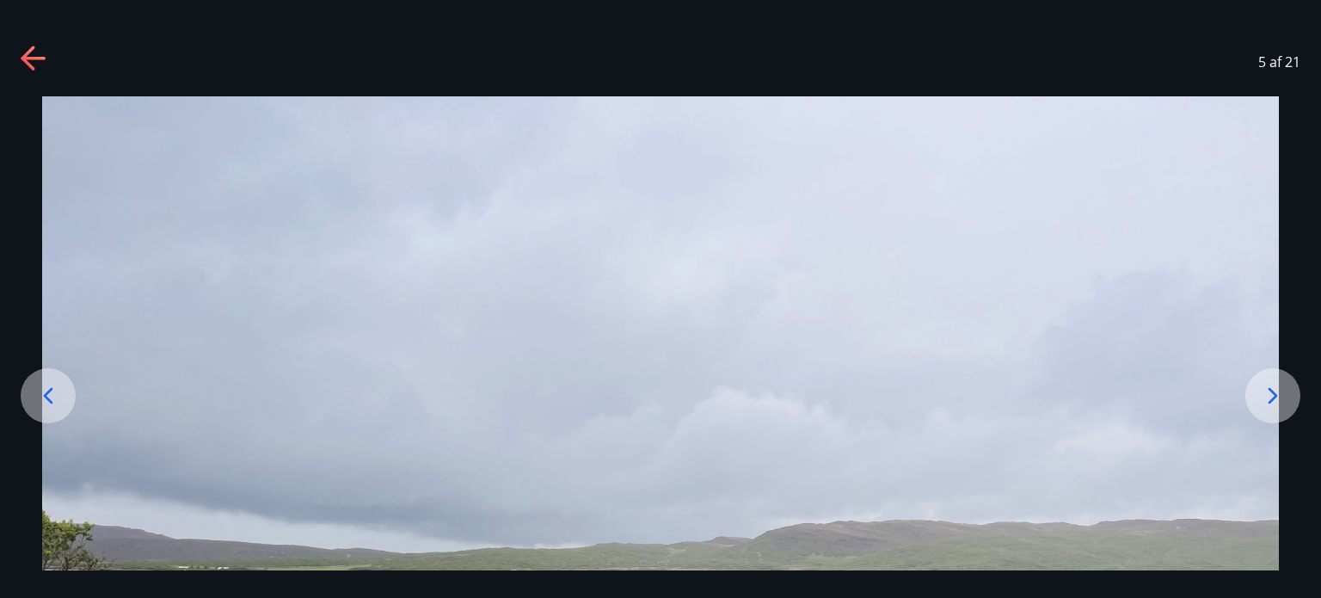
click at [1280, 390] on icon at bounding box center [1273, 396] width 28 height 28
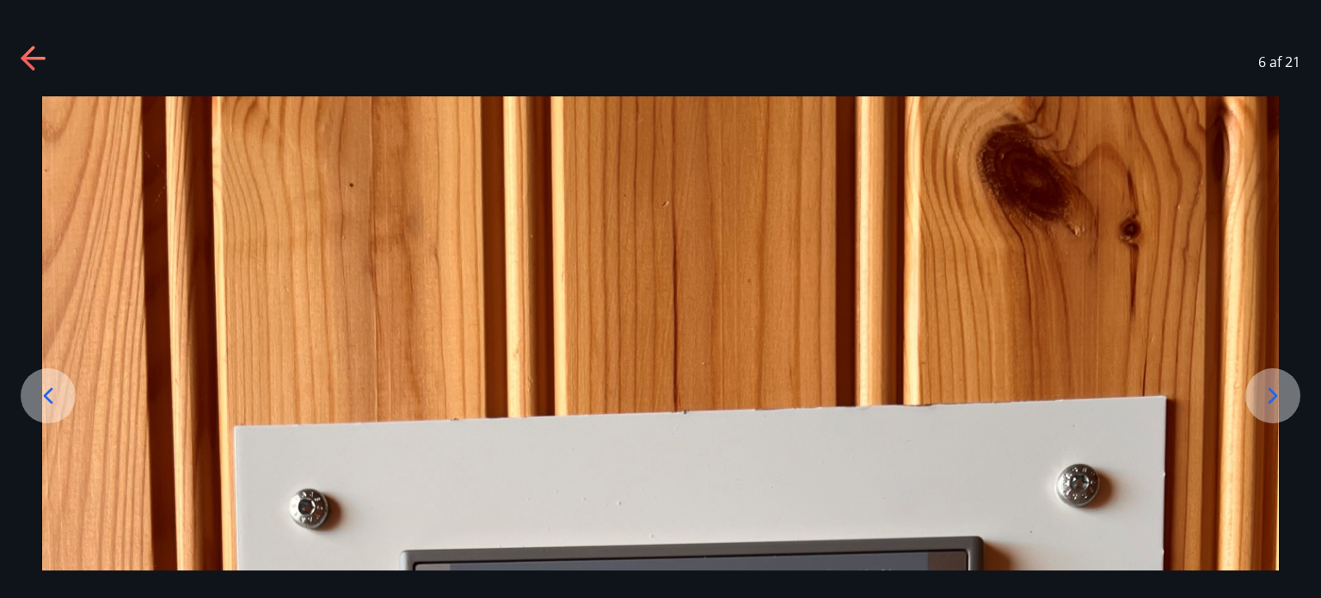
click at [1280, 390] on icon at bounding box center [1273, 396] width 28 height 28
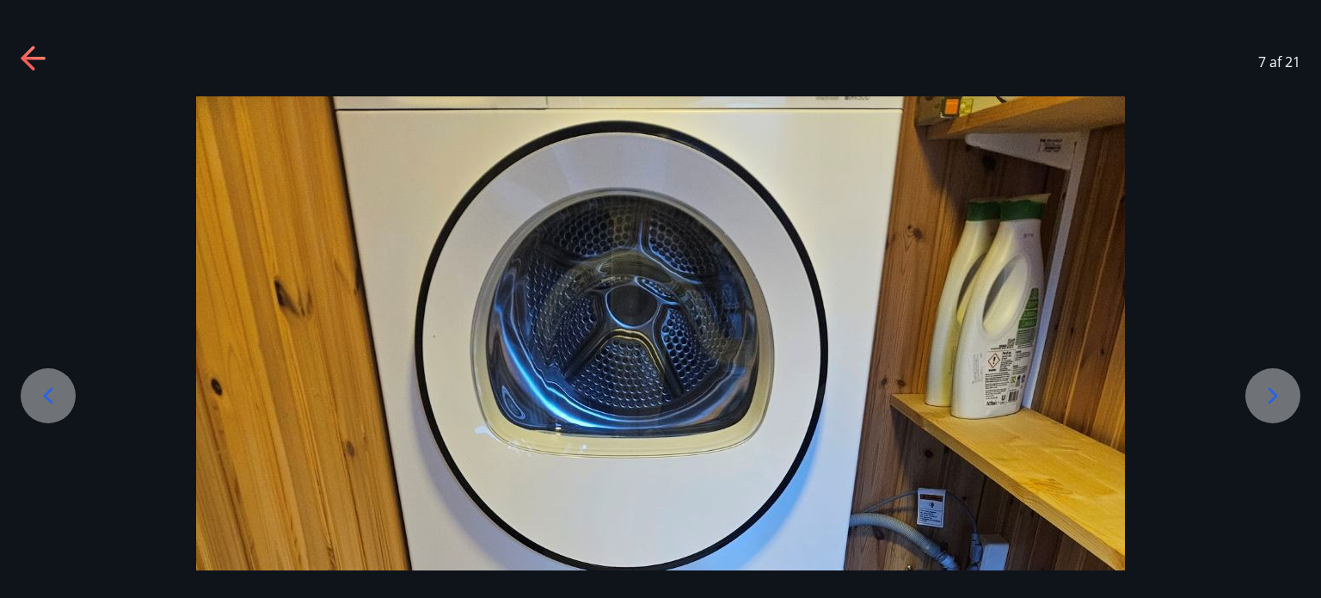
click at [1280, 390] on icon at bounding box center [1273, 396] width 28 height 28
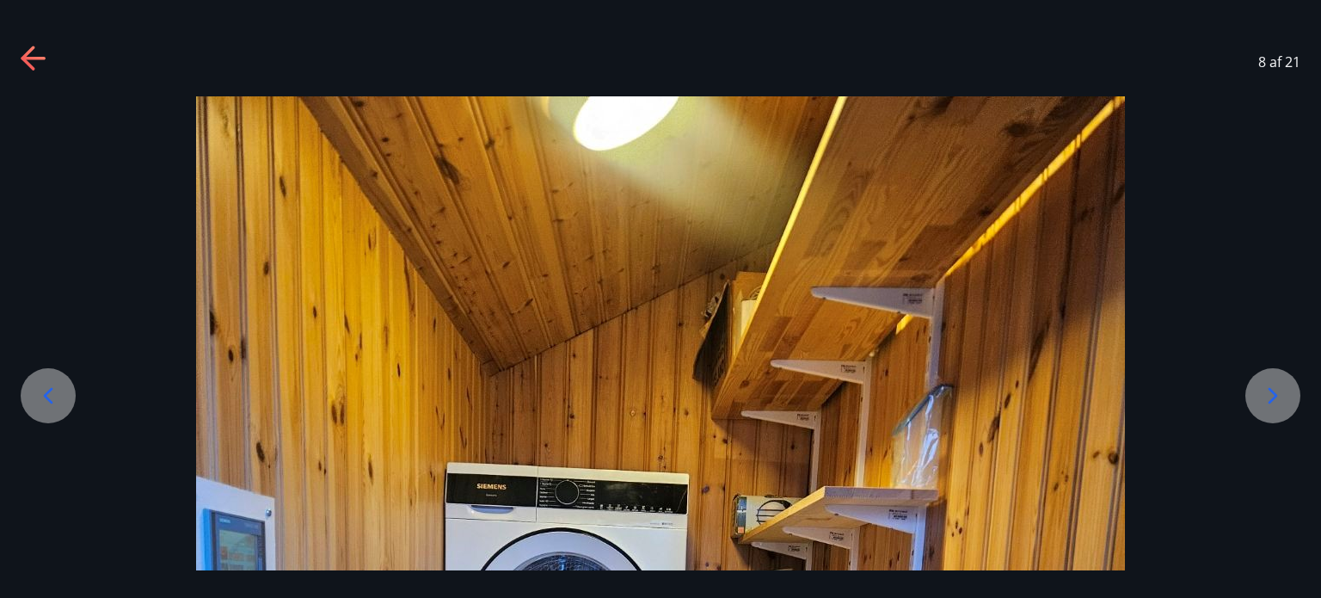
click at [1280, 390] on icon at bounding box center [1273, 396] width 28 height 28
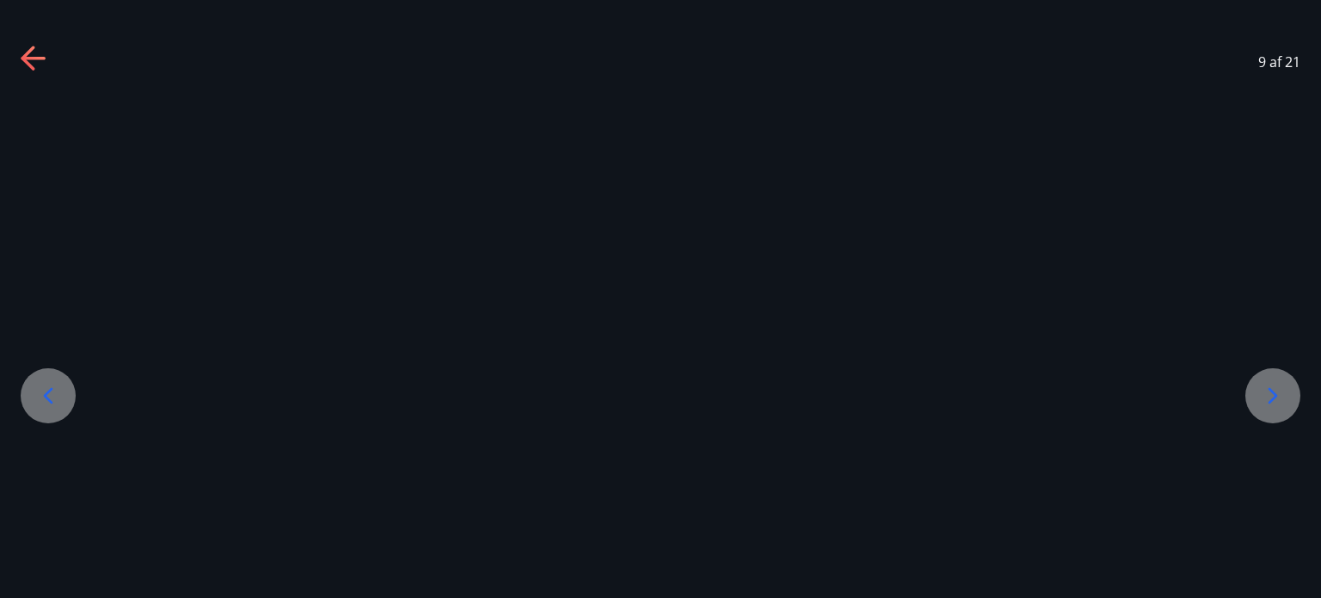
click at [1277, 400] on icon at bounding box center [1273, 396] width 28 height 28
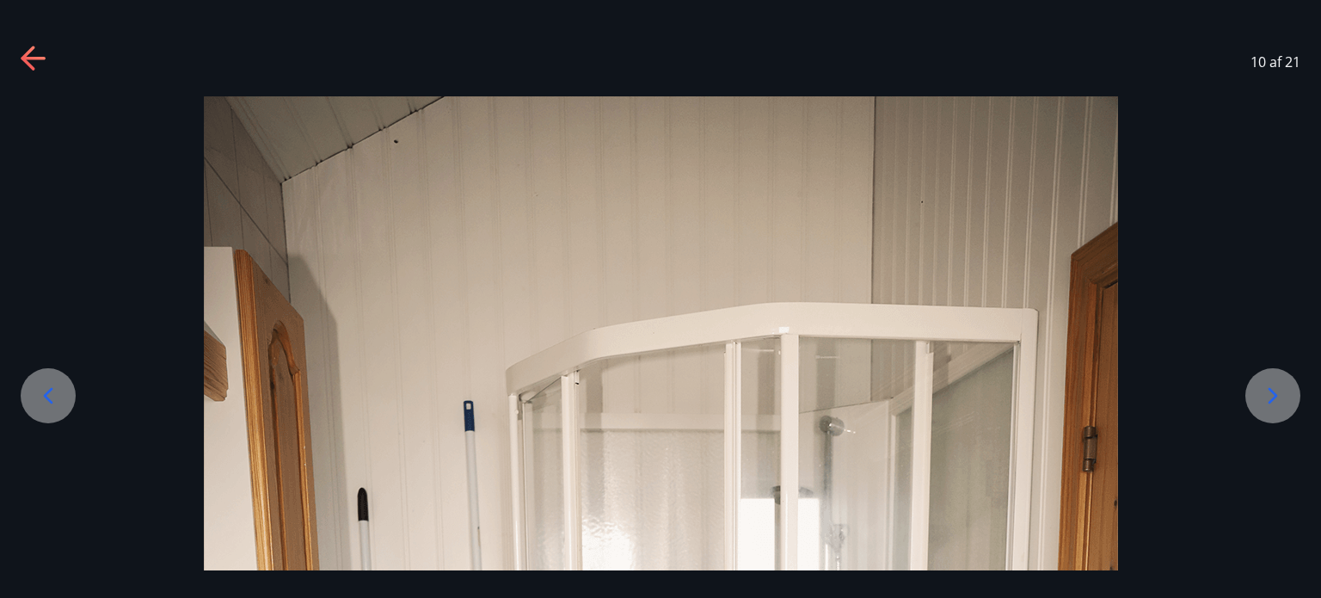
click at [1274, 396] on icon at bounding box center [1272, 395] width 9 height 16
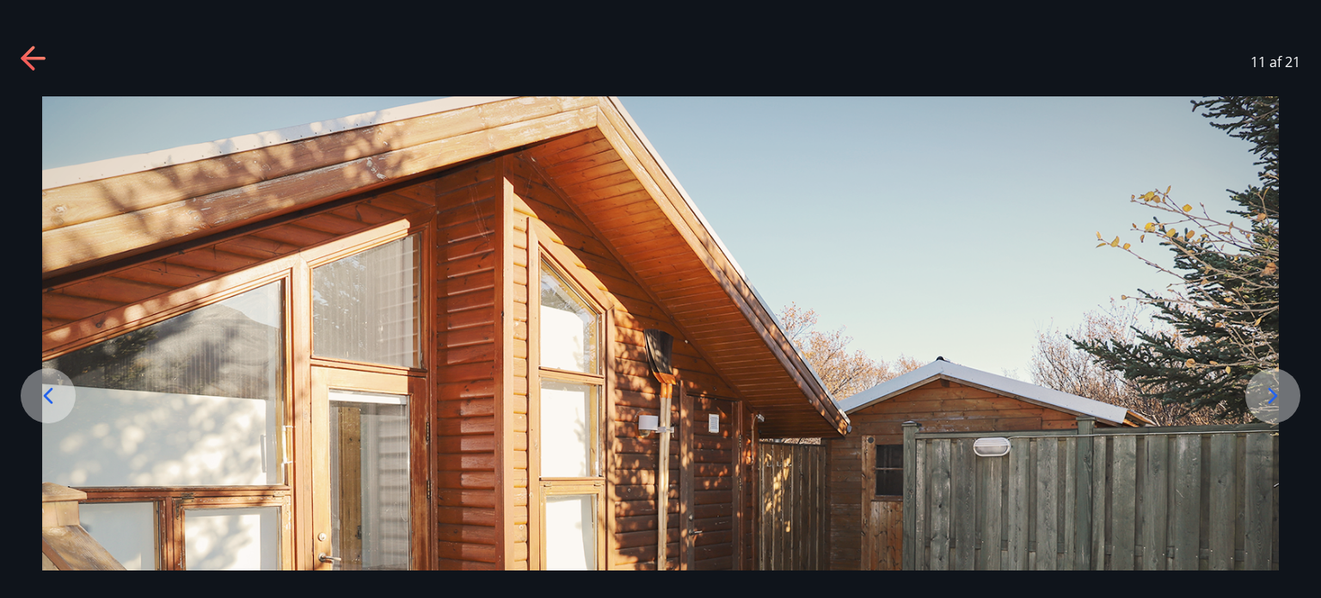
click at [1274, 397] on icon at bounding box center [1272, 395] width 9 height 16
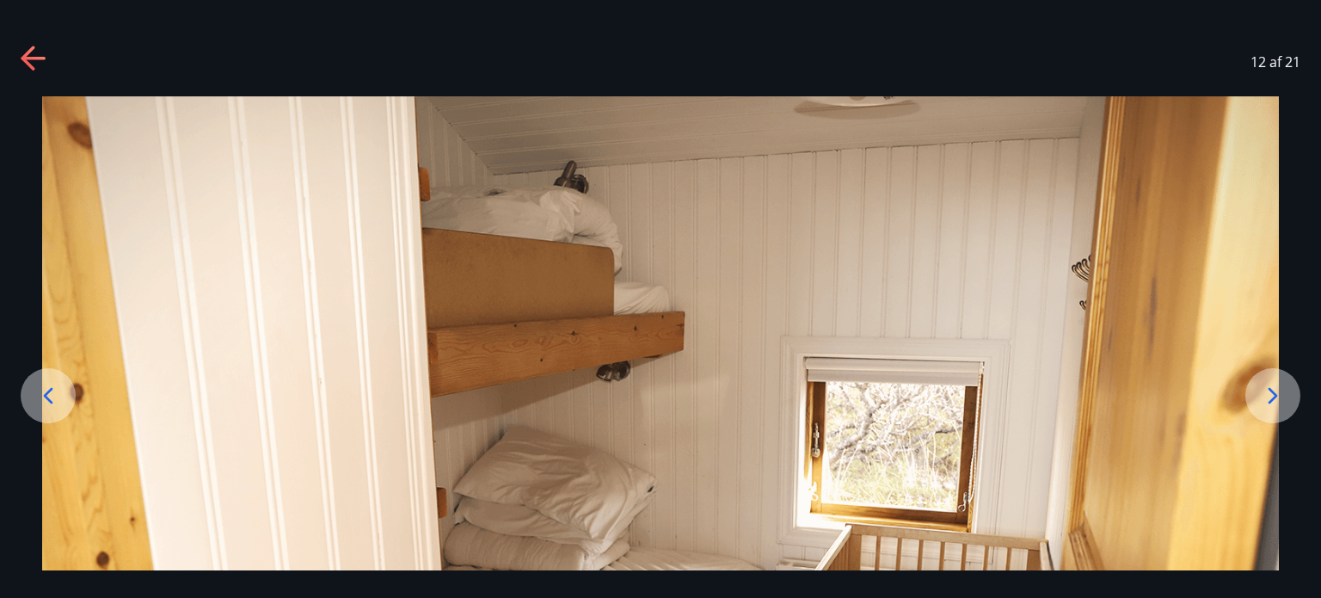
click at [1274, 397] on icon at bounding box center [1272, 395] width 9 height 16
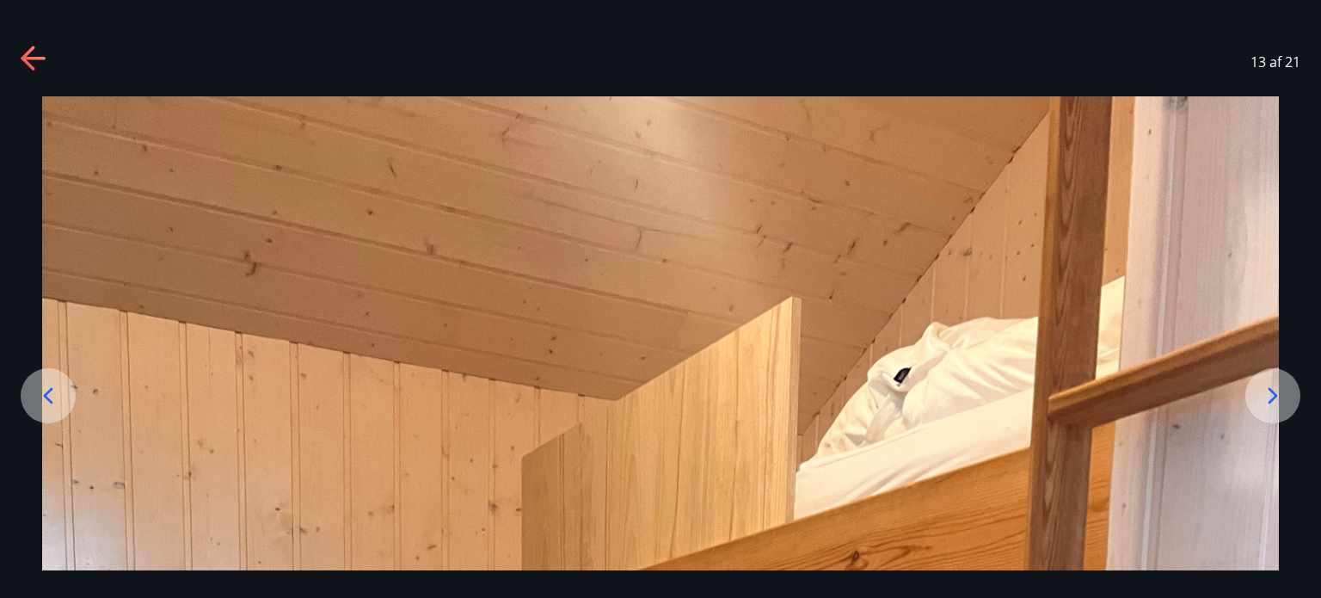
click at [1274, 397] on icon at bounding box center [1272, 395] width 9 height 16
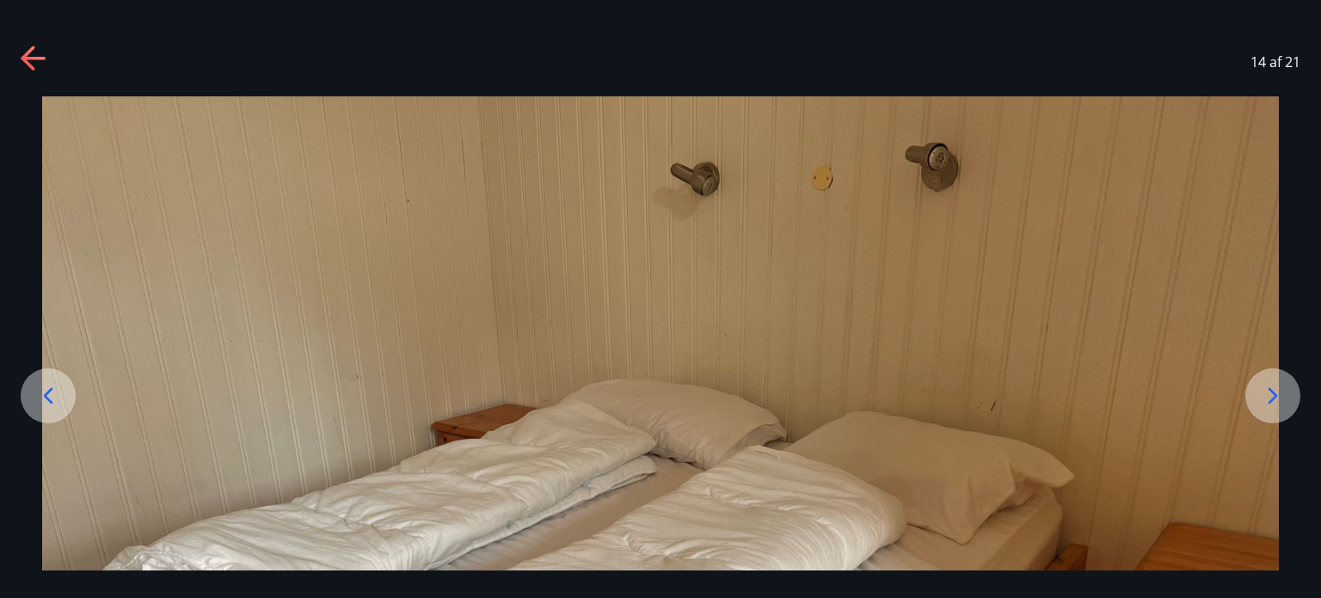
click at [1274, 397] on icon at bounding box center [1272, 395] width 9 height 16
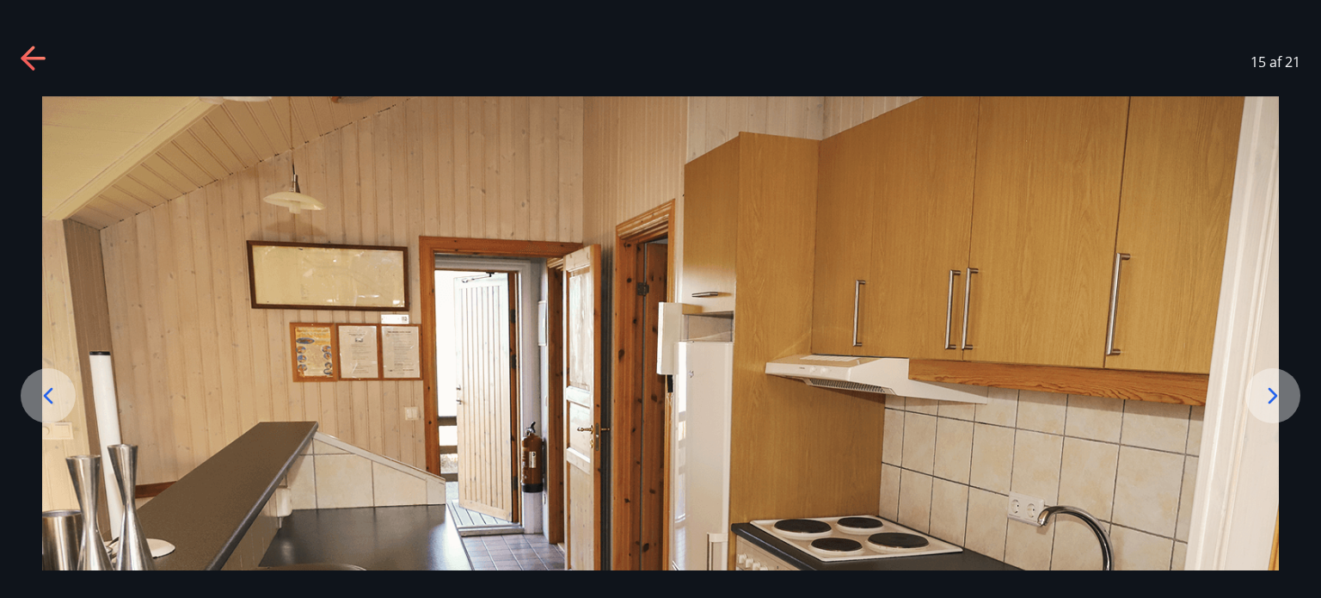
click at [1274, 397] on icon at bounding box center [1272, 395] width 9 height 16
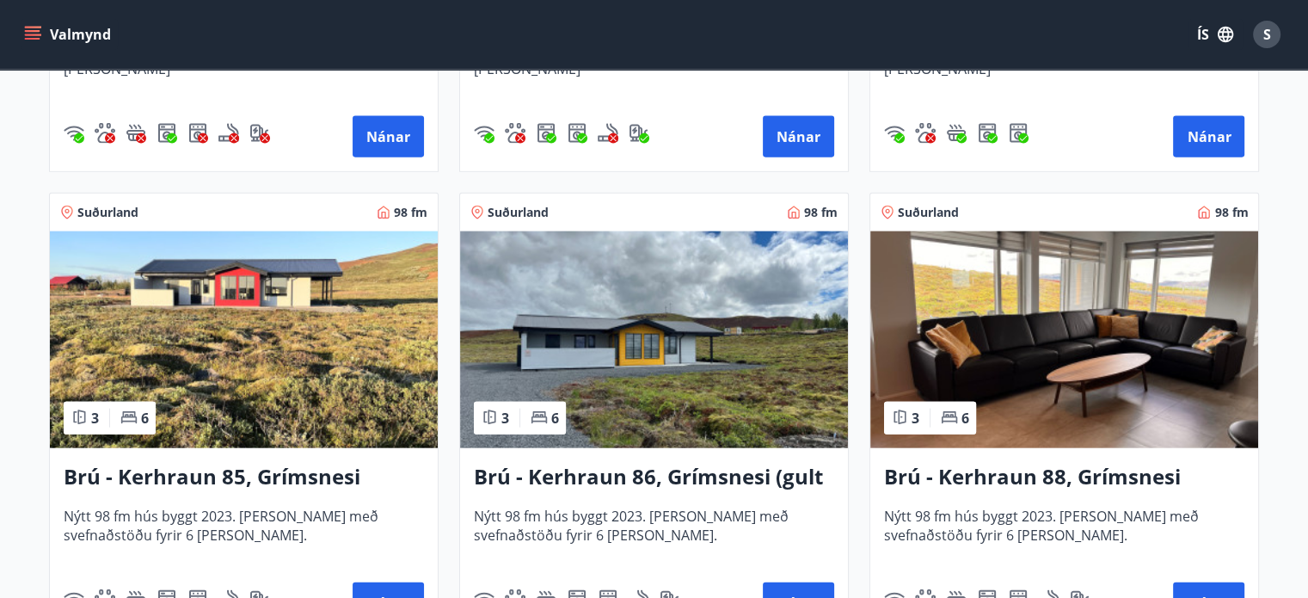
scroll to position [3925, 0]
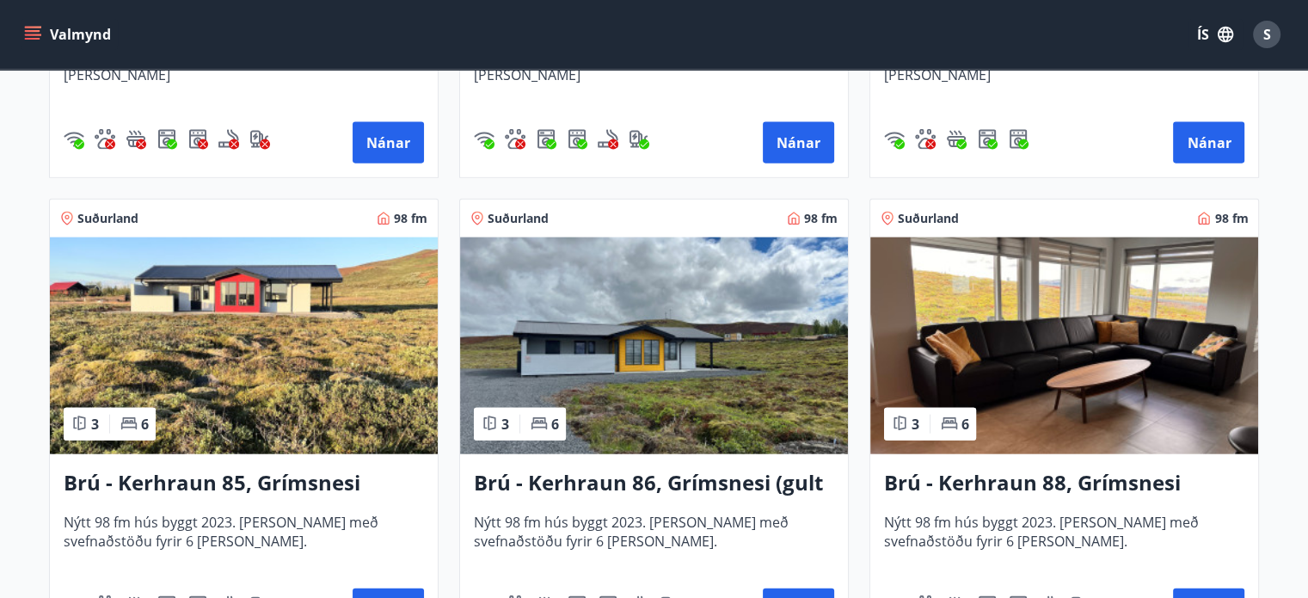
click at [261, 309] on img at bounding box center [244, 345] width 388 height 217
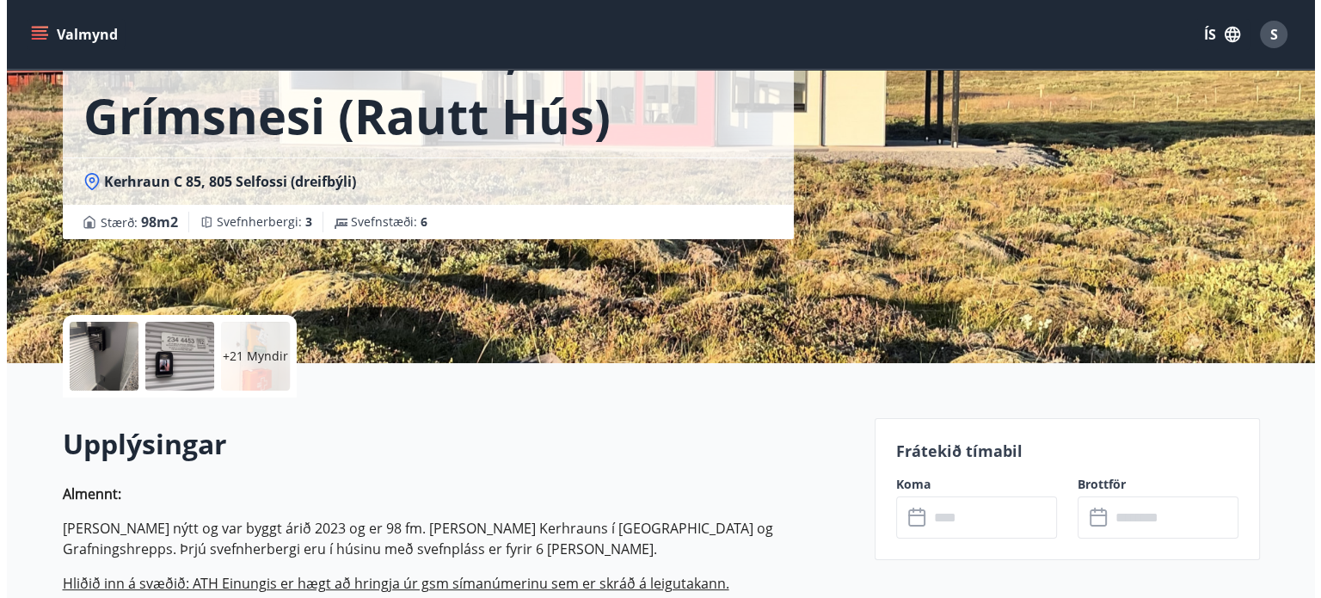
scroll to position [176, 0]
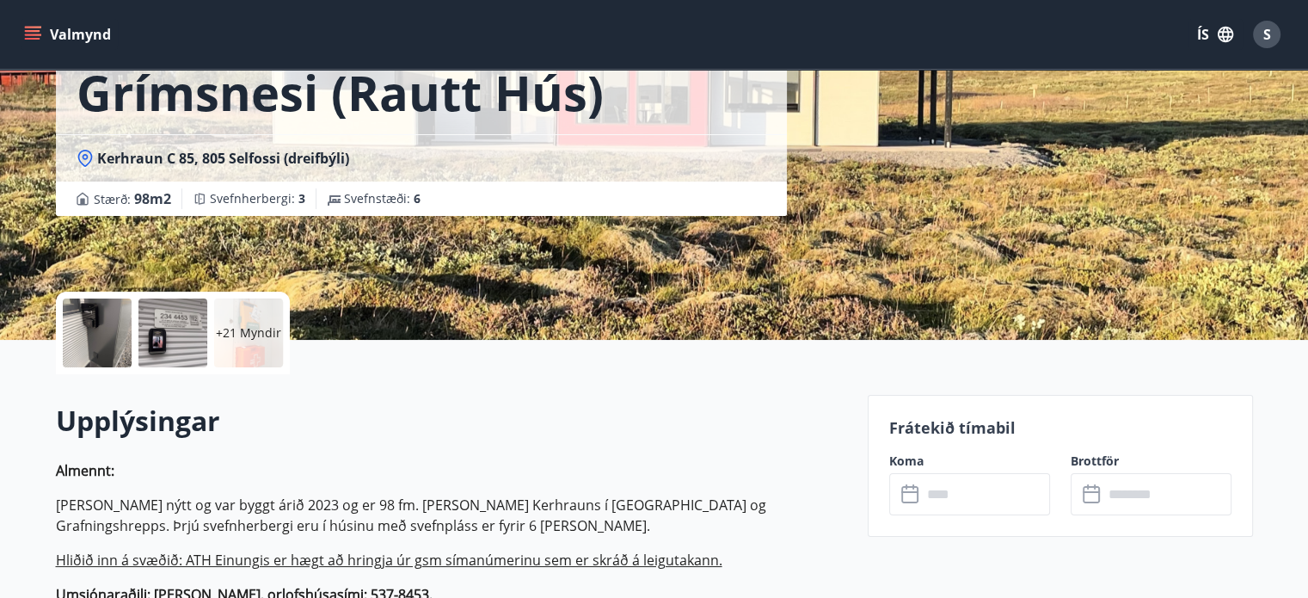
click at [253, 333] on p "+21 Myndir" at bounding box center [248, 332] width 65 height 17
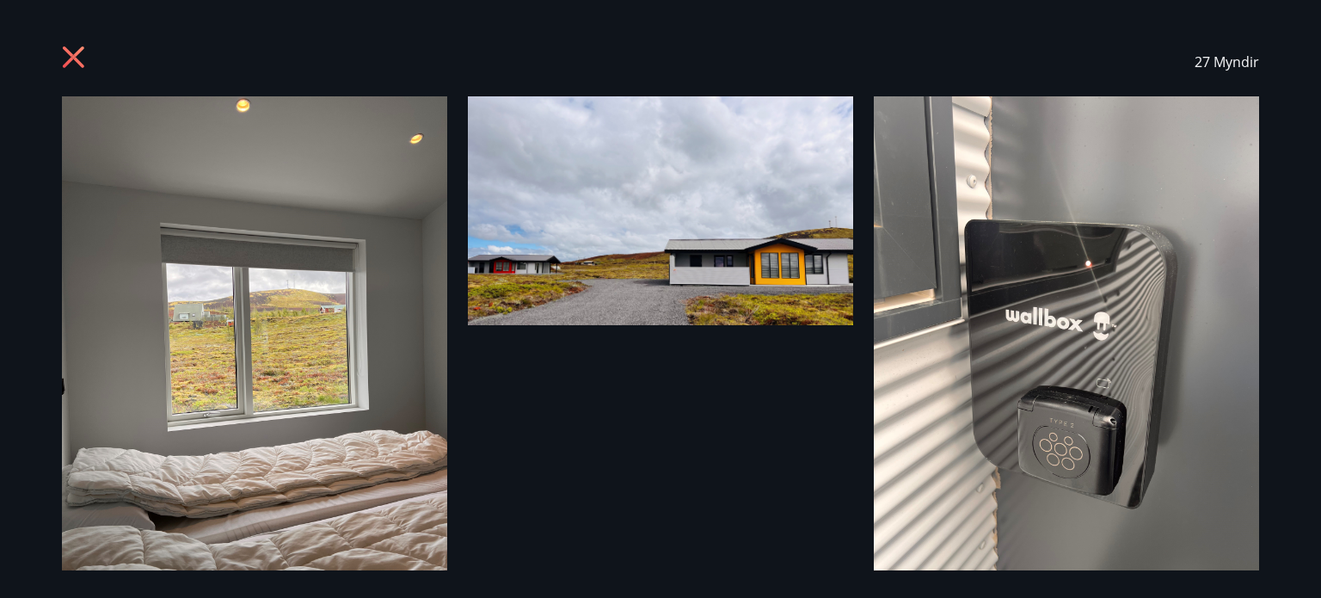
click at [318, 286] on img at bounding box center [254, 352] width 385 height 513
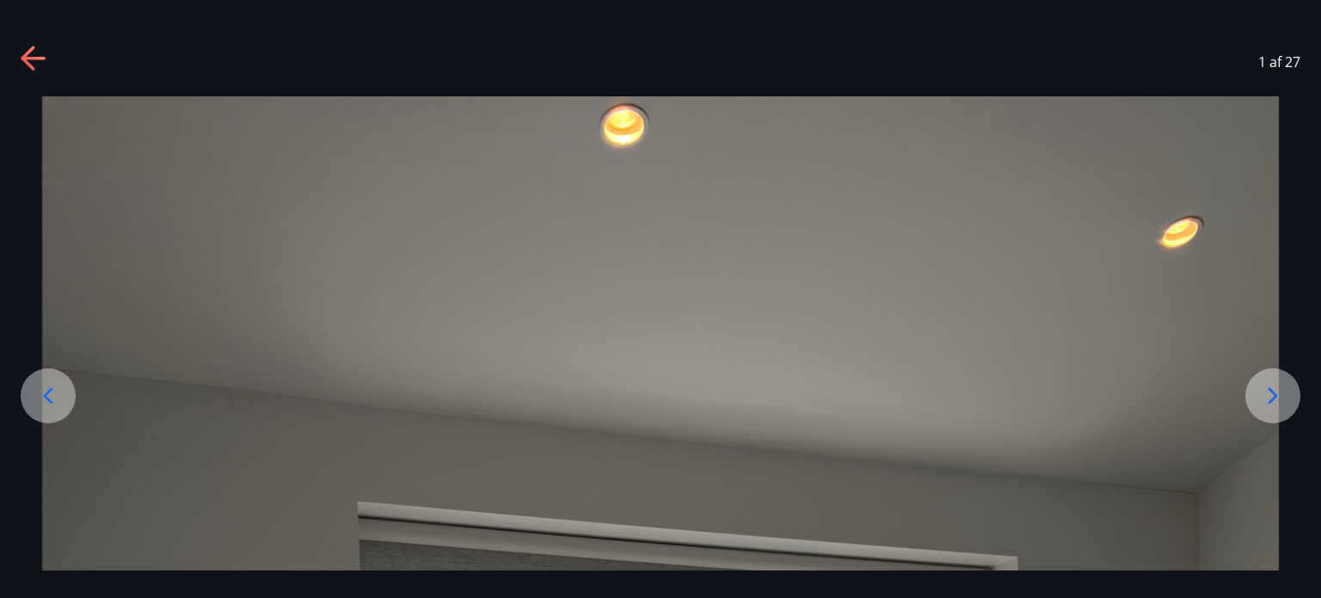
click at [1274, 380] on div at bounding box center [1272, 395] width 55 height 55
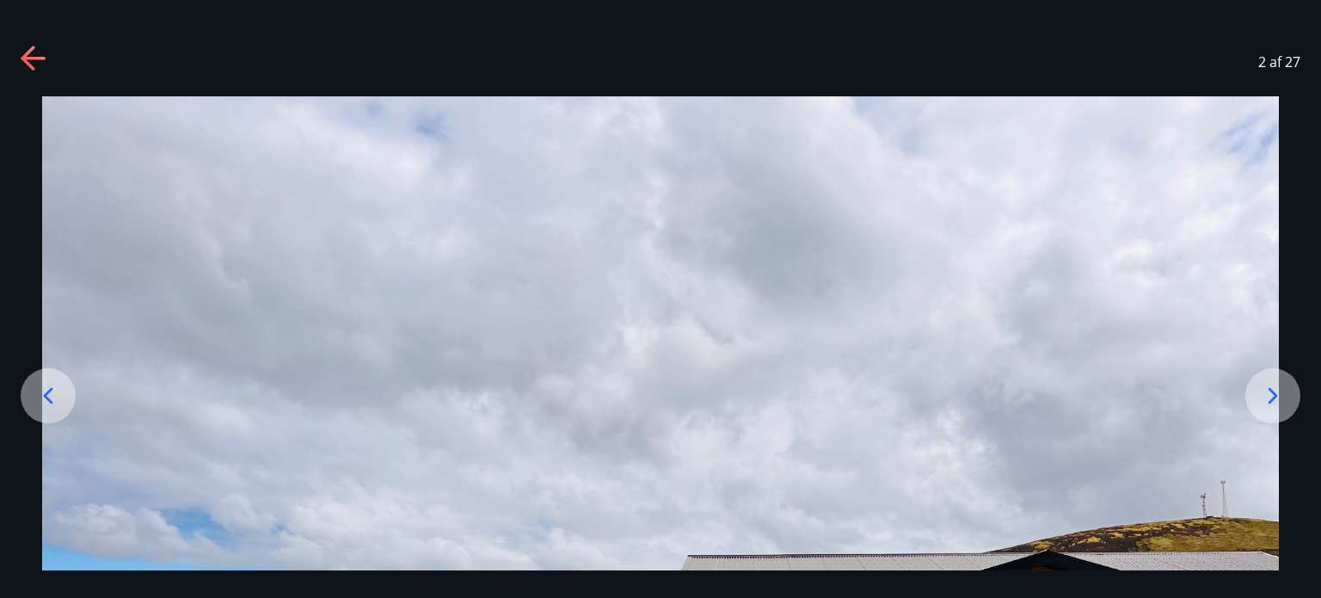
click at [1276, 391] on icon at bounding box center [1273, 396] width 28 height 28
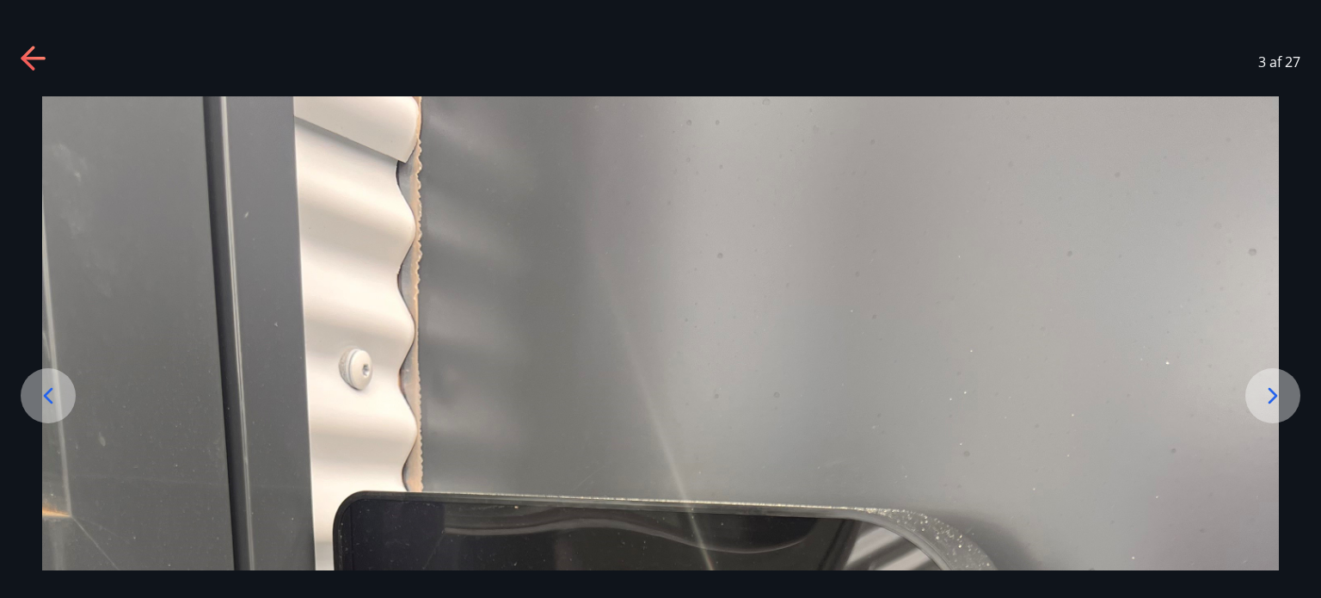
click at [1280, 394] on icon at bounding box center [1273, 396] width 28 height 28
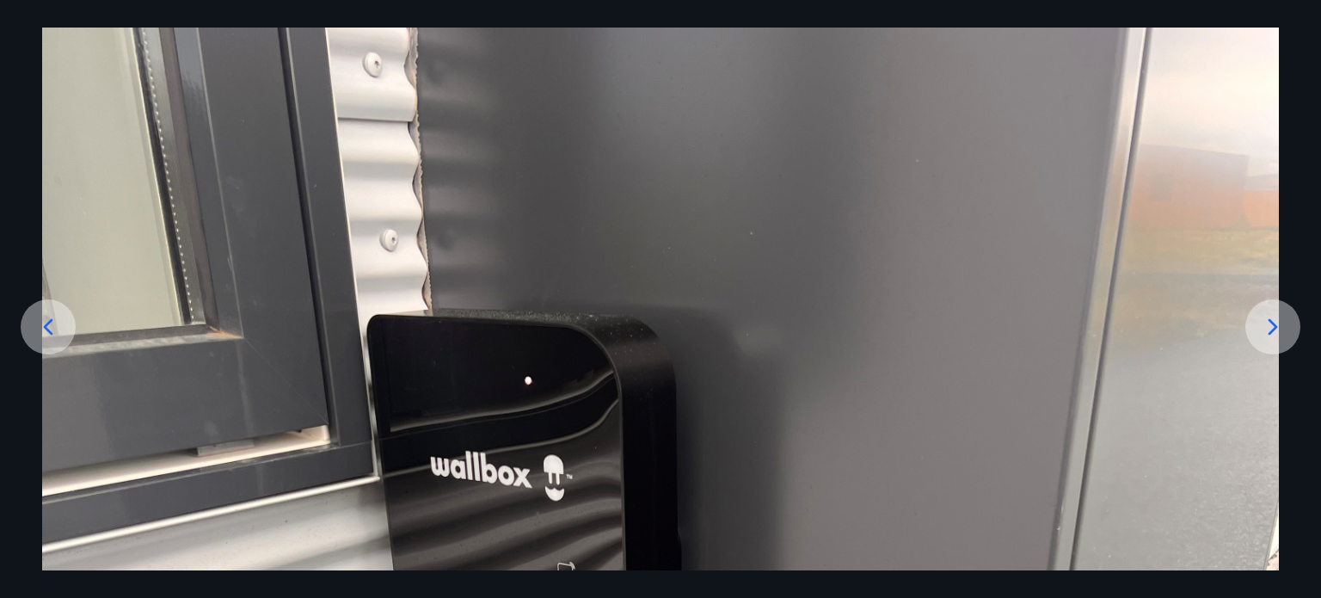
drag, startPoint x: 857, startPoint y: 378, endPoint x: 1000, endPoint y: 367, distance: 144.0
click at [1247, 332] on div at bounding box center [1272, 326] width 55 height 55
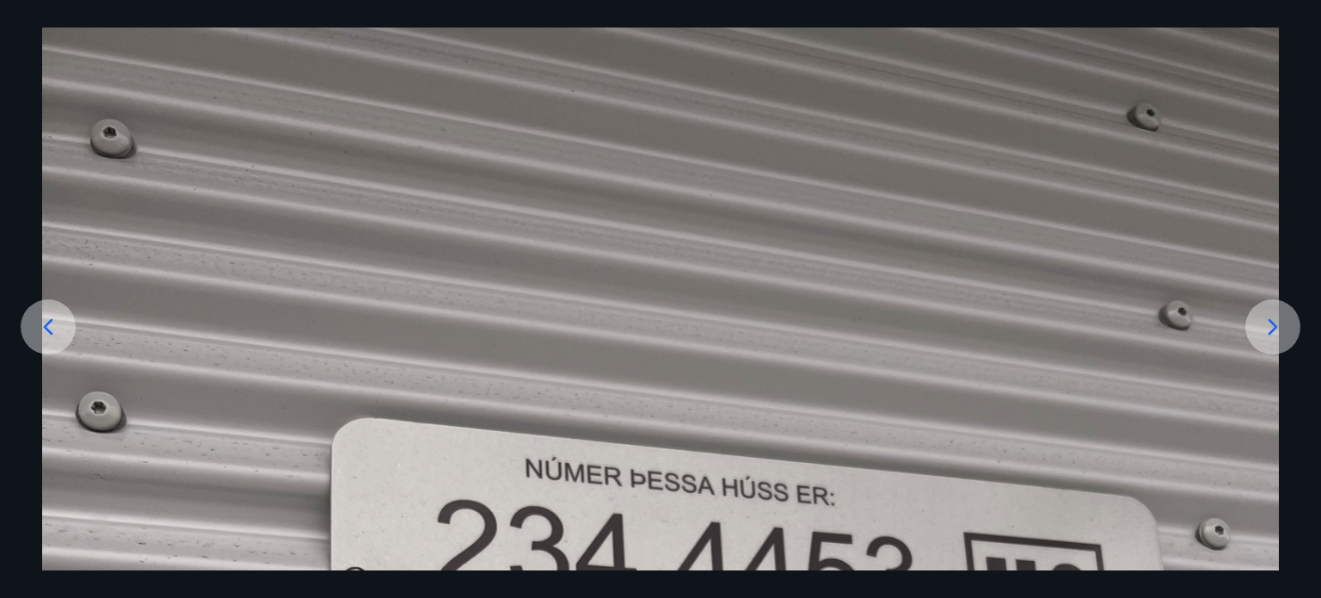
drag, startPoint x: 1016, startPoint y: 341, endPoint x: 1087, endPoint y: 331, distance: 72.1
click at [1262, 322] on icon at bounding box center [1273, 327] width 28 height 28
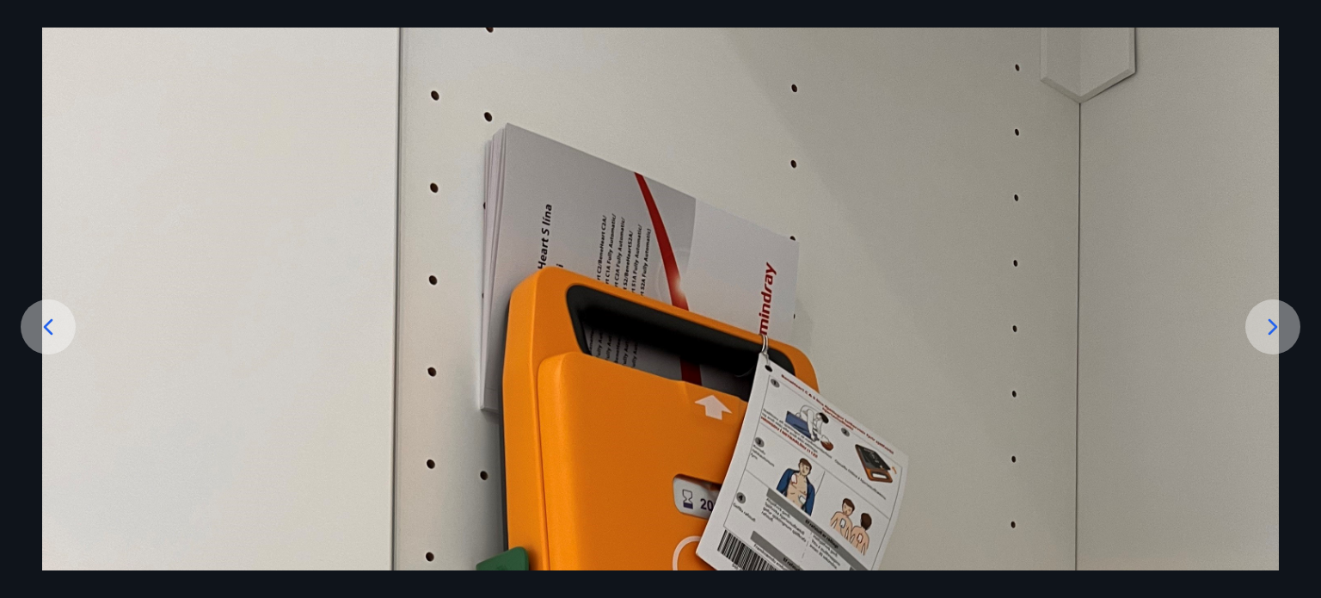
click at [1262, 322] on icon at bounding box center [1273, 327] width 28 height 28
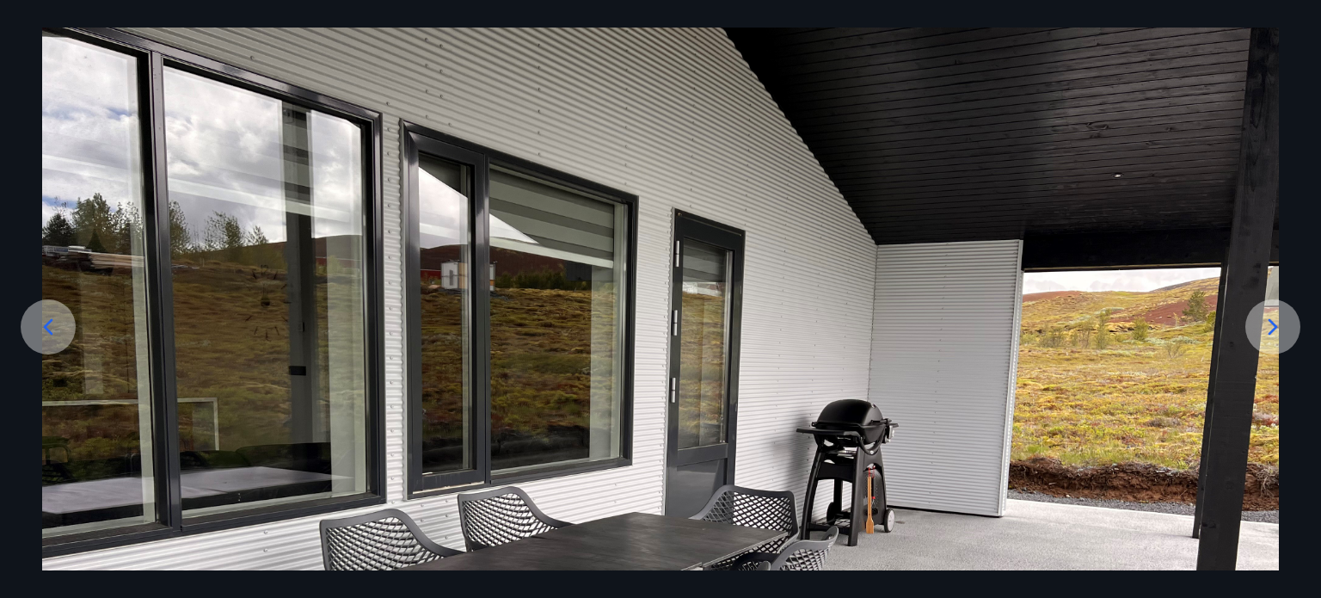
click at [1263, 322] on icon at bounding box center [1273, 327] width 28 height 28
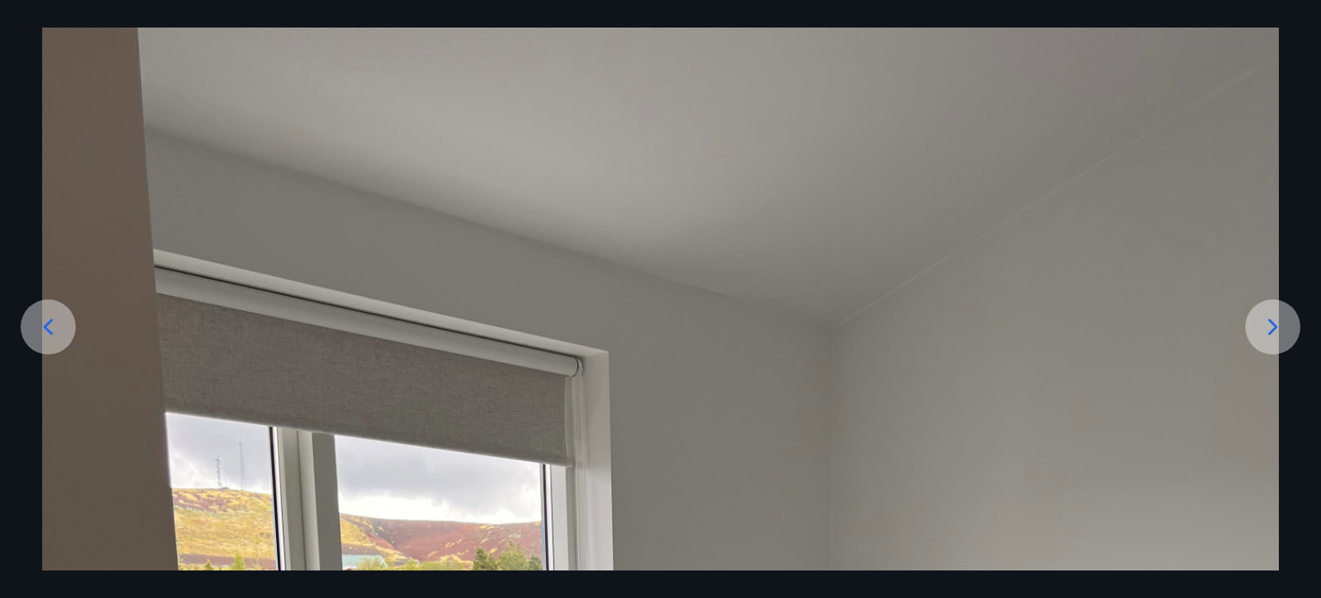
click at [1263, 322] on icon at bounding box center [1273, 327] width 28 height 28
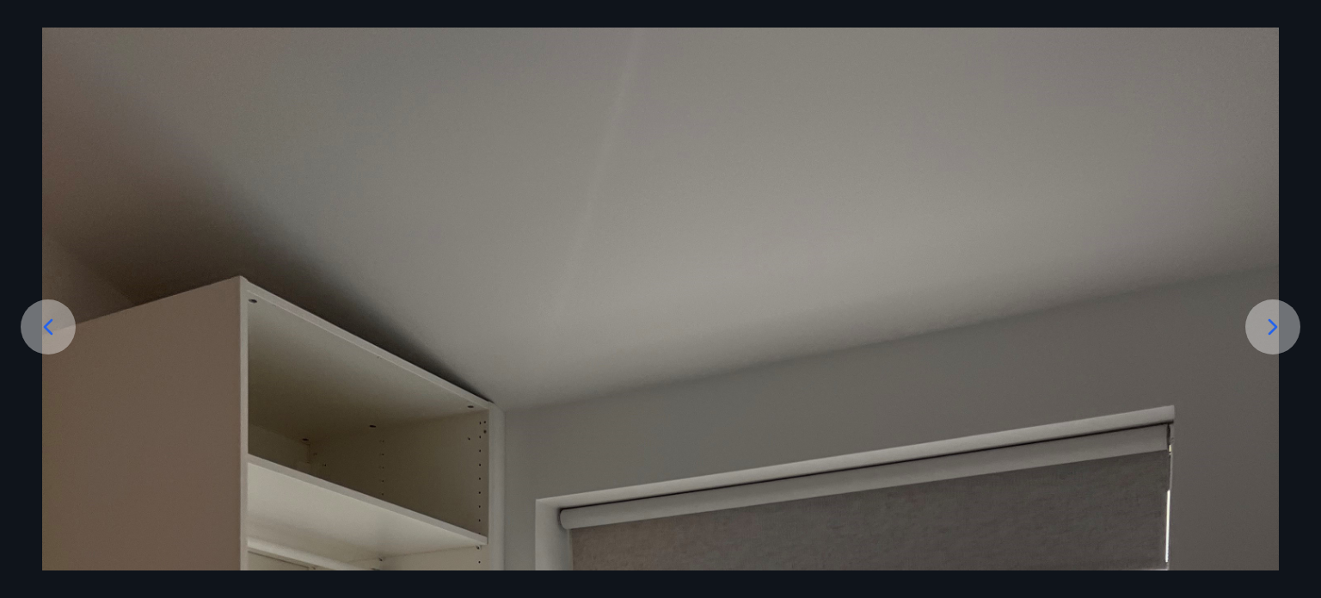
click at [1262, 321] on icon at bounding box center [1273, 327] width 28 height 28
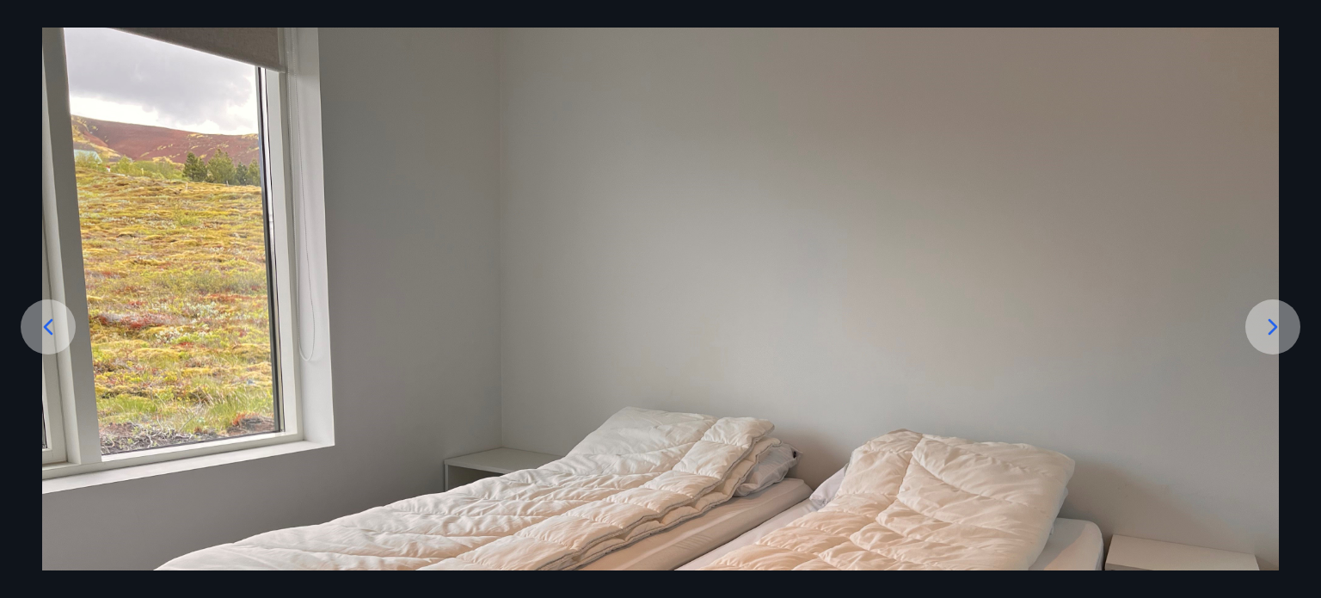
click at [1280, 324] on icon at bounding box center [1273, 327] width 28 height 28
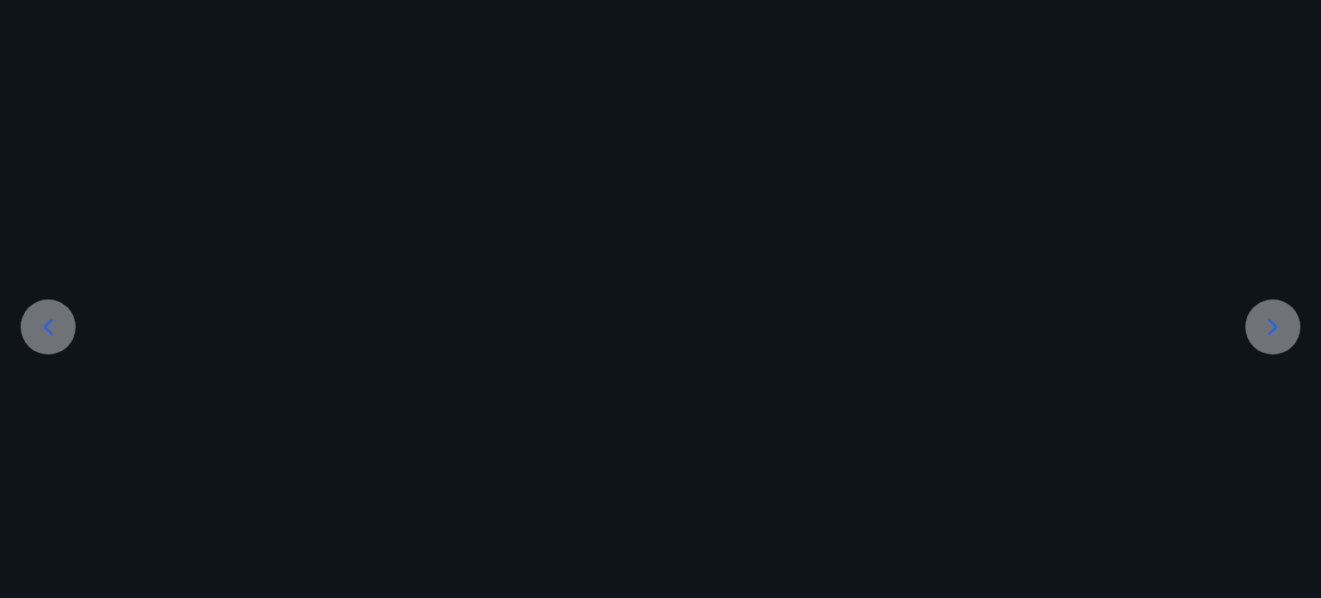
click at [1280, 324] on icon at bounding box center [1273, 327] width 28 height 28
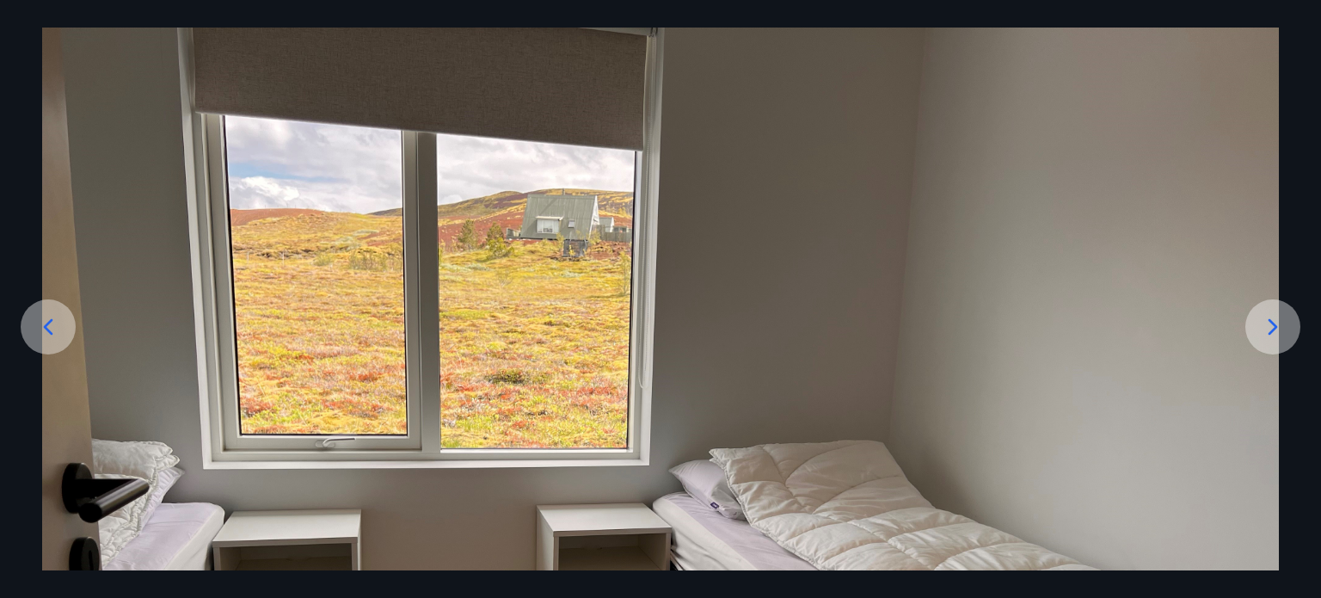
click at [1274, 328] on icon at bounding box center [1272, 326] width 9 height 16
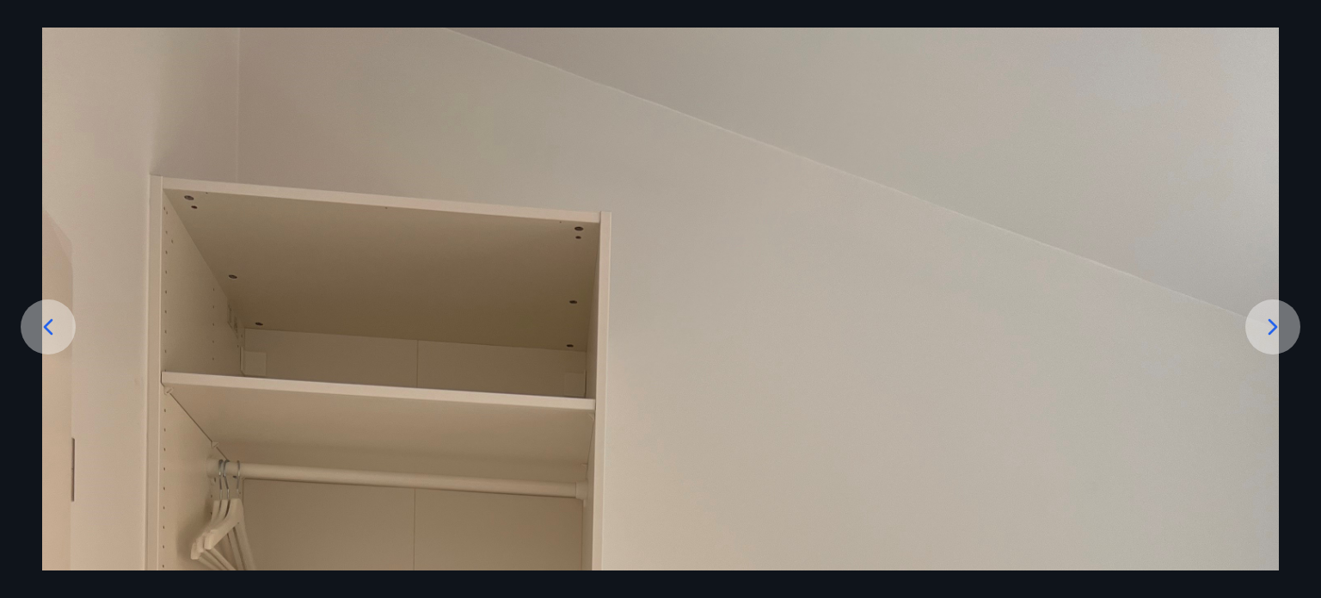
click at [1273, 322] on icon at bounding box center [1273, 327] width 28 height 28
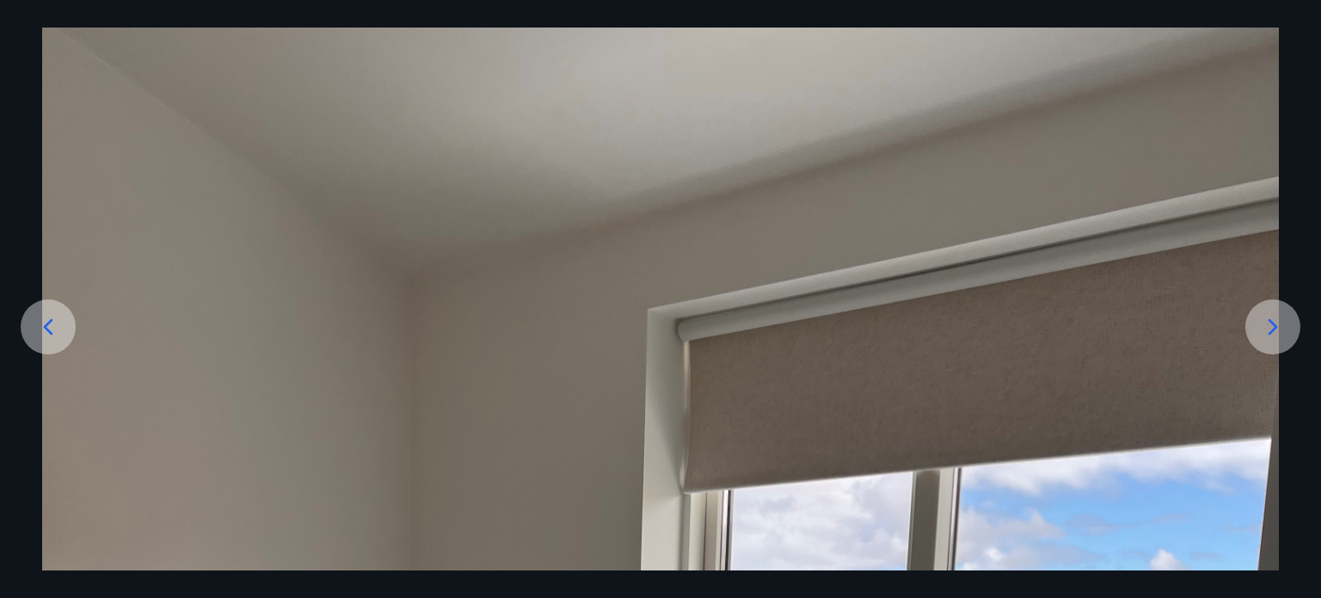
click at [1265, 317] on icon at bounding box center [1273, 327] width 28 height 28
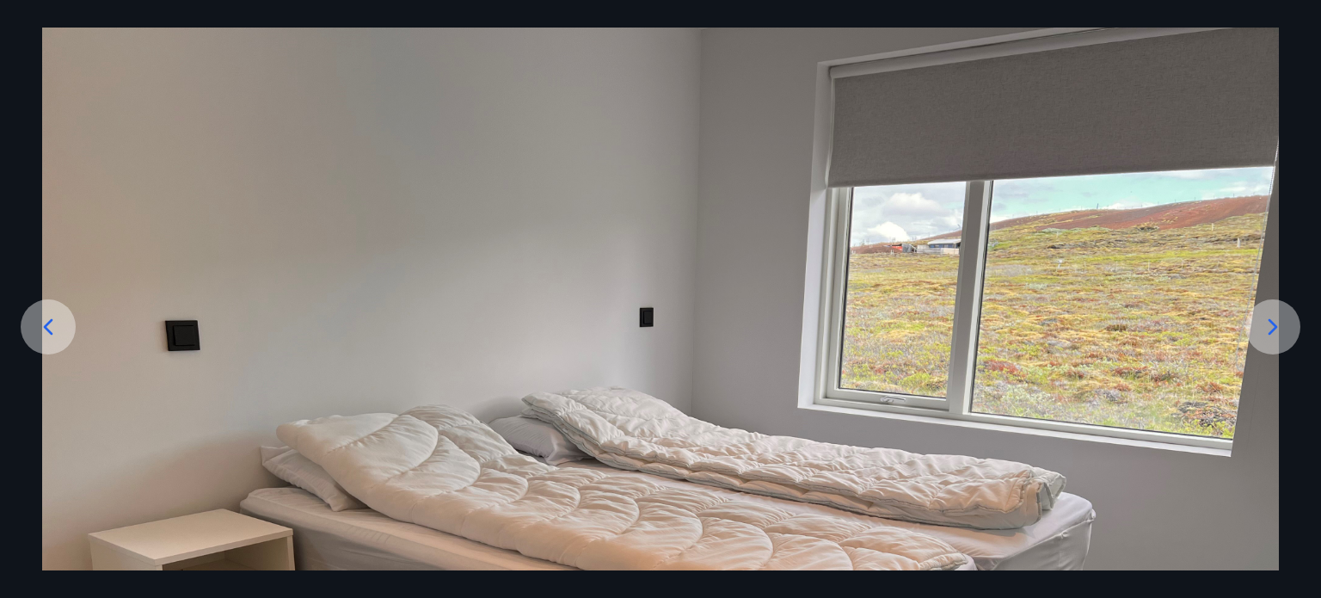
click at [1257, 317] on div at bounding box center [1272, 326] width 55 height 55
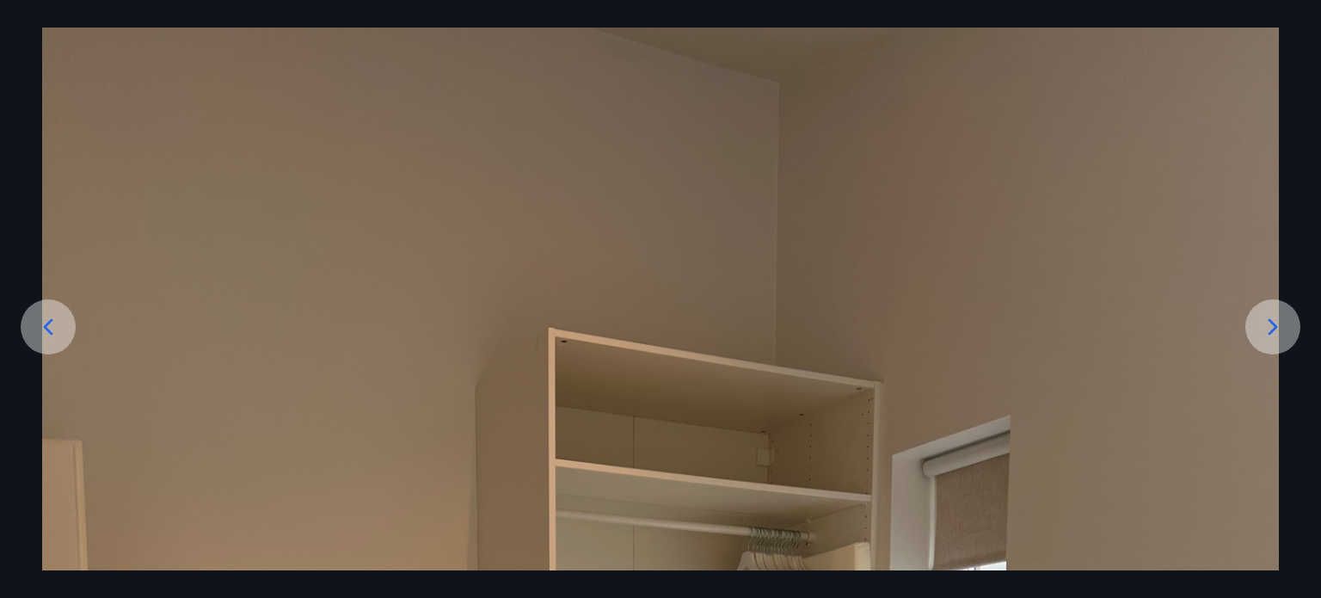
click at [1257, 315] on div at bounding box center [1272, 326] width 55 height 55
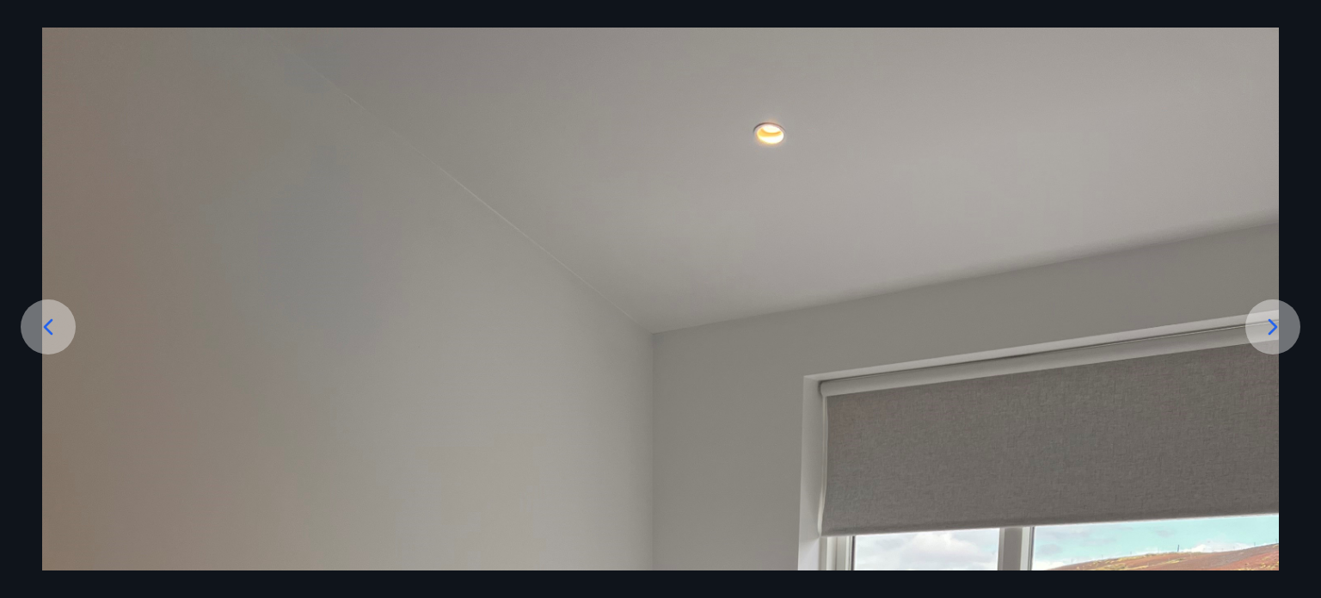
click at [1257, 313] on div at bounding box center [1272, 326] width 55 height 55
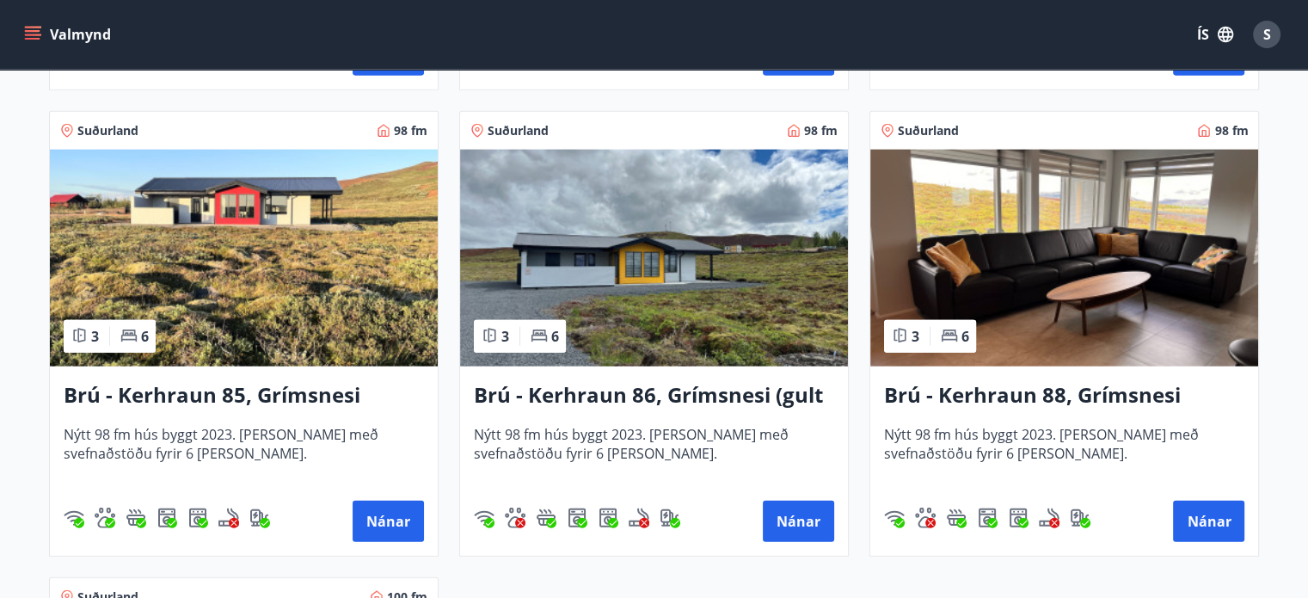
scroll to position [3987, 0]
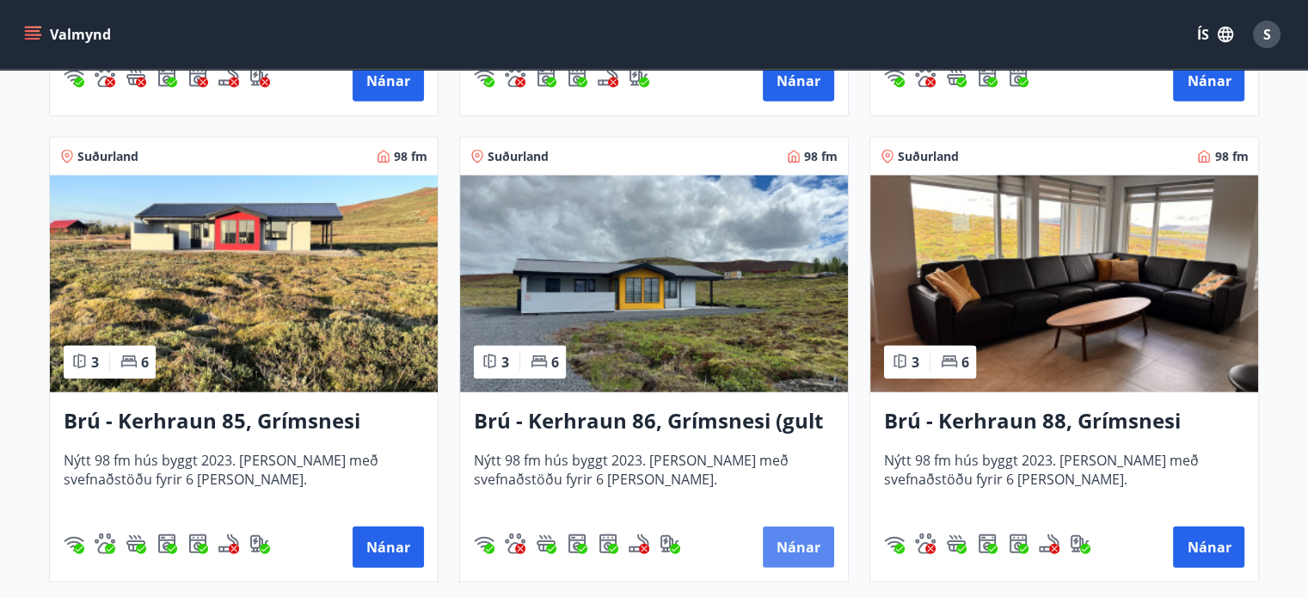
click at [791, 540] on button "Nánar" at bounding box center [798, 546] width 71 height 41
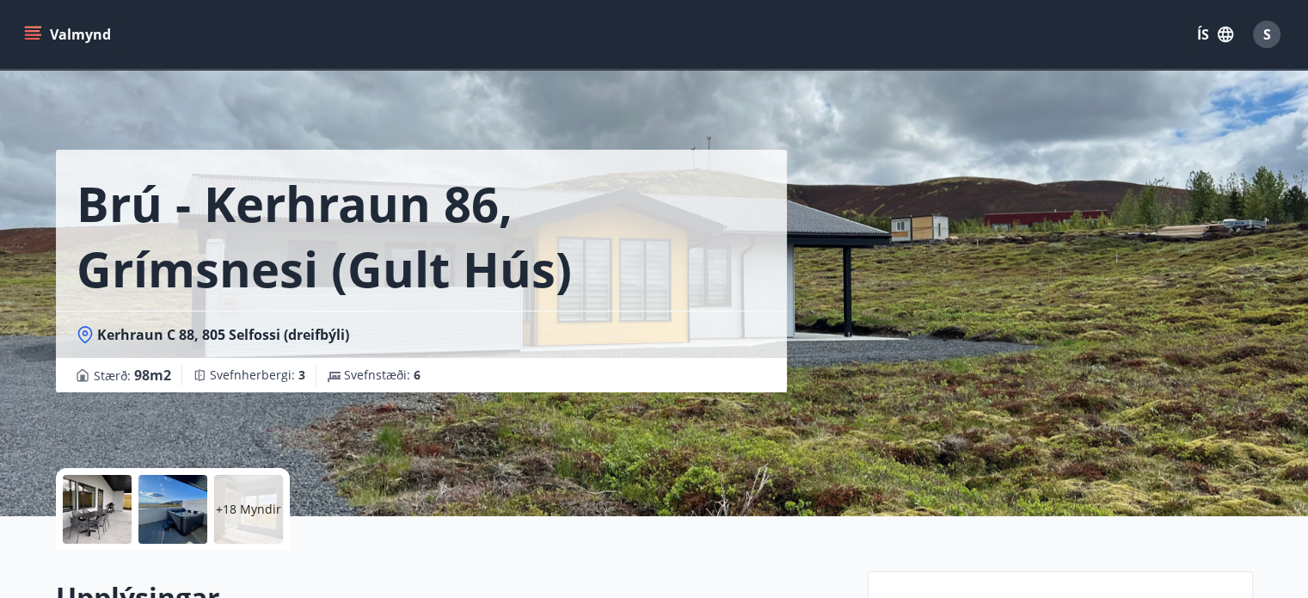
click at [1267, 33] on span "S" at bounding box center [1267, 34] width 8 height 19
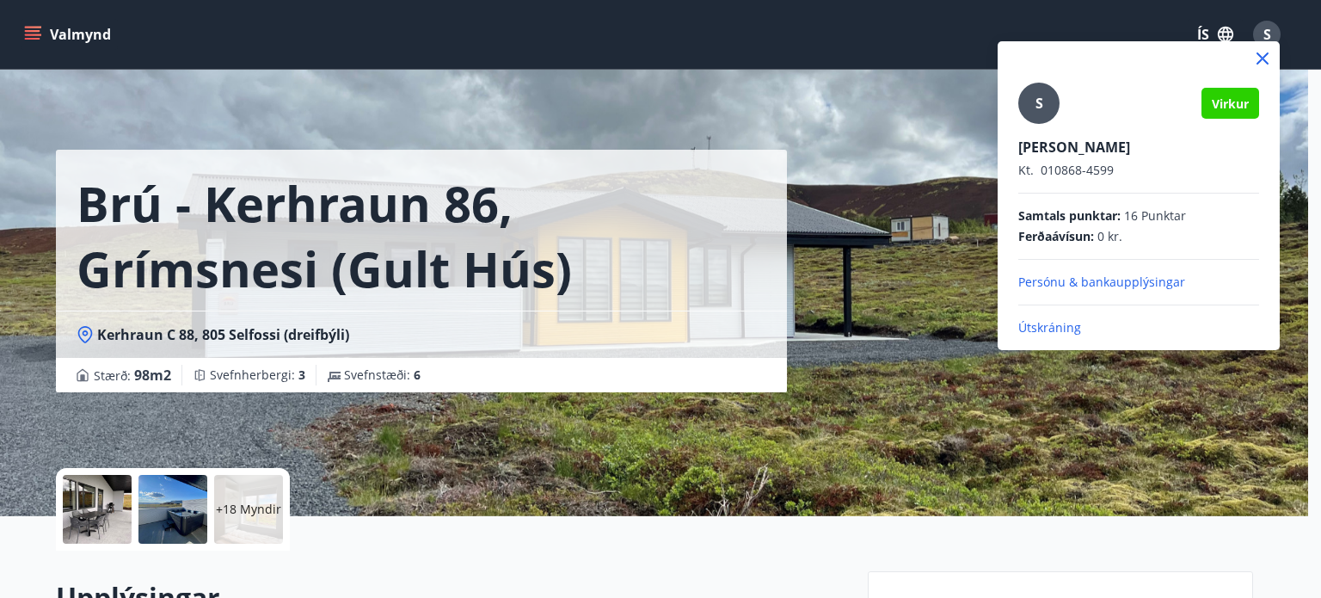
click at [1076, 329] on p "Útskráning" at bounding box center [1138, 327] width 241 height 17
